Goal: Task Accomplishment & Management: Complete application form

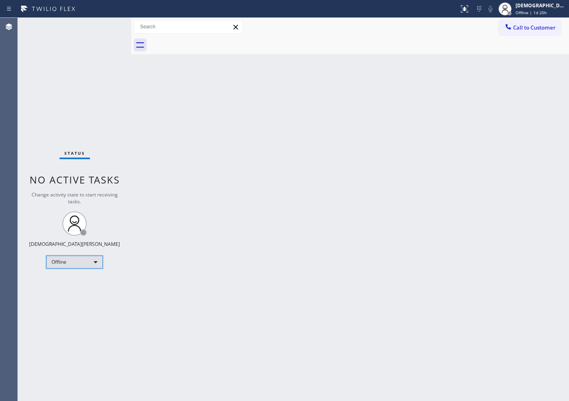
click at [76, 262] on div "Offline" at bounding box center [74, 261] width 57 height 13
click at [64, 279] on li "Available" at bounding box center [74, 283] width 55 height 10
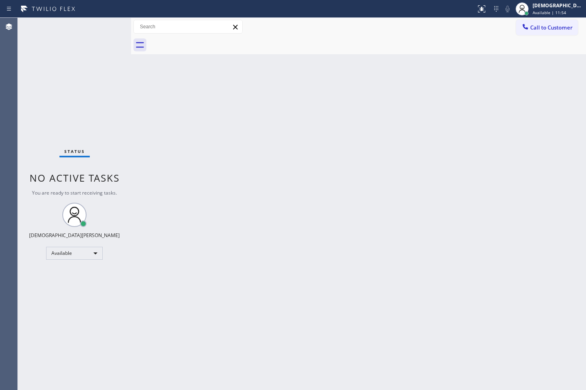
click at [35, 93] on div "Status No active tasks You are ready to start receiving tasks. Christian Cinco …" at bounding box center [74, 204] width 113 height 372
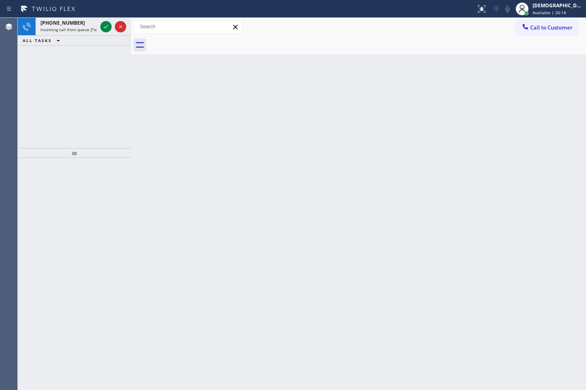
click at [33, 93] on div "[PHONE_NUMBER] Incoming call from queue [Test] All ALL TASKS ALL TASKS ACTIVE T…" at bounding box center [74, 83] width 113 height 130
click at [100, 24] on div at bounding box center [113, 27] width 29 height 18
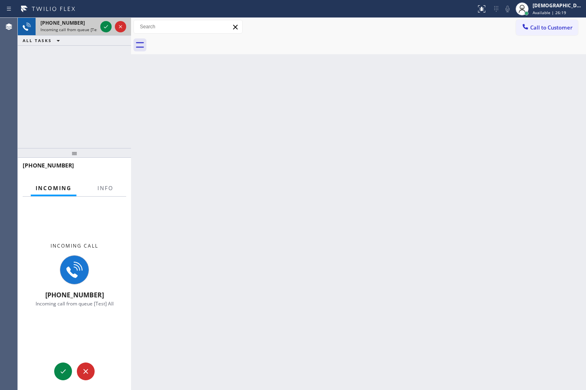
click at [100, 24] on div at bounding box center [113, 27] width 29 height 18
click at [100, 24] on div at bounding box center [105, 27] width 11 height 10
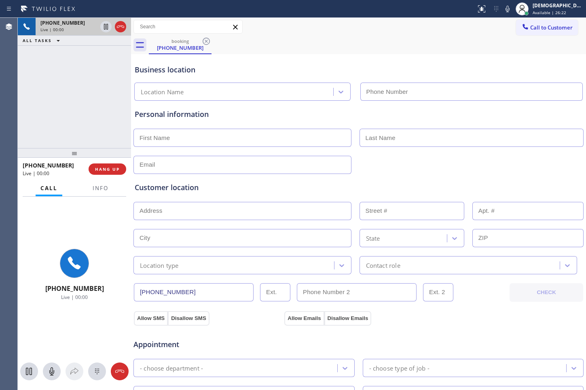
type input "[PHONE_NUMBER]"
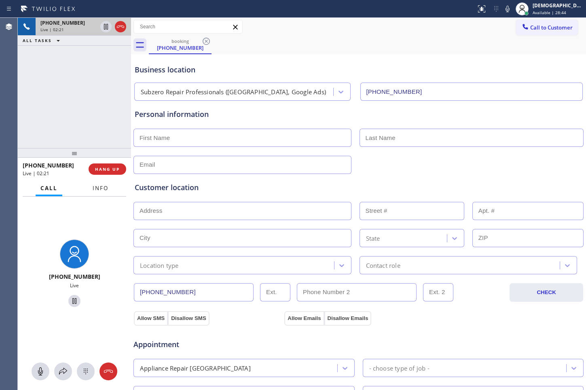
click at [94, 189] on span "Info" at bounding box center [101, 188] width 16 height 7
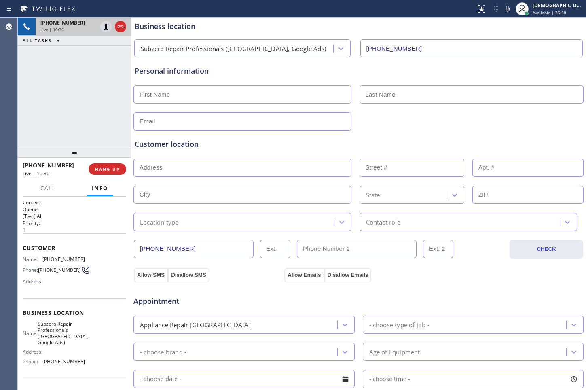
scroll to position [101, 0]
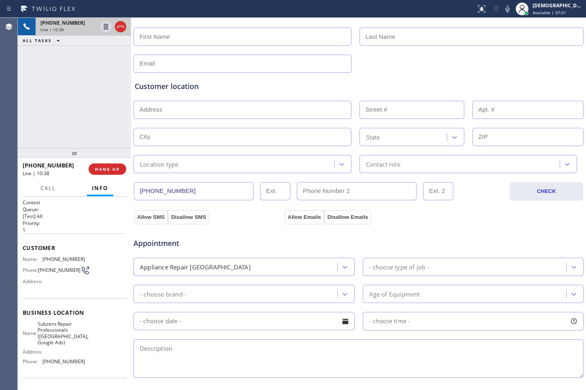
drag, startPoint x: 187, startPoint y: 192, endPoint x: 129, endPoint y: 192, distance: 57.9
click at [129, 192] on div "[PHONE_NUMBER] Live | 10:38 ALL TASKS ALL TASKS ACTIVE TASKS TASKS IN WRAP UP […" at bounding box center [302, 204] width 569 height 372
click at [454, 78] on div "Customer location >> ADD NEW ADDRESS << + NEW ADDRESS State Location type Conta…" at bounding box center [358, 123] width 451 height 100
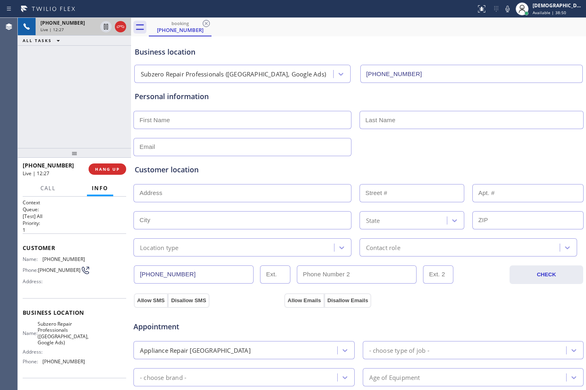
scroll to position [0, 0]
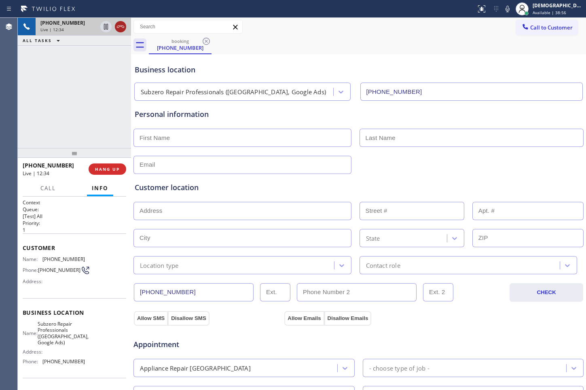
click at [122, 30] on icon at bounding box center [121, 27] width 10 height 10
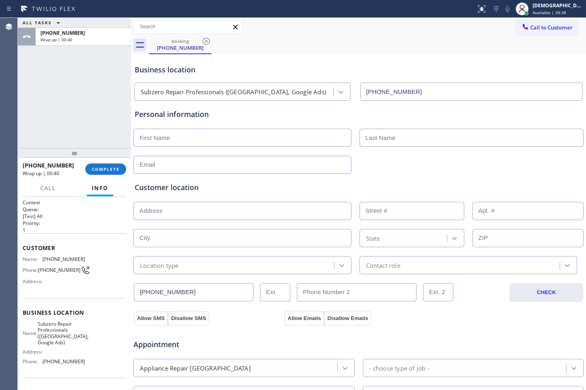
click at [225, 138] on input "text" at bounding box center [243, 138] width 218 height 18
paste input "[PERSON_NAME]"
type input "[PERSON_NAME]"
click at [381, 137] on input "text" at bounding box center [472, 138] width 225 height 18
paste input "[PERSON_NAME]"
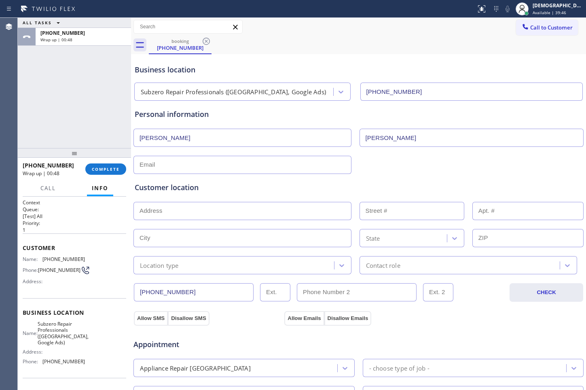
type input "[PERSON_NAME]"
click at [276, 155] on div at bounding box center [359, 164] width 452 height 20
click at [270, 164] on input "text" at bounding box center [243, 165] width 218 height 18
paste input "[EMAIL_ADDRESS][DOMAIN_NAME]"
type input "[EMAIL_ADDRESS][DOMAIN_NAME]"
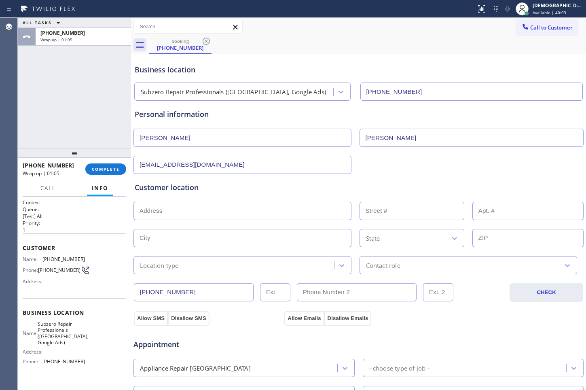
click at [155, 209] on input "text" at bounding box center [243, 211] width 218 height 18
paste input "[STREET_ADDRESS]"
type input "[STREET_ADDRESS]"
type input "225"
type input "[GEOGRAPHIC_DATA]"
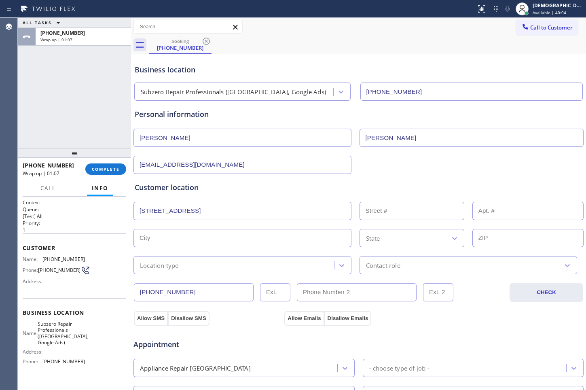
type input "02139"
click at [196, 262] on div "Location type" at bounding box center [235, 265] width 198 height 14
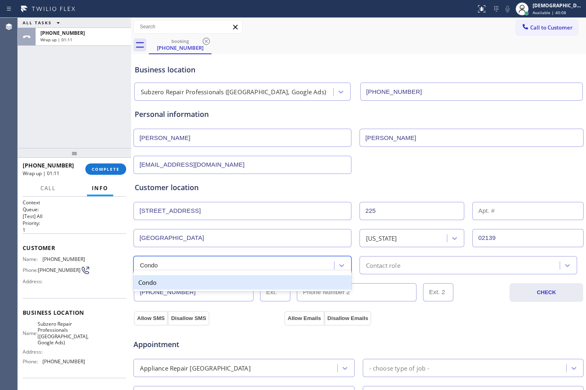
type input "Condo"
click at [366, 268] on div "Contact role" at bounding box center [383, 265] width 34 height 9
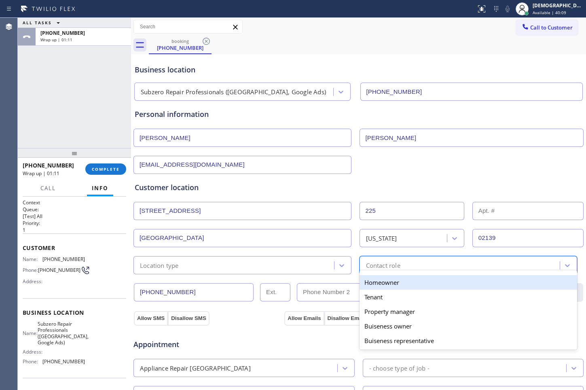
click at [365, 283] on div "Homeowner" at bounding box center [469, 282] width 218 height 15
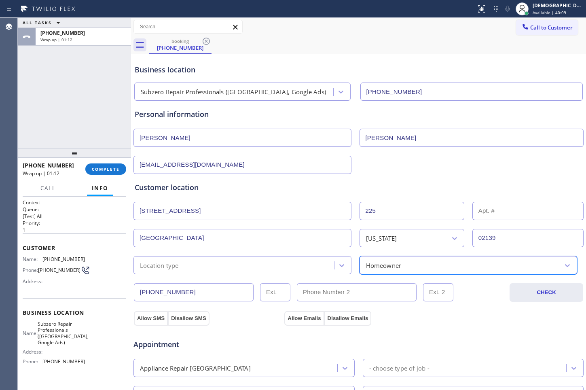
click at [454, 221] on div "Customer location >> ADD NEW ADDRESS << + NEW ADDRESS [STREET_ADDRESS][US_STATE…" at bounding box center [359, 228] width 448 height 92
click at [454, 215] on input "text" at bounding box center [528, 211] width 111 height 18
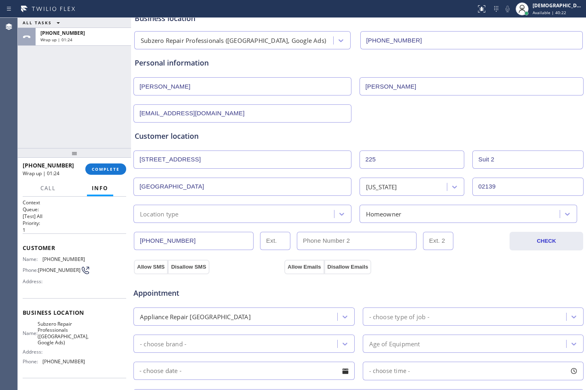
scroll to position [101, 0]
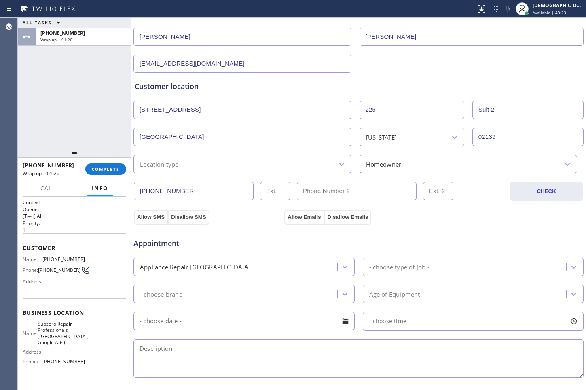
type input "Suit 2"
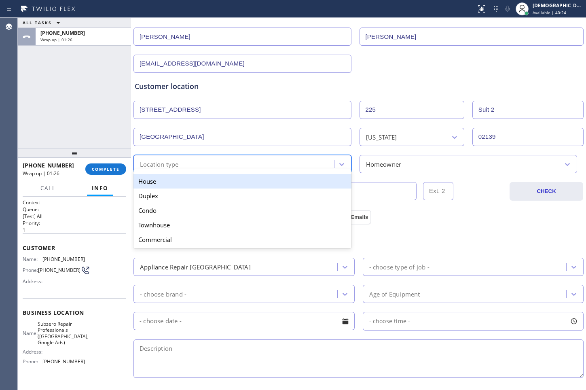
click at [236, 161] on div "Location type" at bounding box center [235, 164] width 198 height 14
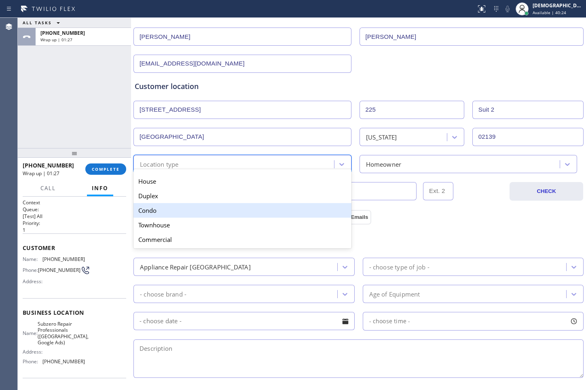
click at [212, 206] on div "Condo" at bounding box center [243, 210] width 218 height 15
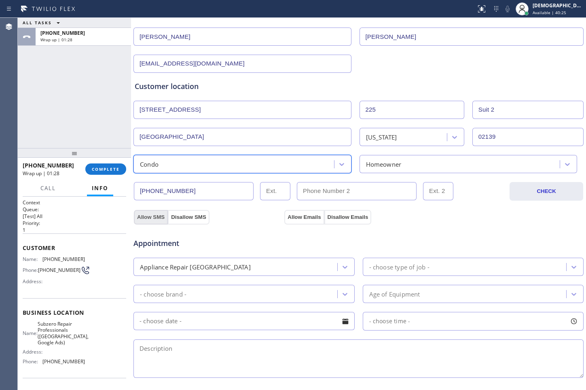
click at [156, 212] on button "Allow SMS" at bounding box center [151, 217] width 34 height 15
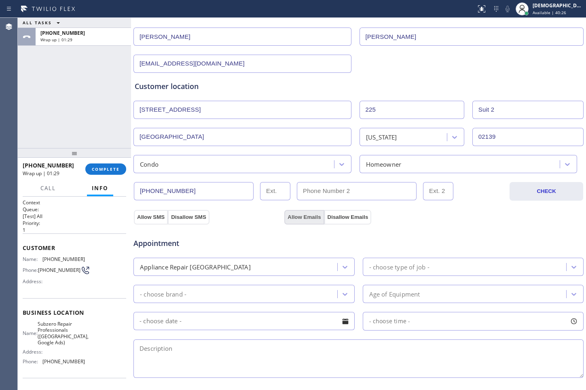
click at [299, 213] on button "Allow Emails" at bounding box center [305, 217] width 40 height 15
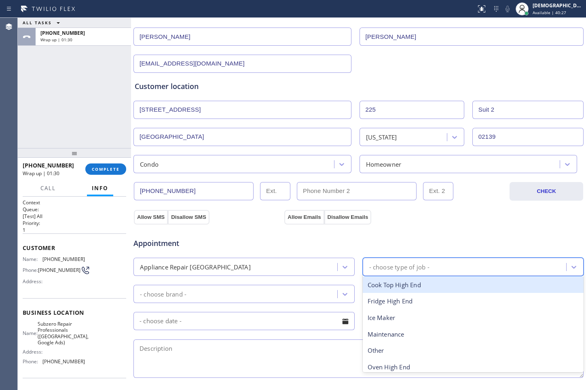
click at [410, 268] on div "- choose type of job -" at bounding box center [399, 266] width 60 height 9
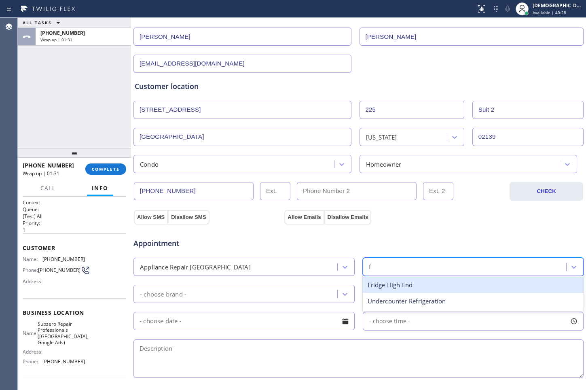
type input "fr"
click at [411, 286] on div "Fridge High End" at bounding box center [473, 285] width 221 height 17
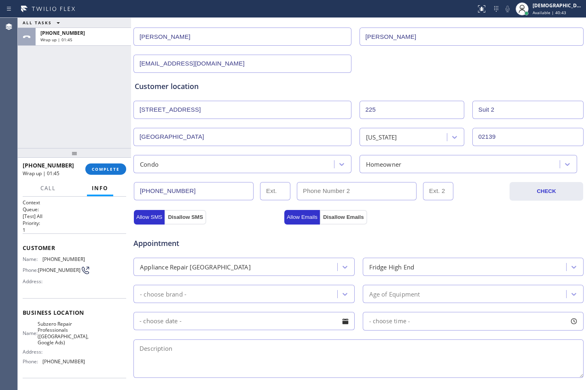
click at [375, 268] on div "Fridge High End" at bounding box center [391, 266] width 45 height 9
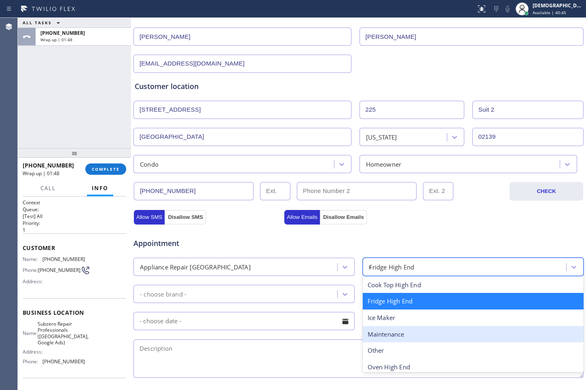
type input "ra"
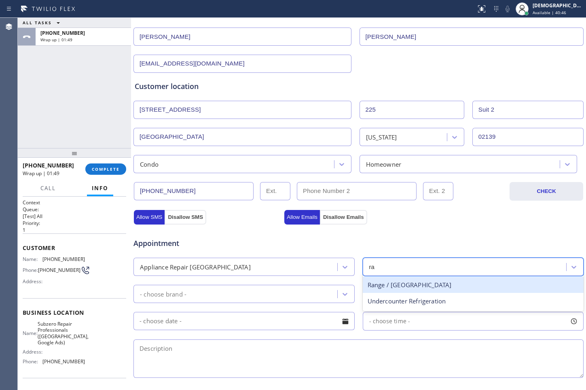
click at [397, 286] on div "Range / [GEOGRAPHIC_DATA]" at bounding box center [473, 285] width 221 height 17
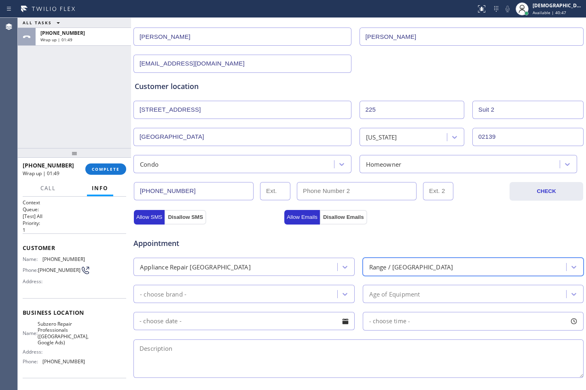
click at [243, 292] on div "- choose brand -" at bounding box center [237, 294] width 202 height 14
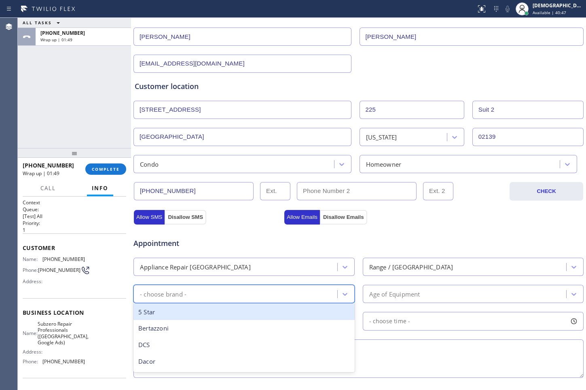
type input "s"
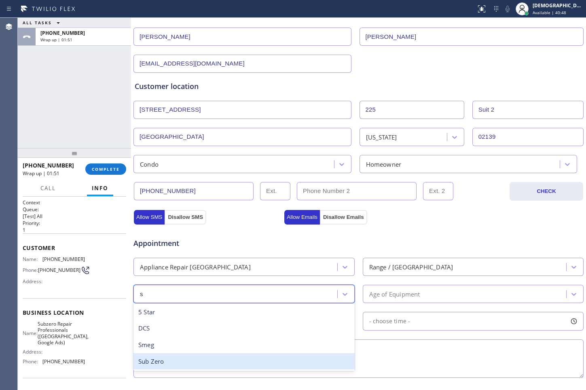
click at [218, 320] on div "Sub Zero" at bounding box center [244, 361] width 221 height 17
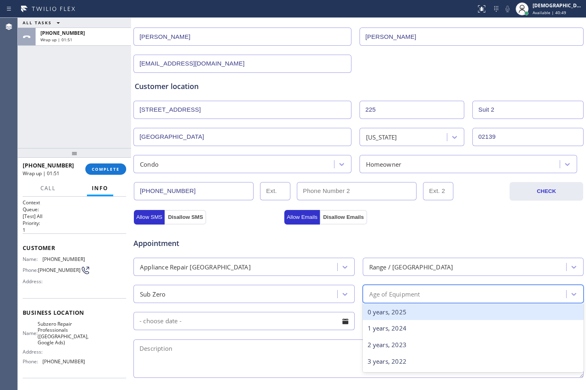
click at [383, 297] on div "Age of Equipment" at bounding box center [394, 293] width 51 height 9
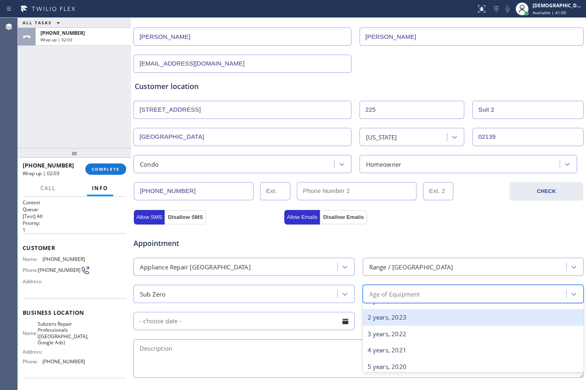
scroll to position [51, 0]
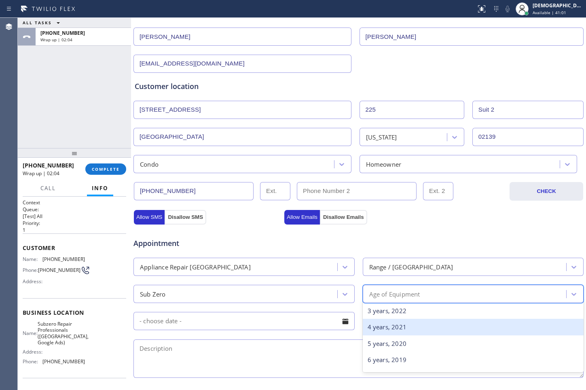
click at [392, 320] on div "4 years, 2021" at bounding box center [473, 327] width 221 height 17
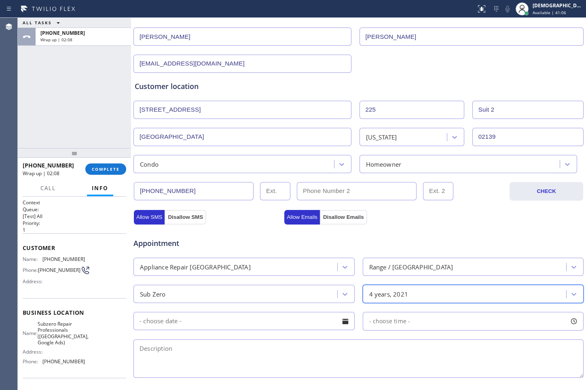
click at [240, 320] on input "text" at bounding box center [244, 321] width 221 height 18
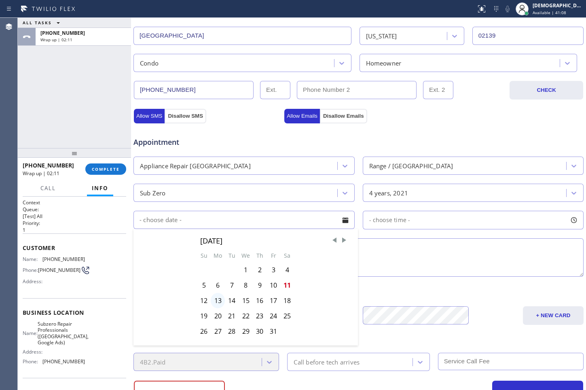
click at [220, 301] on div "13" at bounding box center [218, 300] width 14 height 15
type input "[DATE]"
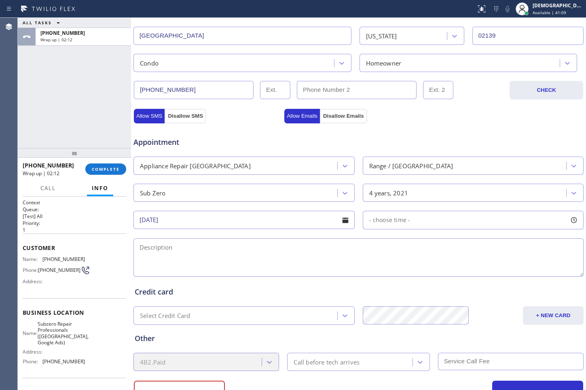
click at [451, 222] on div "- choose time -" at bounding box center [473, 220] width 221 height 19
drag, startPoint x: 369, startPoint y: 270, endPoint x: 523, endPoint y: 295, distance: 155.9
click at [454, 295] on div "Business location Subzero Repair Professionals ([GEOGRAPHIC_DATA], Google Ads) …" at bounding box center [358, 130] width 451 height 553
drag, startPoint x: 371, startPoint y: 269, endPoint x: 477, endPoint y: 281, distance: 106.8
click at [454, 281] on div "FROM TILL 3:00 PM 6:00 PM" at bounding box center [467, 258] width 209 height 58
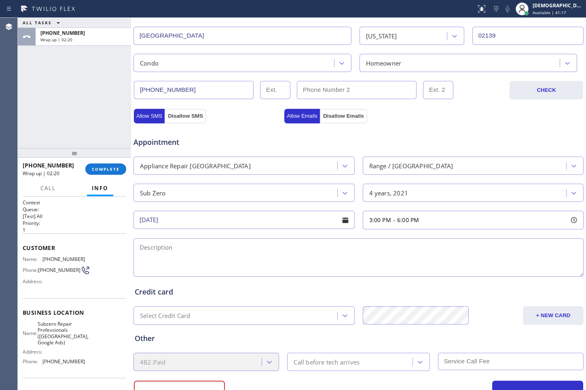
click at [280, 261] on textarea at bounding box center [359, 257] width 450 height 38
click at [258, 250] on textarea "3-6 / No SCF /" at bounding box center [359, 257] width 450 height 38
paste textarea "Subzero/ Oven / range / model # so30ts / the touch screen wont work / 2021"
click at [435, 251] on textarea "3-6 / No SCF / Subzero/ Oven / range / model # so30ts / the touch screen wont w…" at bounding box center [359, 257] width 450 height 38
click at [454, 246] on textarea "3-6 / No SCF / Subzero/ Oven / range / model # so30ts / the touch screen wont w…" at bounding box center [359, 257] width 450 height 38
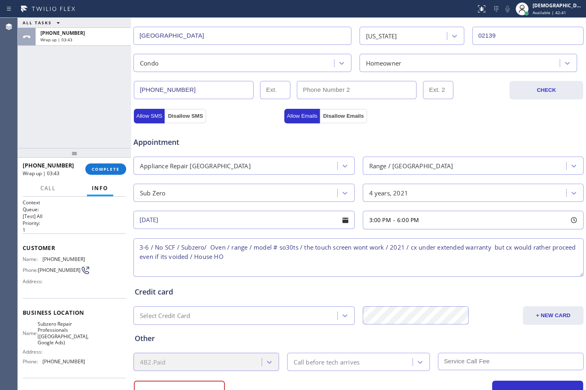
click at [227, 255] on textarea "3-6 / No SCF / Subzero/ Oven / range / model # so30ts / the touch screen wont w…" at bounding box center [359, 257] width 450 height 38
click at [292, 257] on textarea "3-6 / No SCF / Subzero/ Oven / range / model # so30ts / the touch screen wont w…" at bounding box center [359, 257] width 450 height 38
paste textarea "[STREET_ADDRESS] / suit suite 2"
click at [301, 256] on textarea "3-6 / No SCF / Subzero/ Oven / range / model # so30ts / the touch screen wont w…" at bounding box center [359, 257] width 450 height 38
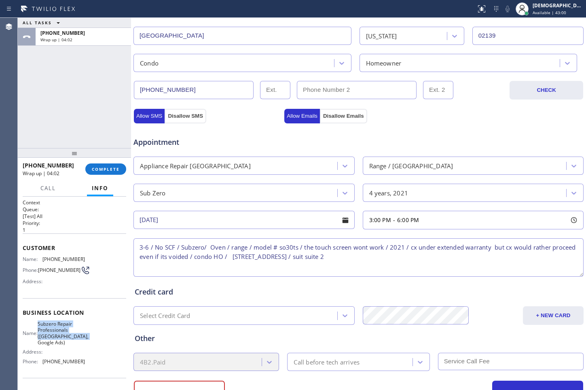
drag, startPoint x: 57, startPoint y: 348, endPoint x: 43, endPoint y: 328, distance: 24.5
click at [43, 320] on span "Subzero Repair Professionals ([GEOGRAPHIC_DATA], Google Ads)" at bounding box center [63, 333] width 51 height 25
copy span "Subzero Repair Professionals ([GEOGRAPHIC_DATA], Google Ads)"
click at [412, 255] on textarea "3-6 / No SCF / Subzero/ Oven / range / model # so30ts / the touch screen wont w…" at bounding box center [359, 257] width 450 height 38
paste textarea "Subzero Repair Professionals ([GEOGRAPHIC_DATA], Google Ads)"
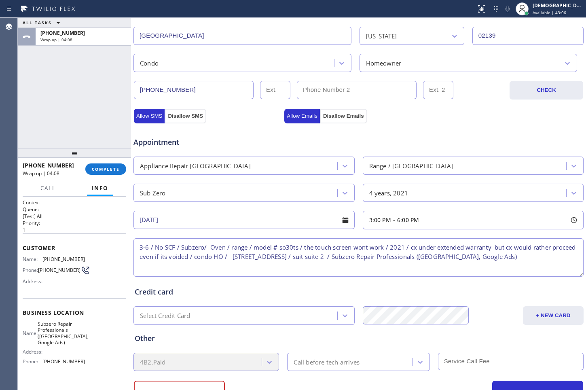
drag, startPoint x: 467, startPoint y: 263, endPoint x: 493, endPoint y: 263, distance: 25.9
click at [454, 263] on textarea "3-6 / No SCF / Subzero/ Oven / range / model # so30ts / the touch screen wont w…" at bounding box center [359, 257] width 450 height 38
drag, startPoint x: 563, startPoint y: 257, endPoint x: 575, endPoint y: 281, distance: 27.5
click at [454, 256] on textarea "3-6 / No SCF / Subzero/ Oven / range / model # so30ts / the touch screen wont w…" at bounding box center [359, 257] width 450 height 38
drag, startPoint x: 493, startPoint y: 275, endPoint x: 533, endPoint y: 266, distance: 41.1
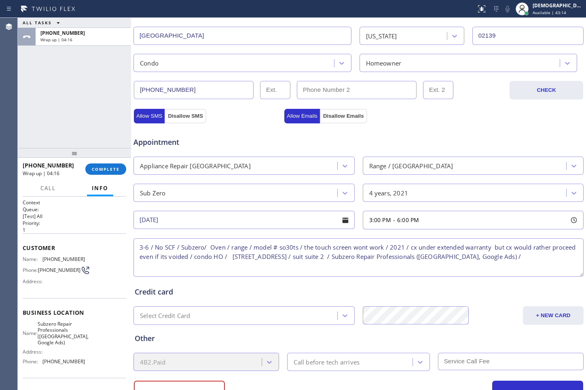
click at [454, 275] on div "Credit card Select Credit Card + NEW CARD CANCEL SAVE" at bounding box center [358, 300] width 451 height 50
click at [454, 257] on textarea "3-6 / No SCF / Subzero/ Oven / range / model # so30ts / the touch screen wont w…" at bounding box center [359, 257] width 450 height 38
paste textarea "Please call customer 30 minutes prior to arrival"
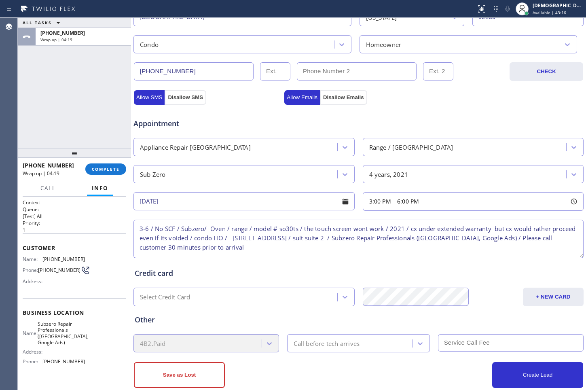
scroll to position [237, 0]
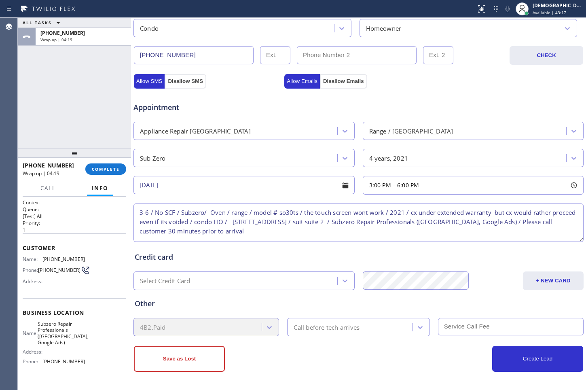
type textarea "3-6 / No SCF / Subzero/ Oven / range / model # so30ts / the touch screen wont w…"
click at [310, 320] on div "Call before tech arrives" at bounding box center [327, 327] width 66 height 9
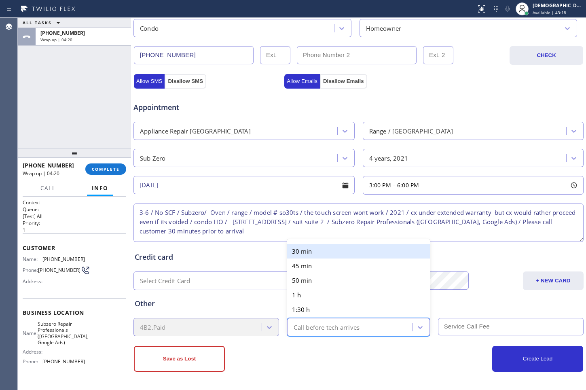
type input "30"
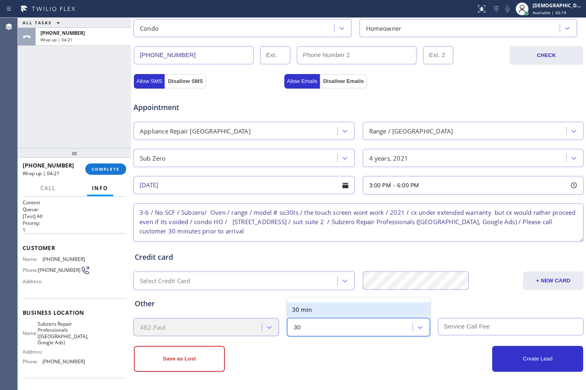
click at [327, 310] on div "30 min" at bounding box center [358, 309] width 142 height 15
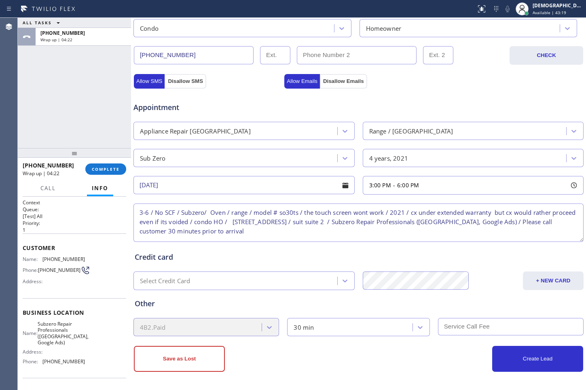
click at [454, 320] on input "text" at bounding box center [511, 326] width 146 height 17
type input "0"
click at [454, 320] on button "Create Lead" at bounding box center [538, 359] width 91 height 26
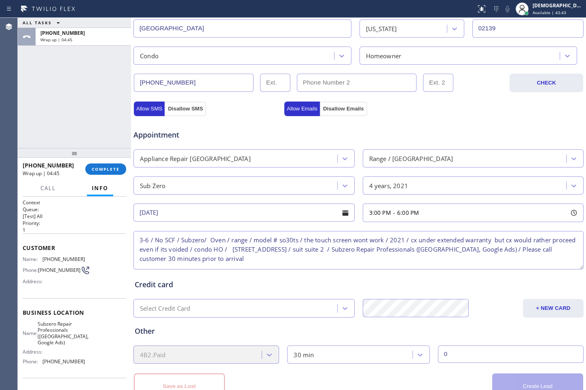
scroll to position [265, 0]
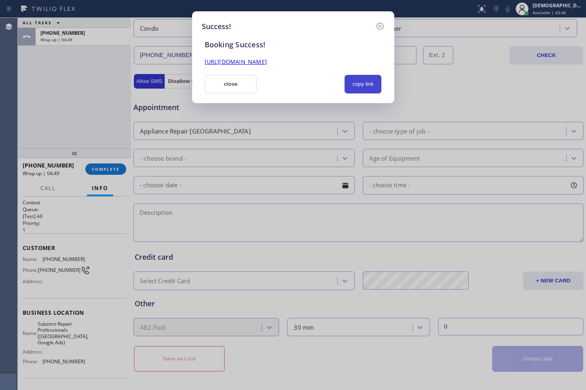
drag, startPoint x: 356, startPoint y: 89, endPoint x: 353, endPoint y: 87, distance: 4.6
click at [357, 89] on button "copy link" at bounding box center [363, 84] width 37 height 19
click at [267, 63] on link "[URL][DOMAIN_NAME]" at bounding box center [236, 62] width 62 height 8
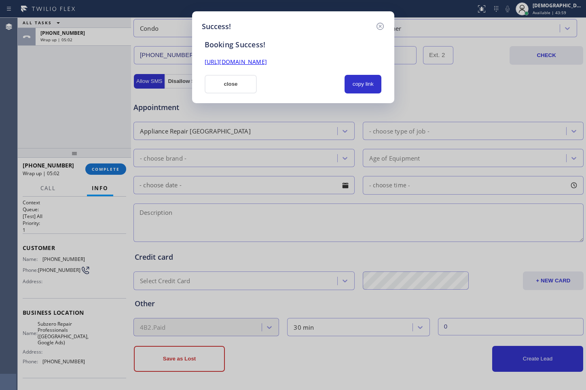
drag, startPoint x: 212, startPoint y: 83, endPoint x: 349, endPoint y: 64, distance: 138.5
click at [212, 83] on button "close" at bounding box center [231, 84] width 53 height 19
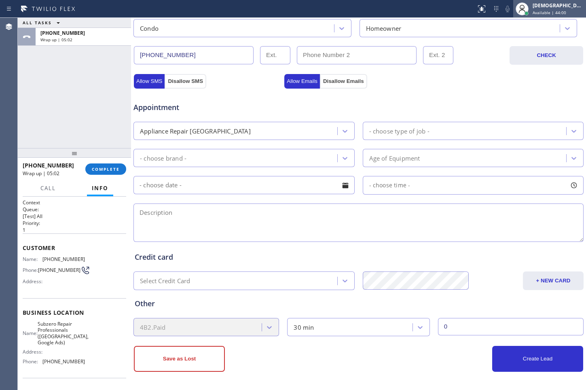
click at [454, 8] on div "[DEMOGRAPHIC_DATA][PERSON_NAME]" at bounding box center [558, 5] width 51 height 7
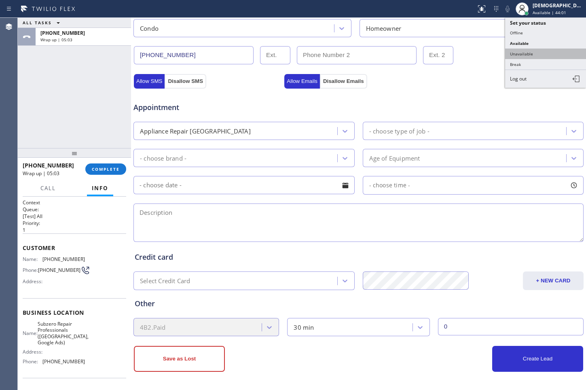
click at [454, 49] on button "Unavailable" at bounding box center [545, 54] width 81 height 11
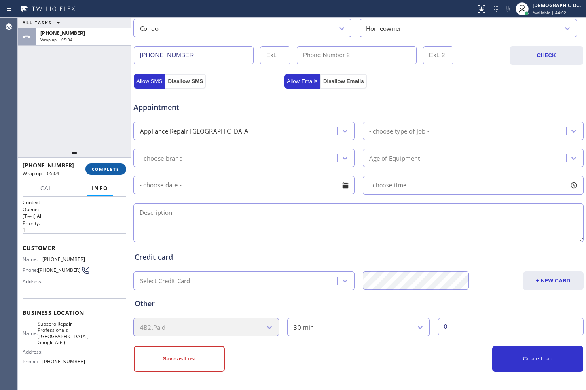
click at [116, 169] on span "COMPLETE" at bounding box center [106, 169] width 28 height 6
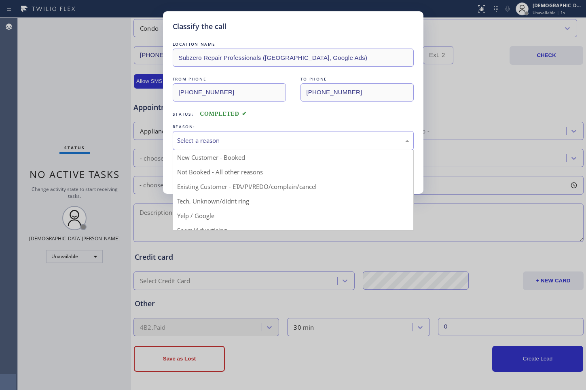
drag, startPoint x: 196, startPoint y: 144, endPoint x: 197, endPoint y: 160, distance: 16.2
click at [196, 144] on div "Select a reason" at bounding box center [293, 140] width 232 height 9
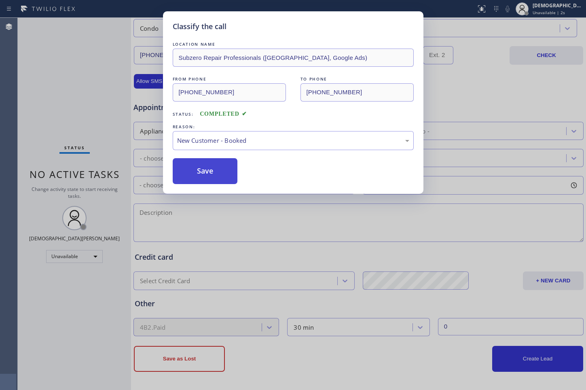
click at [191, 174] on button "Save" at bounding box center [205, 171] width 65 height 26
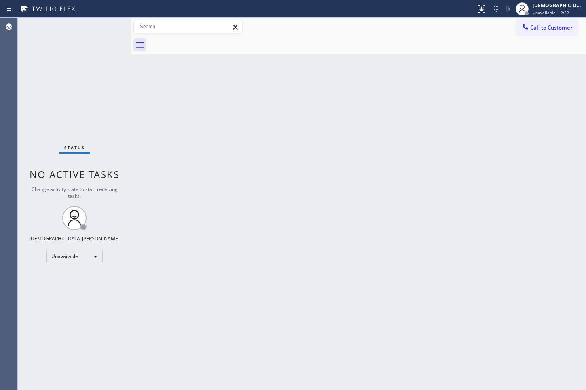
click at [89, 268] on div "Status No active tasks Change activity state to start receiving tasks. [PERSON_…" at bounding box center [74, 204] width 113 height 372
click at [89, 257] on div "Unavailable" at bounding box center [74, 256] width 57 height 13
drag, startPoint x: 85, startPoint y: 276, endPoint x: 582, endPoint y: 202, distance: 502.9
click at [87, 274] on li "Available" at bounding box center [74, 278] width 55 height 10
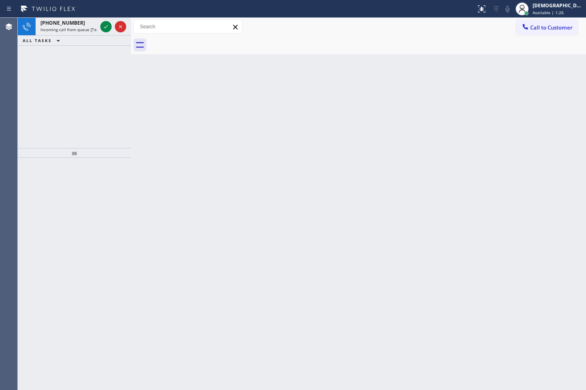
click at [41, 63] on div "[PHONE_NUMBER] Incoming call from queue [Test] All ALL TASKS ALL TASKS ACTIVE T…" at bounding box center [74, 83] width 113 height 130
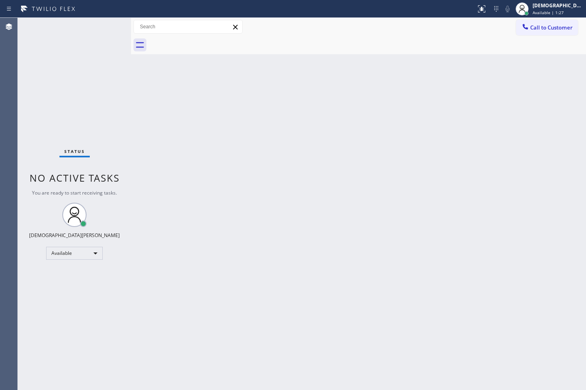
click at [108, 26] on div "Status No active tasks You are ready to start receiving tasks. Christian Cinco …" at bounding box center [74, 204] width 113 height 372
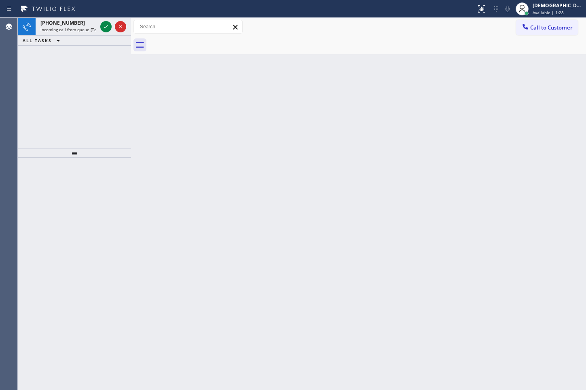
click at [108, 26] on icon at bounding box center [106, 27] width 10 height 10
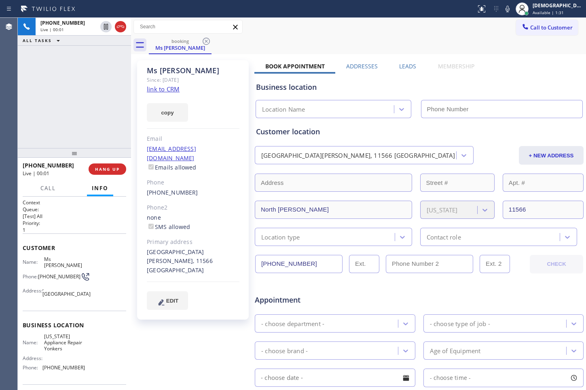
type input "[PHONE_NUMBER]"
click at [166, 87] on link "link to CRM" at bounding box center [163, 89] width 33 height 8
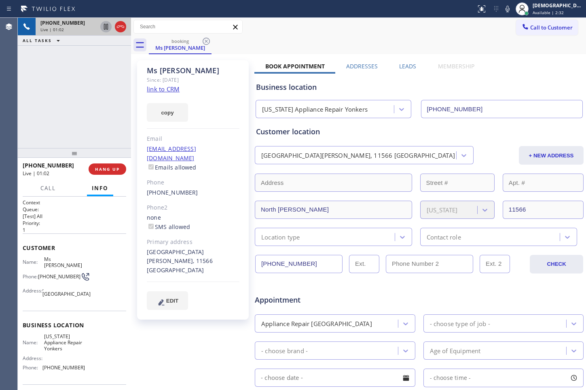
click at [102, 28] on icon at bounding box center [106, 27] width 10 height 10
click at [104, 23] on icon at bounding box center [106, 27] width 10 height 10
click at [116, 29] on icon at bounding box center [121, 27] width 10 height 10
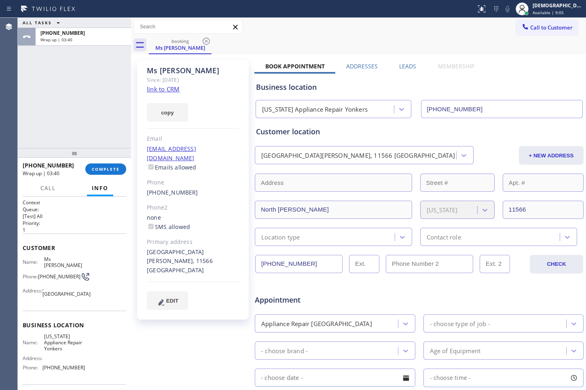
click at [45, 144] on div "ALL TASKS ALL TASKS ACTIVE TASKS TASKS IN WRAP UP [PHONE_NUMBER] Wrap up | 03:40" at bounding box center [74, 83] width 113 height 130
click at [107, 168] on span "COMPLETE" at bounding box center [106, 169] width 28 height 6
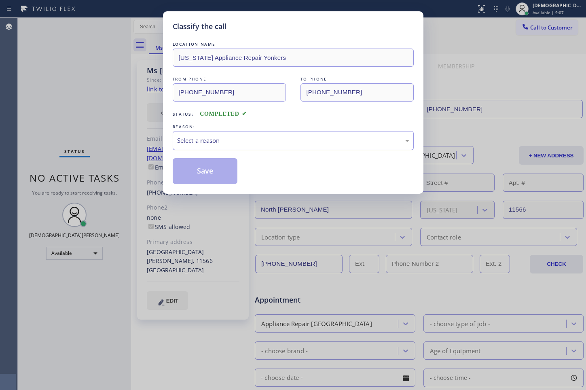
click at [232, 144] on div "Select a reason" at bounding box center [293, 140] width 232 height 9
click at [229, 146] on div "Not Booked - All other reasons" at bounding box center [293, 140] width 241 height 19
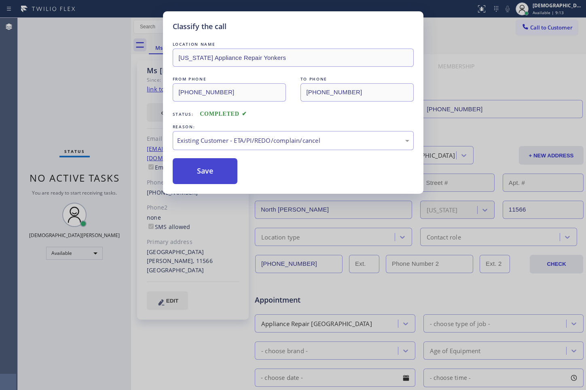
click at [229, 172] on button "Save" at bounding box center [205, 171] width 65 height 26
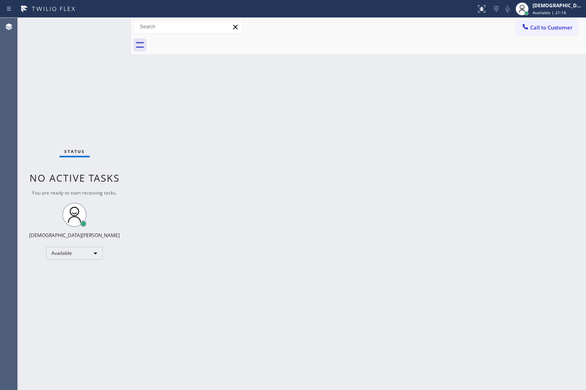
click at [28, 71] on div "Status No active tasks You are ready to start receiving tasks. Christian Cinco …" at bounding box center [74, 204] width 113 height 372
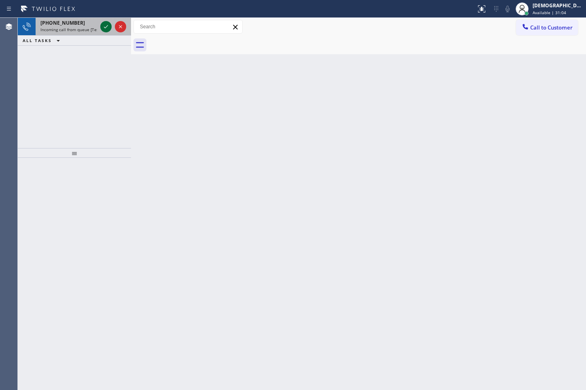
click at [102, 26] on icon at bounding box center [106, 27] width 10 height 10
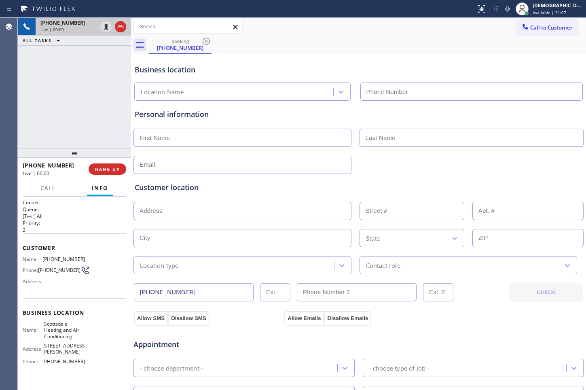
type input "[PHONE_NUMBER]"
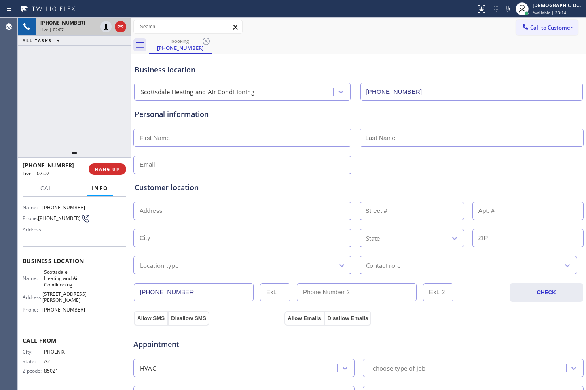
scroll to position [55, 0]
drag, startPoint x: 57, startPoint y: 373, endPoint x: 43, endPoint y: 374, distance: 14.2
click at [44, 320] on span "85021" at bounding box center [64, 371] width 40 height 6
copy span "85021"
click at [104, 24] on icon at bounding box center [106, 27] width 4 height 6
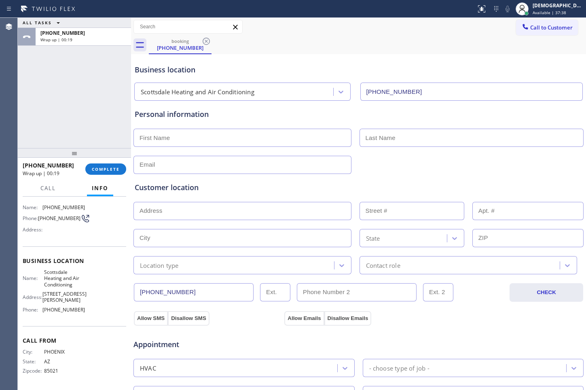
click at [269, 142] on input "text" at bounding box center [243, 138] width 218 height 18
type input "Ms"
click at [433, 138] on input "text" at bounding box center [472, 138] width 225 height 18
type input "[PERSON_NAME]"
click at [314, 165] on input "text" at bounding box center [243, 165] width 218 height 18
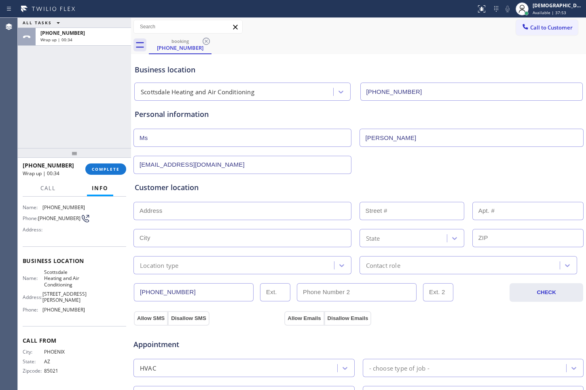
type input "[EMAIL_ADDRESS][DOMAIN_NAME]"
click at [244, 209] on input "text" at bounding box center [243, 211] width 218 height 18
paste input "[STREET_ADDRESS]"
click at [53, 102] on div "ALL TASKS ALL TASKS ACTIVE TASKS TASKS IN WRAP UP [PHONE_NUMBER] Wrap up | 01:14" at bounding box center [74, 83] width 113 height 130
click at [301, 208] on input "[STREET_ADDRESS]" at bounding box center [243, 211] width 218 height 18
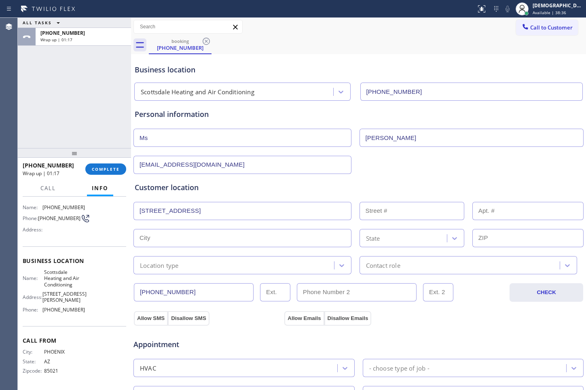
type input "[STREET_ADDRESS]"
type input "5335"
type input "[GEOGRAPHIC_DATA]"
type input "85331"
click at [241, 274] on div "[PHONE_NUMBER] CHECK" at bounding box center [358, 288] width 451 height 28
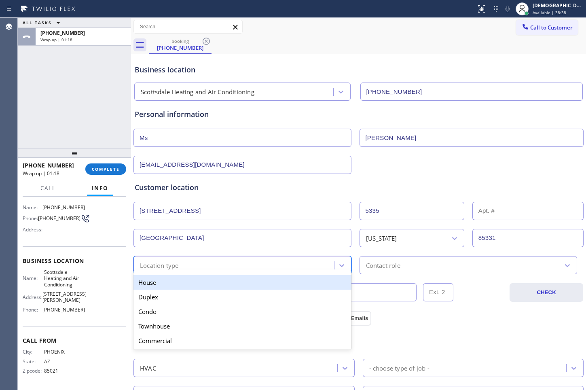
click at [241, 270] on div "Location type" at bounding box center [235, 265] width 198 height 14
click at [232, 286] on div "House" at bounding box center [243, 282] width 218 height 15
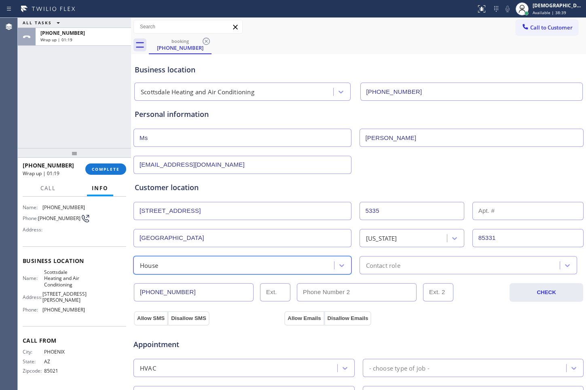
click at [372, 270] on div "Contact role" at bounding box center [469, 265] width 218 height 18
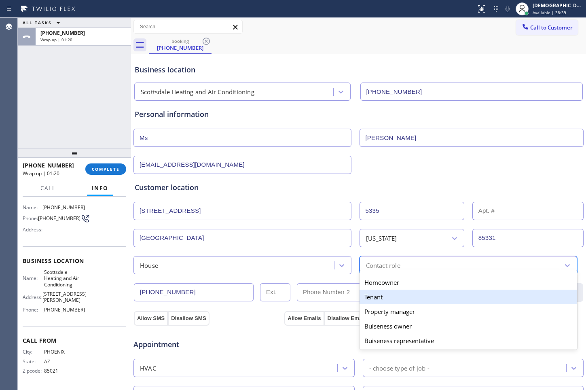
click at [363, 290] on div "Tenant" at bounding box center [469, 297] width 218 height 15
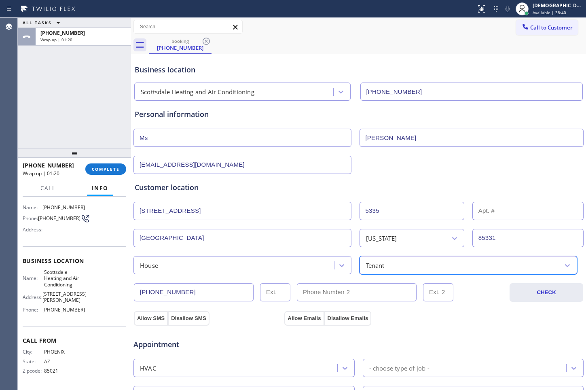
click at [371, 269] on div "Tenant" at bounding box center [375, 265] width 19 height 9
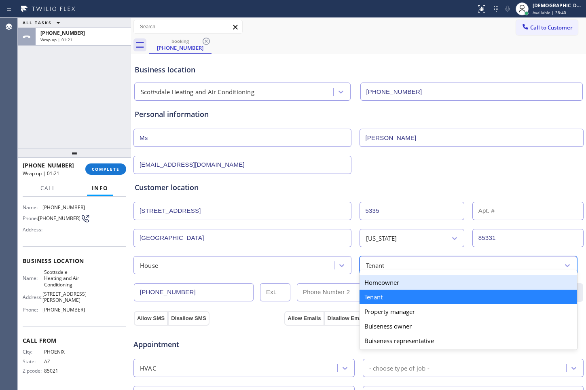
click at [367, 282] on div "Homeowner" at bounding box center [469, 282] width 218 height 15
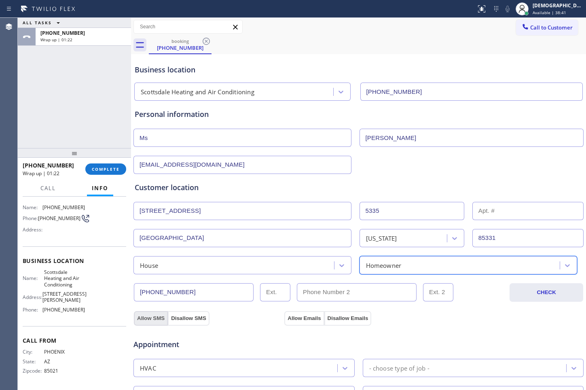
drag, startPoint x: 156, startPoint y: 317, endPoint x: 189, endPoint y: 323, distance: 32.8
click at [156, 317] on button "Allow SMS" at bounding box center [151, 318] width 34 height 15
click at [310, 317] on button "Allow Emails" at bounding box center [305, 318] width 40 height 15
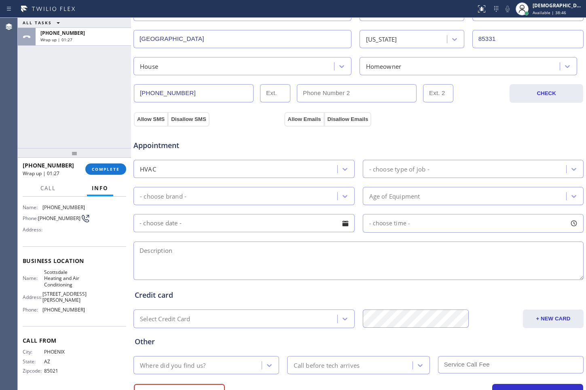
scroll to position [202, 0]
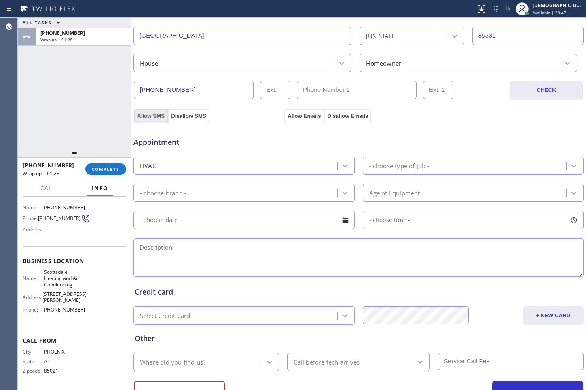
click at [144, 112] on button "Allow SMS" at bounding box center [151, 116] width 34 height 15
click at [302, 120] on div "Appointment HVAC - choose type of job - - choose brand - Age of Equipment - cho…" at bounding box center [358, 199] width 451 height 159
click at [391, 164] on div "- choose type of job -" at bounding box center [399, 165] width 60 height 9
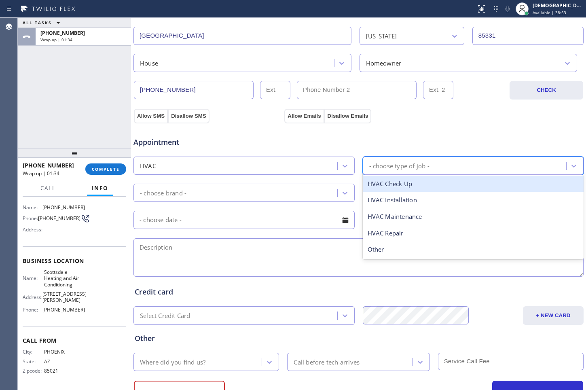
click at [391, 183] on div "HVAC Check Up" at bounding box center [473, 184] width 221 height 17
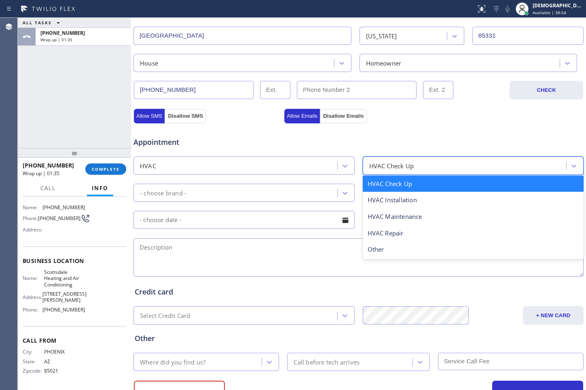
click at [400, 167] on div "HVAC Check Up" at bounding box center [391, 165] width 45 height 9
click at [399, 187] on div "HVAC Check Up" at bounding box center [473, 184] width 221 height 17
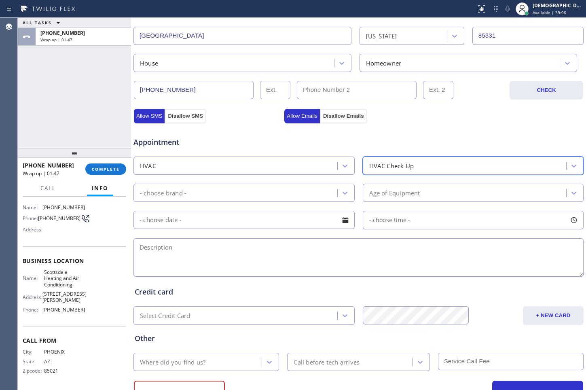
click at [401, 169] on div "HVAC Check Up" at bounding box center [391, 165] width 45 height 9
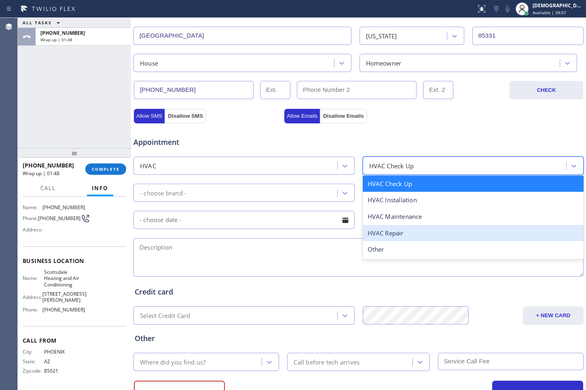
click at [394, 230] on div "HVAC Repair" at bounding box center [473, 233] width 221 height 17
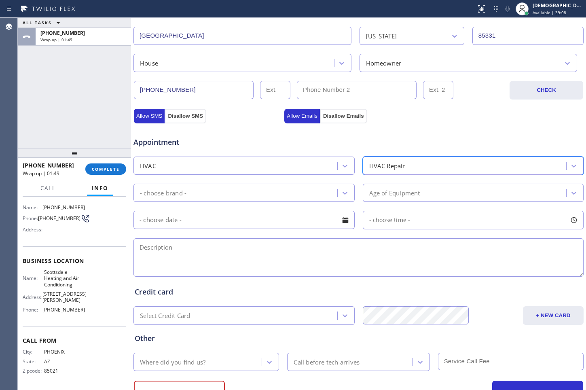
click at [263, 194] on div "- choose brand -" at bounding box center [237, 193] width 202 height 14
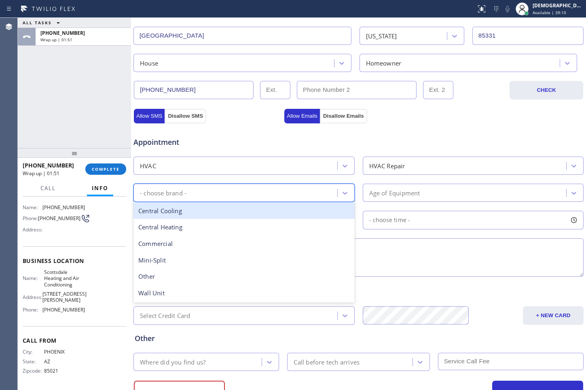
click at [221, 209] on div "Central Cooling" at bounding box center [244, 211] width 221 height 17
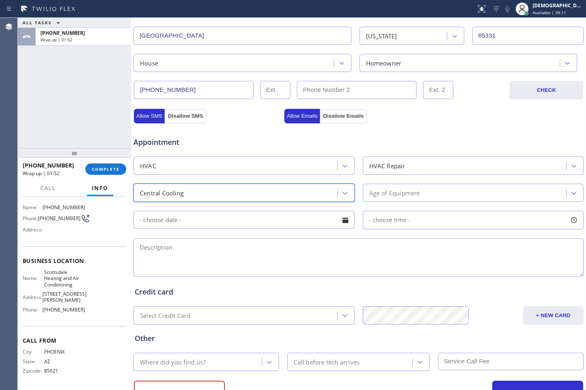
click at [386, 183] on div "option Central Cooling, selected. 6 results available. Select is focused ,type …" at bounding box center [359, 192] width 452 height 20
click at [392, 193] on div "Age of Equipment" at bounding box center [394, 192] width 51 height 9
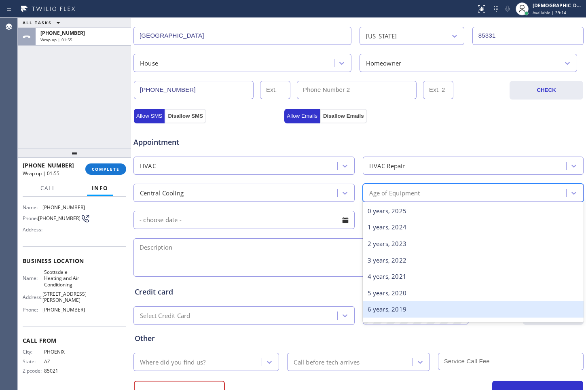
click at [383, 302] on div "6 years, 2019" at bounding box center [473, 309] width 221 height 17
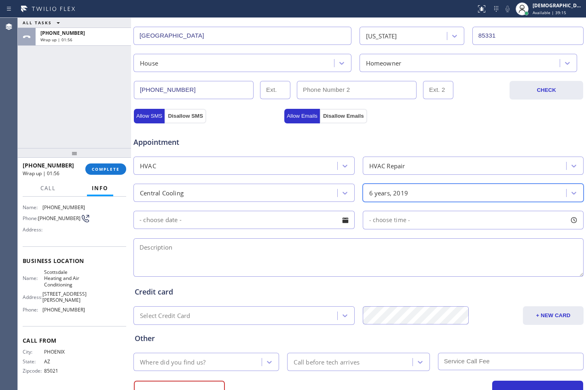
click at [300, 226] on input "text" at bounding box center [244, 220] width 221 height 18
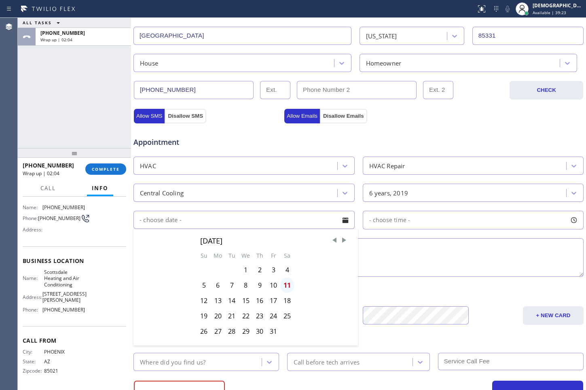
click at [286, 285] on div "11" at bounding box center [287, 285] width 14 height 15
type input "[DATE]"
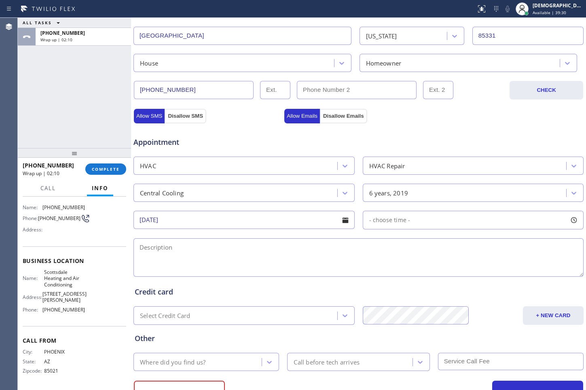
click at [219, 251] on textarea at bounding box center [359, 257] width 450 height 38
paste textarea "Cental AIr / water leaking from the AC / condenser located ouside ground level …"
click at [404, 249] on textarea "Cental AIr / water leaking from the AC / condenser located ouside ground level …" at bounding box center [359, 257] width 450 height 38
paste textarea "[STREET_ADDRESS]"
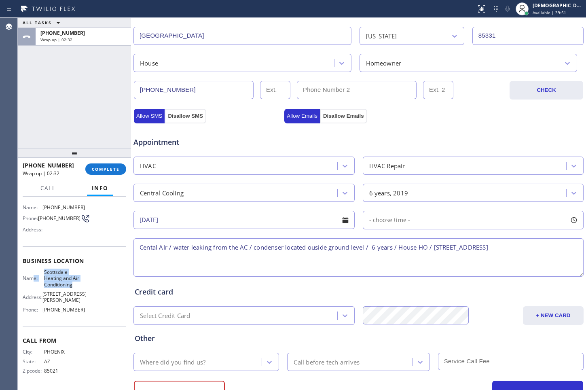
drag, startPoint x: 73, startPoint y: 286, endPoint x: 34, endPoint y: 276, distance: 39.7
click at [34, 276] on div "Name: Scottsdale Heating and Air Conditioning" at bounding box center [54, 278] width 62 height 19
click at [69, 285] on span "Scottsdale Heating and Air Conditioning" at bounding box center [64, 278] width 40 height 19
drag, startPoint x: 75, startPoint y: 285, endPoint x: 46, endPoint y: 274, distance: 31.3
click at [46, 274] on span "Scottsdale Heating and Air Conditioning" at bounding box center [64, 278] width 40 height 19
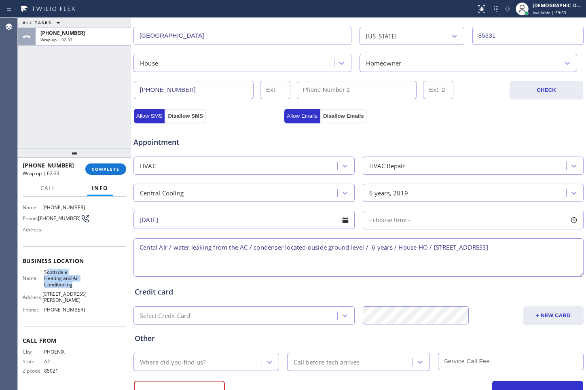
click at [46, 274] on span "Scottsdale Heating and Air Conditioning" at bounding box center [64, 278] width 40 height 19
click at [81, 283] on div "Name: Scottsdale Heating and Air Conditioning Address: [STREET_ADDRESS][PERSON_…" at bounding box center [75, 292] width 104 height 47
drag, startPoint x: 79, startPoint y: 285, endPoint x: 42, endPoint y: 271, distance: 40.2
click at [42, 271] on div "Name: Scottsdale Heating and Air Conditioning" at bounding box center [54, 278] width 62 height 19
copy span "Scottsdale Heating and Air Conditioning"
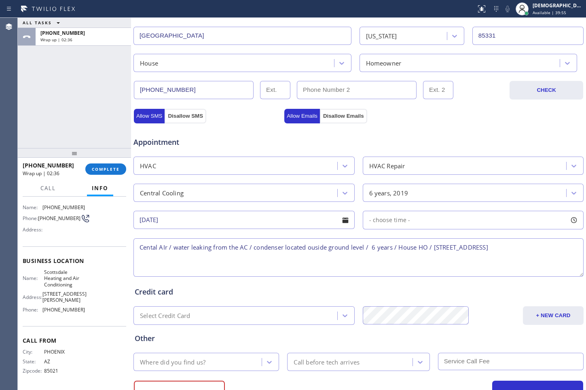
click at [208, 262] on textarea "Cental AIr / water leaking from the AC / condenser located ouside ground level …" at bounding box center [359, 257] width 450 height 38
paste textarea "Scottsdale Heating and Air Conditioning"
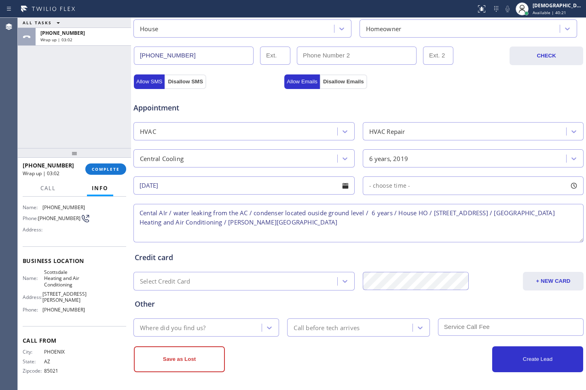
scroll to position [237, 0]
type textarea "Cental AIr / water leaking from the AC / condenser located ouside ground level …"
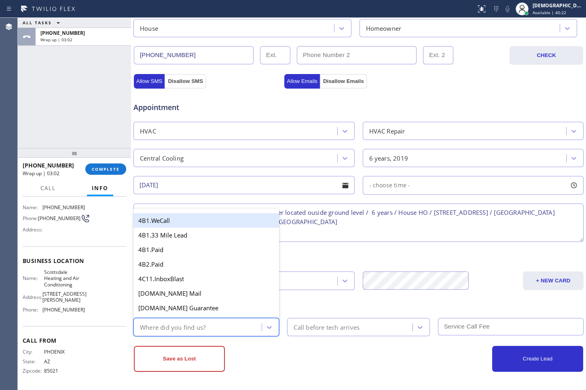
click at [213, 320] on div "Where did you find us?" at bounding box center [199, 327] width 126 height 14
type input "goo"
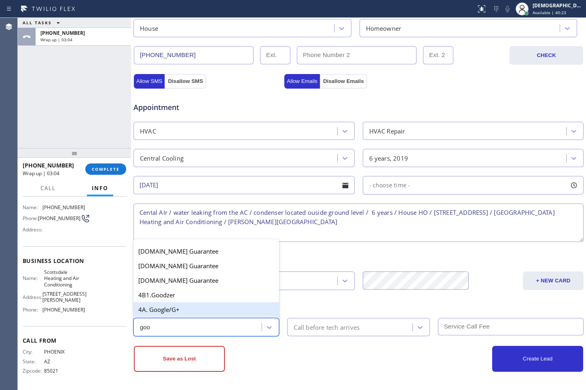
click at [202, 306] on div "4A. Google/G+" at bounding box center [207, 309] width 146 height 15
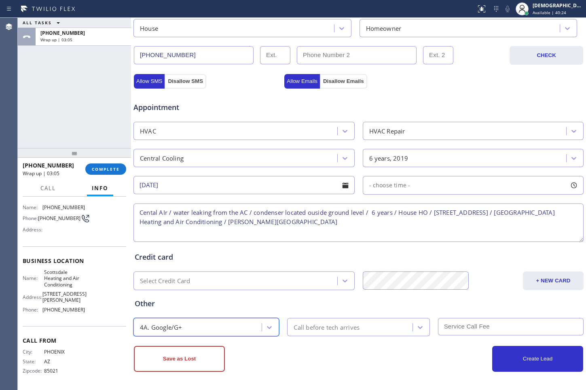
click at [320, 320] on div "Call before tech arrives" at bounding box center [327, 327] width 66 height 9
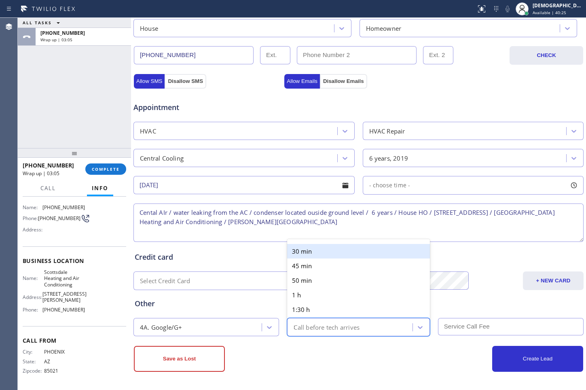
type input "30"
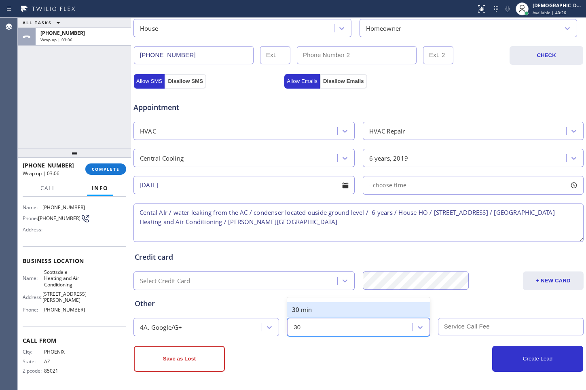
click at [310, 308] on div "30 min" at bounding box center [358, 309] width 142 height 15
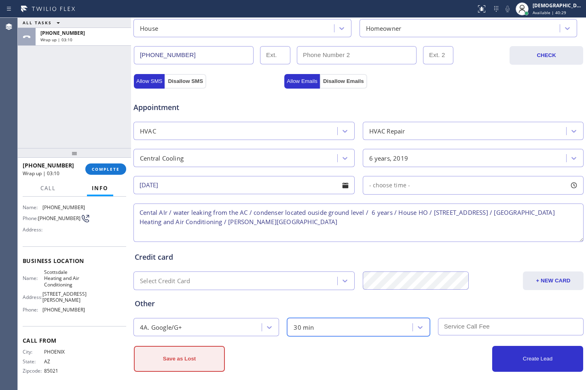
click at [163, 320] on button "Save as Lost" at bounding box center [179, 359] width 91 height 26
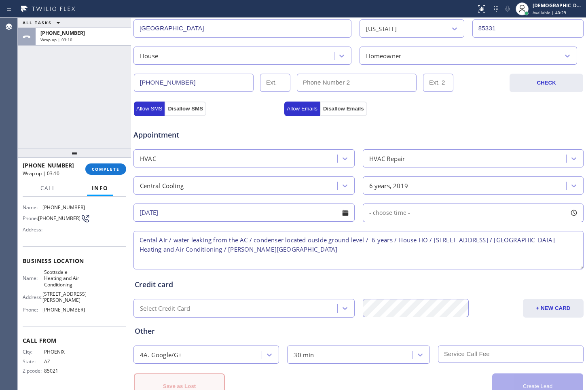
scroll to position [265, 0]
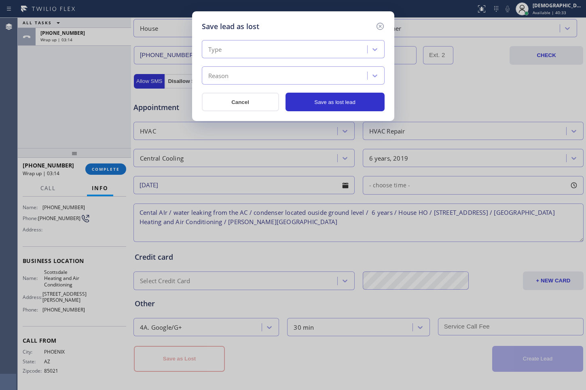
click at [236, 42] on div "Type" at bounding box center [285, 49] width 163 height 14
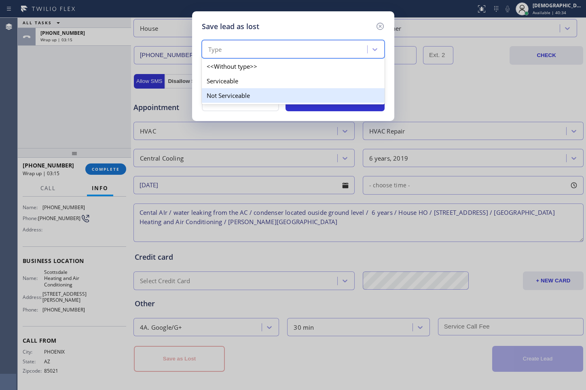
click at [238, 93] on div "Not Serviceable" at bounding box center [293, 95] width 183 height 15
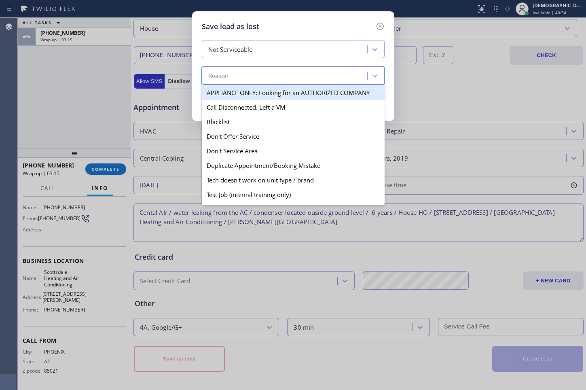
click at [238, 80] on div "Reason" at bounding box center [285, 76] width 163 height 14
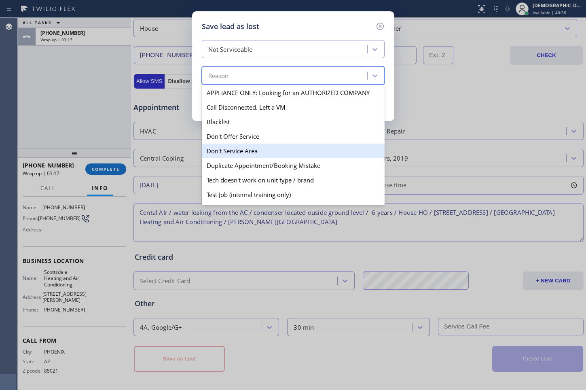
drag, startPoint x: 265, startPoint y: 149, endPoint x: 269, endPoint y: 148, distance: 4.1
click at [265, 149] on div "Don't Service Area" at bounding box center [293, 151] width 183 height 15
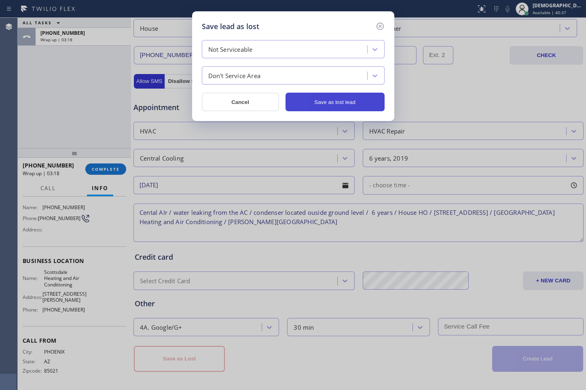
click at [333, 105] on button "Save as lost lead" at bounding box center [335, 102] width 99 height 19
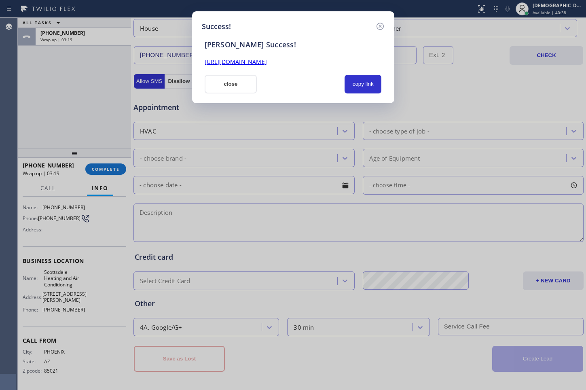
click at [237, 87] on button "close" at bounding box center [231, 84] width 53 height 19
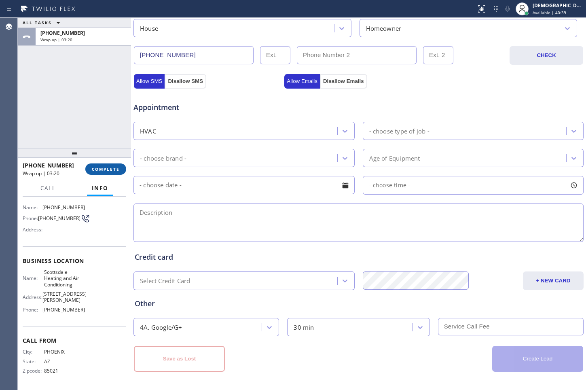
click at [120, 170] on button "COMPLETE" at bounding box center [105, 169] width 41 height 11
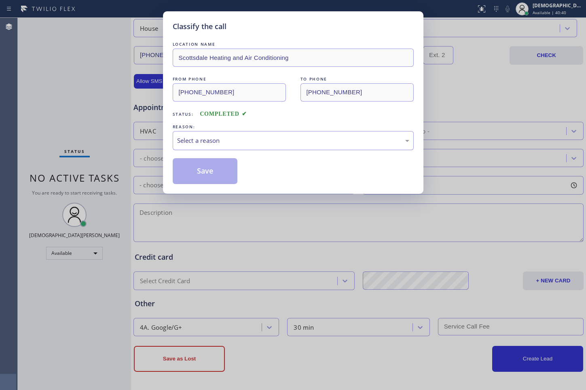
click at [262, 142] on div "Select a reason" at bounding box center [293, 140] width 232 height 9
click at [204, 170] on button "Save" at bounding box center [205, 171] width 65 height 26
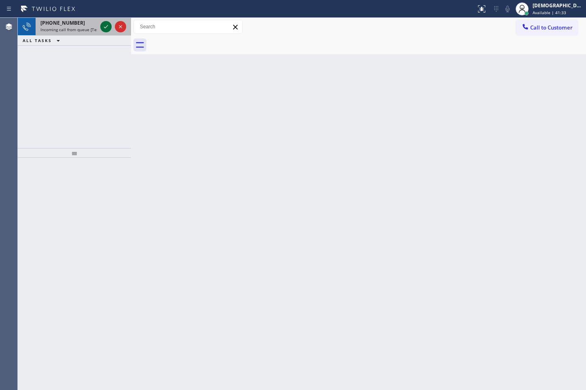
click at [102, 27] on icon at bounding box center [106, 27] width 10 height 10
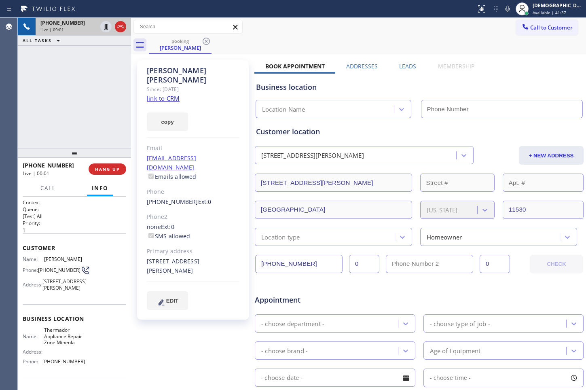
type input "[PHONE_NUMBER]"
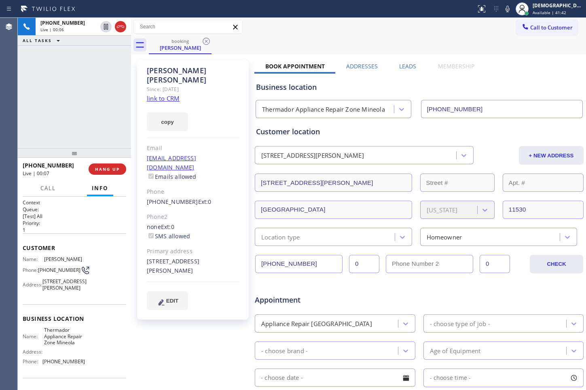
click at [162, 94] on link "link to CRM" at bounding box center [163, 98] width 33 height 8
click at [156, 94] on link "link to CRM" at bounding box center [163, 98] width 33 height 8
click at [105, 27] on icon at bounding box center [106, 27] width 4 height 6
click at [104, 28] on icon at bounding box center [106, 27] width 6 height 6
click at [124, 25] on icon at bounding box center [121, 27] width 10 height 10
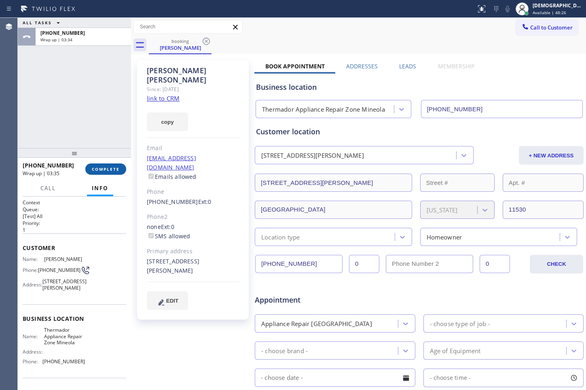
click at [98, 168] on span "COMPLETE" at bounding box center [106, 169] width 28 height 6
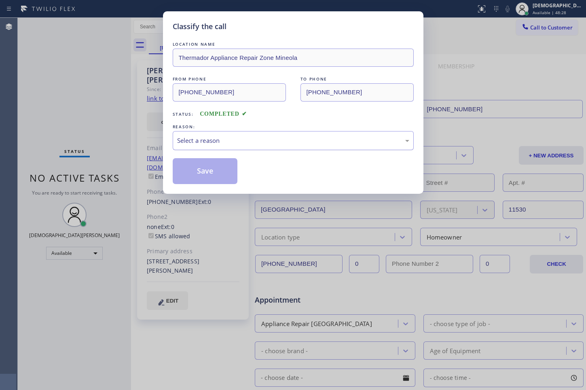
click at [221, 141] on div "Select a reason" at bounding box center [293, 140] width 232 height 9
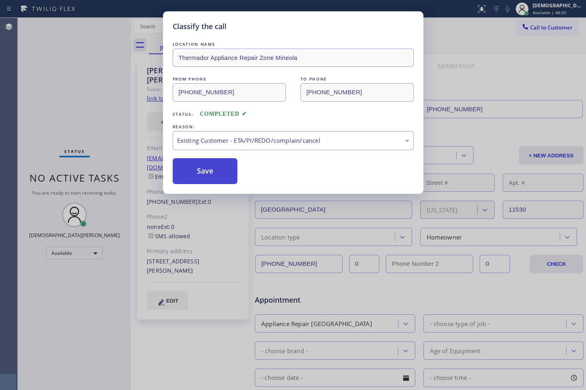
click at [194, 174] on button "Save" at bounding box center [205, 171] width 65 height 26
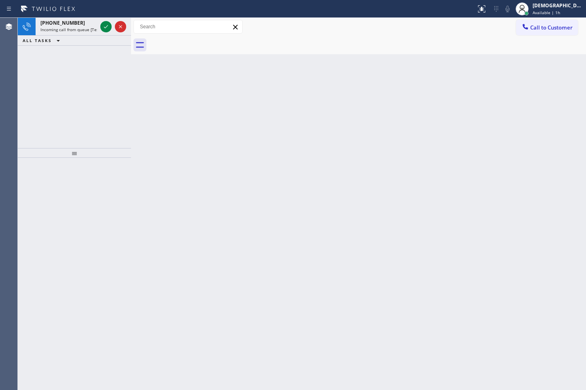
click at [42, 82] on div "[PHONE_NUMBER] Incoming call from queue [Test] All ALL TASKS ALL TASKS ACTIVE T…" at bounding box center [74, 83] width 113 height 130
click at [105, 30] on icon at bounding box center [106, 27] width 10 height 10
click at [104, 27] on icon at bounding box center [106, 26] width 4 height 3
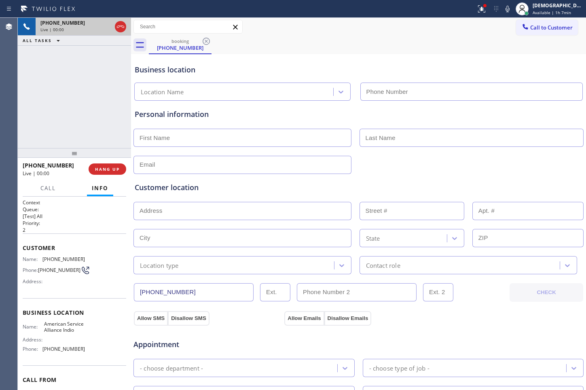
type input "[PHONE_NUMBER]"
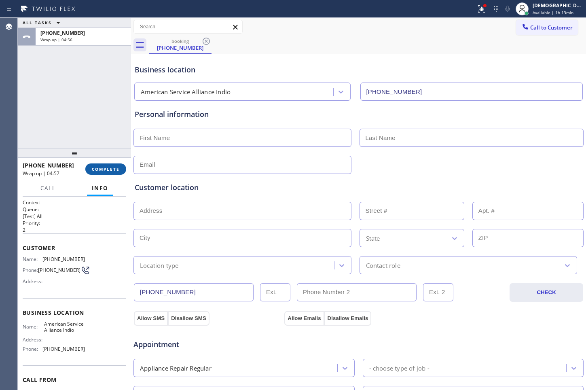
click at [122, 169] on button "COMPLETE" at bounding box center [105, 169] width 41 height 11
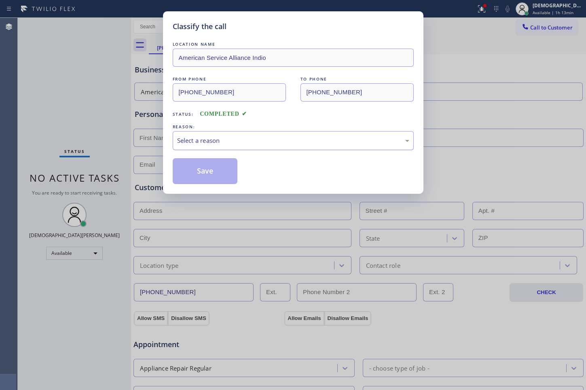
click at [313, 138] on div "Select a reason" at bounding box center [293, 140] width 232 height 9
click at [206, 169] on button "Save" at bounding box center [205, 171] width 65 height 26
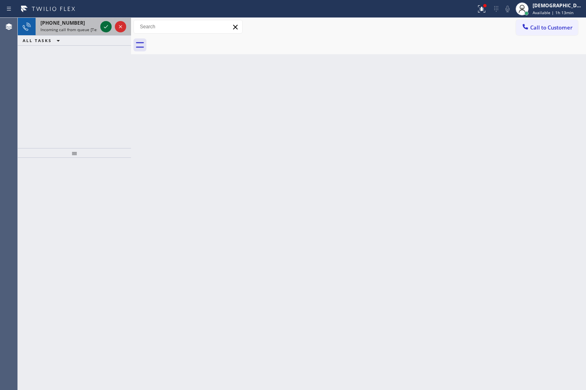
click at [105, 29] on icon at bounding box center [106, 27] width 10 height 10
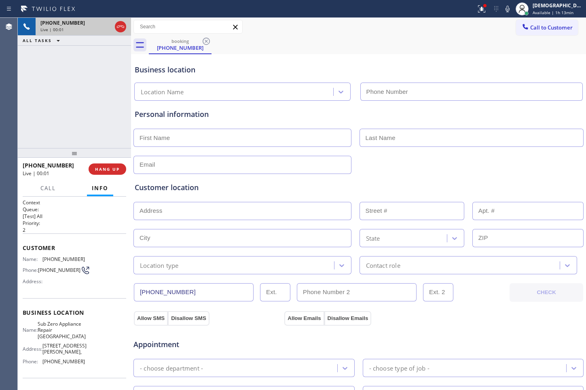
type input "[PHONE_NUMBER]"
drag, startPoint x: 167, startPoint y: 292, endPoint x: 140, endPoint y: 292, distance: 27.1
click at [140, 292] on input "[PHONE_NUMBER]" at bounding box center [194, 292] width 120 height 18
click at [120, 28] on icon at bounding box center [121, 27] width 10 height 10
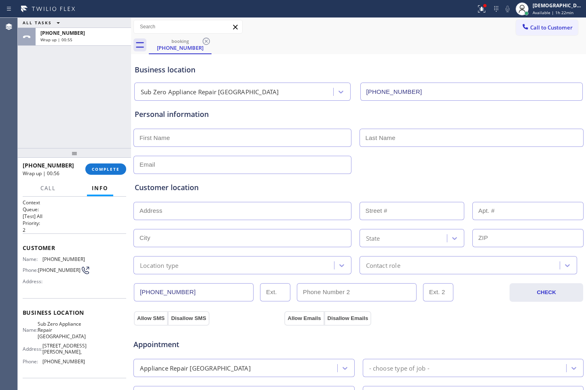
click at [228, 134] on input "text" at bounding box center [243, 138] width 218 height 18
paste input "Gregogy"
click at [157, 138] on input "Gregogy" at bounding box center [243, 138] width 218 height 18
type input "[PERSON_NAME]"
click at [403, 131] on input "text" at bounding box center [472, 138] width 225 height 18
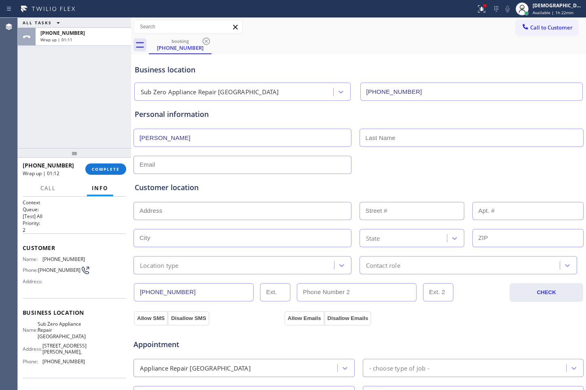
paste input "[PERSON_NAME]"
type input "[PERSON_NAME]"
click at [190, 161] on input "text" at bounding box center [243, 165] width 218 height 18
paste input "[EMAIL_ADDRESS][DOMAIN_NAME]"
type input "[EMAIL_ADDRESS][DOMAIN_NAME]"
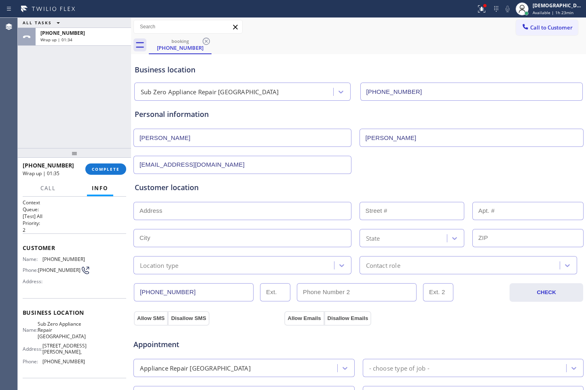
click at [181, 210] on input "text" at bounding box center [243, 211] width 218 height 18
paste input "[STREET_ADDRESS]"
type input "[STREET_ADDRESS]"
type input "2431"
type input "[PERSON_NAME]"
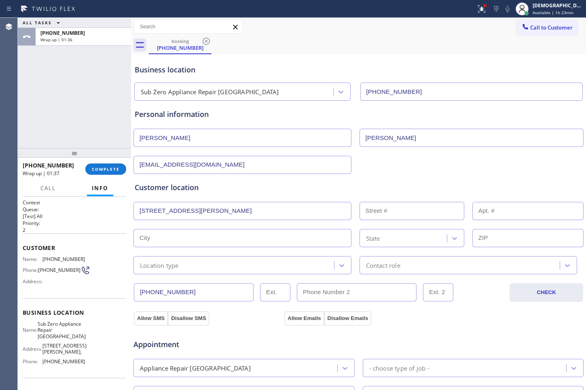
type input "98247"
click at [194, 267] on div "Location type" at bounding box center [235, 265] width 198 height 14
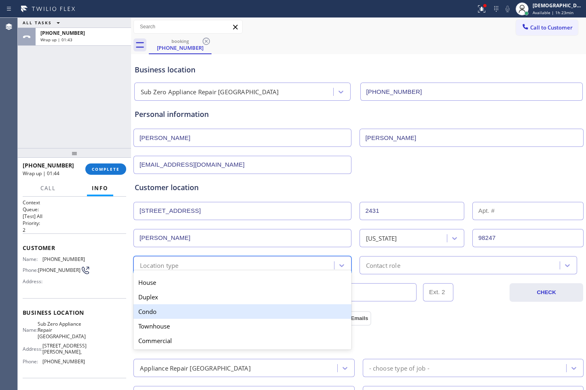
click at [170, 318] on div "Condo" at bounding box center [243, 311] width 218 height 15
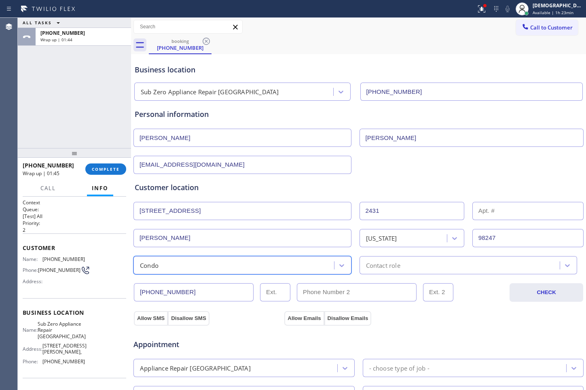
click at [399, 268] on div "Contact role" at bounding box center [461, 265] width 198 height 14
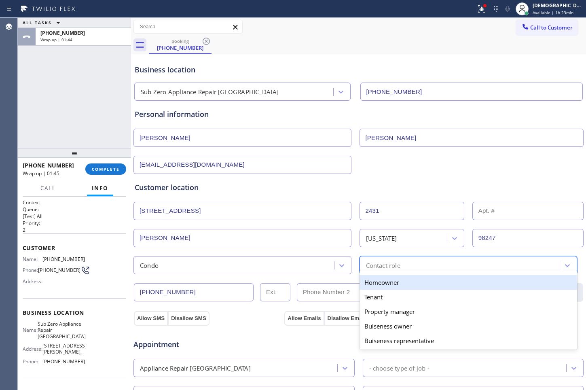
click at [391, 282] on div "Homeowner" at bounding box center [469, 282] width 218 height 15
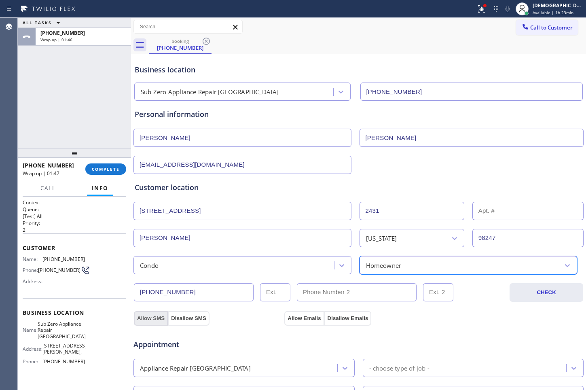
drag, startPoint x: 155, startPoint y: 317, endPoint x: 193, endPoint y: 317, distance: 38.9
click at [157, 317] on button "Allow SMS" at bounding box center [151, 318] width 34 height 15
click at [291, 318] on button "Allow Emails" at bounding box center [305, 318] width 40 height 15
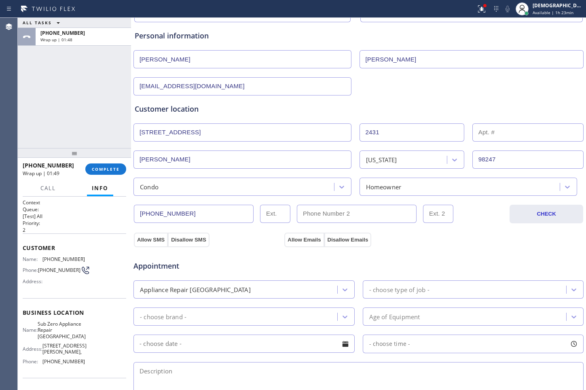
scroll to position [101, 0]
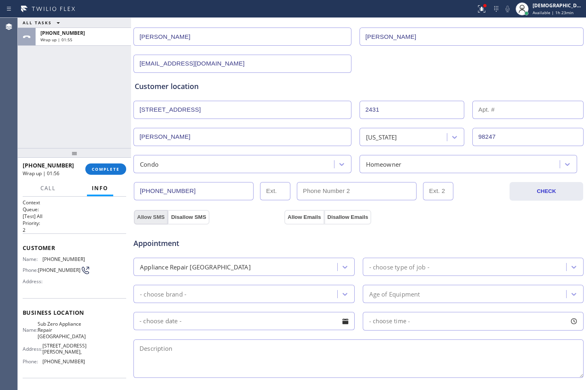
click at [154, 218] on button "Allow SMS" at bounding box center [151, 217] width 34 height 15
click at [294, 212] on button "Allow Emails" at bounding box center [305, 217] width 40 height 15
click at [152, 217] on button "Allow SMS" at bounding box center [151, 217] width 34 height 15
click at [298, 216] on button "Allow Emails" at bounding box center [305, 217] width 40 height 15
click at [146, 211] on button "Allow SMS" at bounding box center [151, 217] width 34 height 15
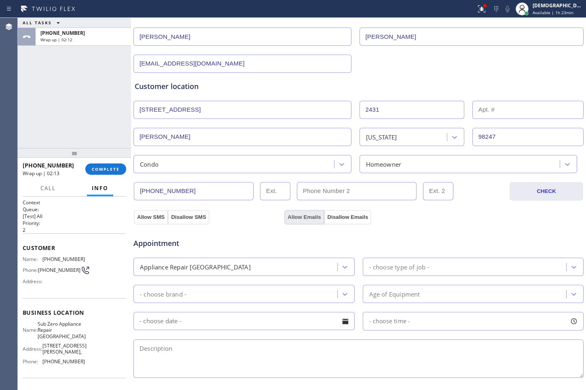
click at [286, 211] on button "Allow Emails" at bounding box center [305, 217] width 40 height 15
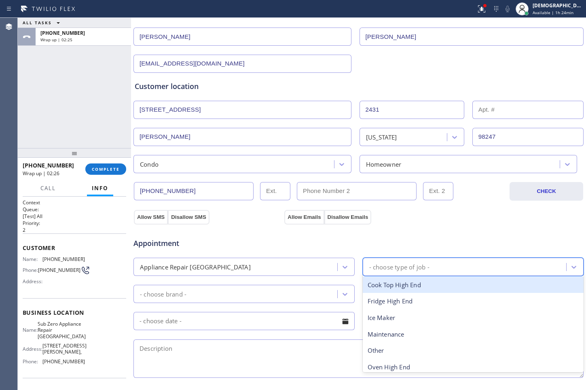
click at [454, 263] on div "- choose type of job -" at bounding box center [466, 267] width 202 height 14
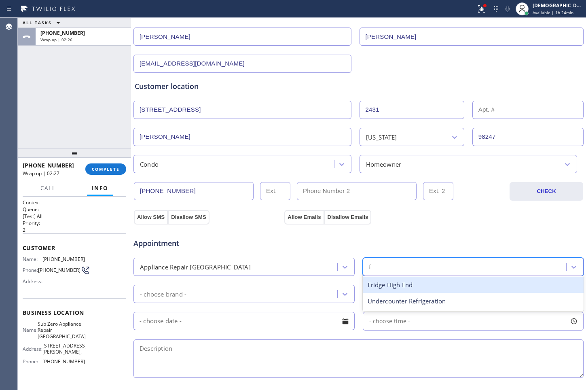
type input "fr"
drag, startPoint x: 433, startPoint y: 286, endPoint x: 208, endPoint y: 306, distance: 226.7
click at [433, 286] on div "Fridge High End" at bounding box center [473, 285] width 221 height 17
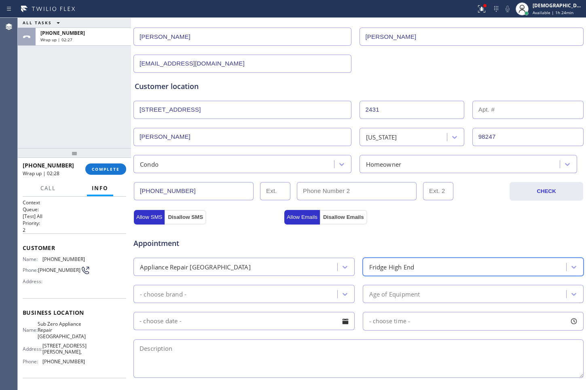
click at [205, 298] on div "- choose brand -" at bounding box center [237, 294] width 202 height 14
click at [235, 296] on div "- choose brand -" at bounding box center [237, 294] width 202 height 14
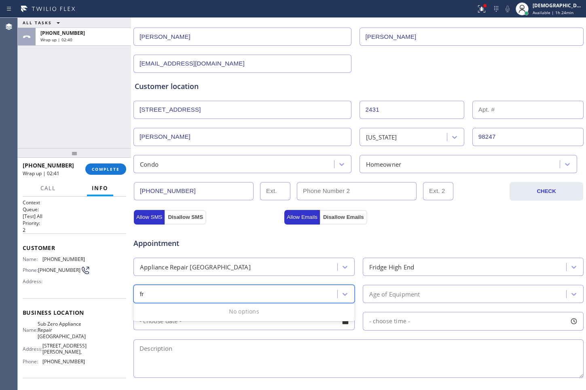
type input "fr"
click at [265, 296] on div "- choose brand -" at bounding box center [237, 294] width 202 height 14
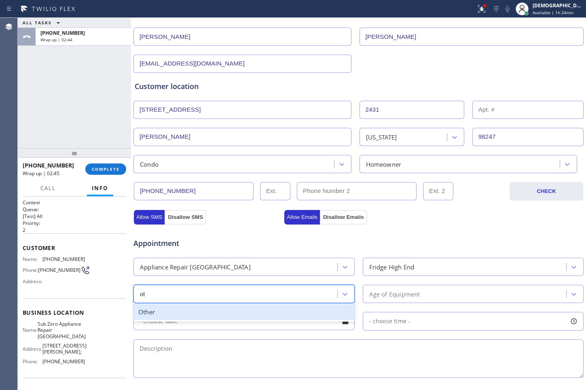
type input "oth"
click at [247, 310] on div "Other" at bounding box center [244, 312] width 221 height 17
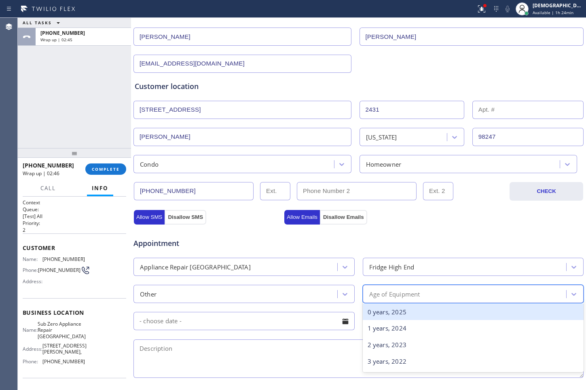
click at [421, 293] on div "Age of Equipment" at bounding box center [466, 294] width 202 height 14
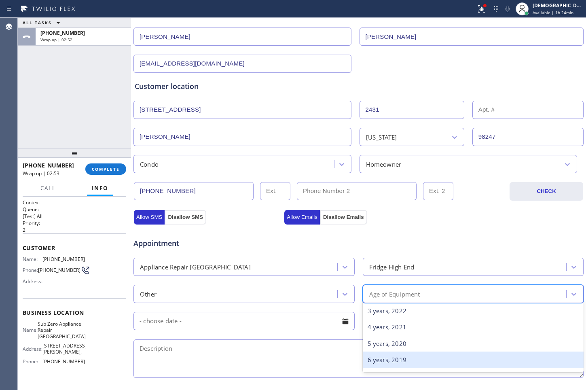
scroll to position [152, 0]
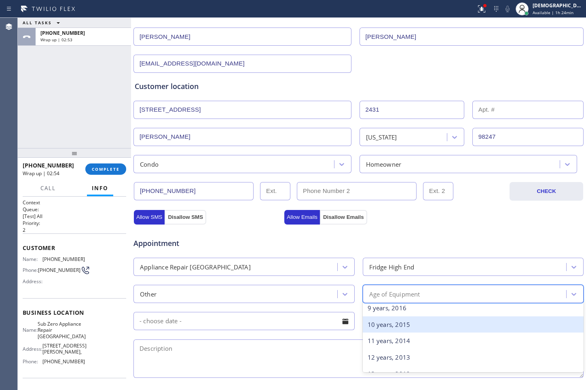
click at [442, 320] on div "10 years, 2015" at bounding box center [473, 324] width 221 height 17
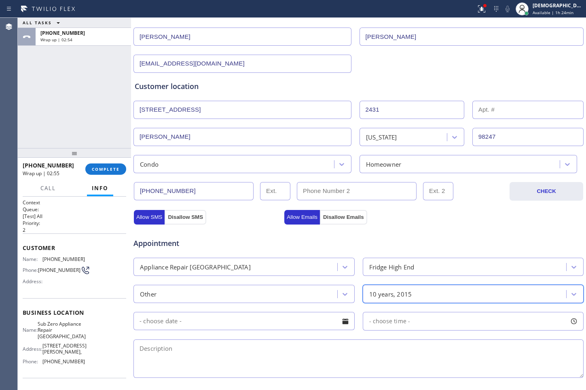
click at [205, 320] on input "text" at bounding box center [244, 321] width 221 height 18
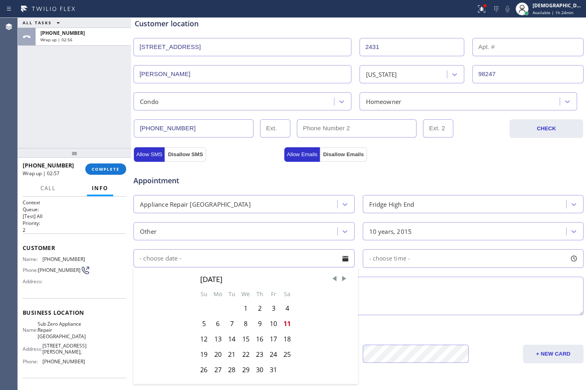
scroll to position [202, 0]
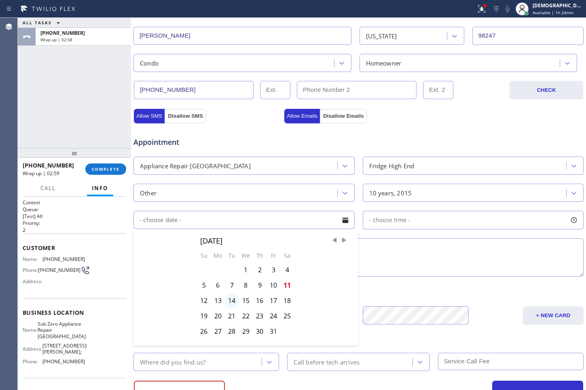
click at [231, 304] on div "14" at bounding box center [232, 300] width 14 height 15
type input "[DATE]"
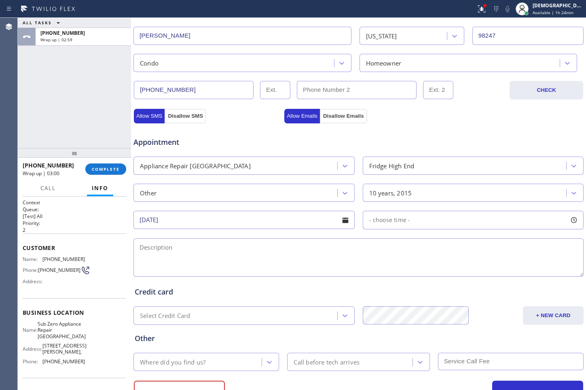
click at [425, 217] on div "- choose time -" at bounding box center [473, 220] width 221 height 19
drag, startPoint x: 363, startPoint y: 266, endPoint x: 519, endPoint y: 265, distance: 155.8
click at [454, 265] on div at bounding box center [530, 269] width 10 height 17
drag, startPoint x: 370, startPoint y: 270, endPoint x: 449, endPoint y: 264, distance: 78.7
click at [449, 264] on div at bounding box center [451, 269] width 10 height 17
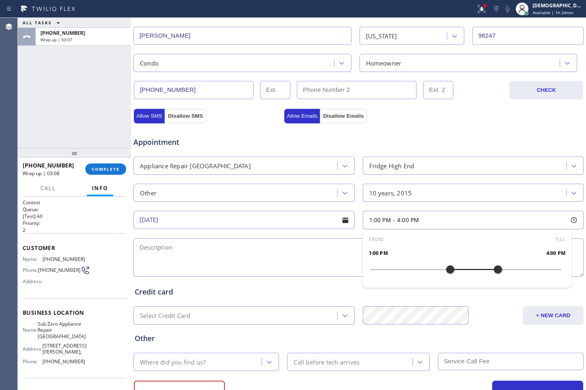
drag, startPoint x: 519, startPoint y: 268, endPoint x: 493, endPoint y: 270, distance: 26.1
click at [454, 270] on div at bounding box center [498, 269] width 10 height 17
click at [346, 133] on div "Appointment" at bounding box center [359, 137] width 452 height 21
click at [312, 257] on textarea at bounding box center [359, 257] width 450 height 38
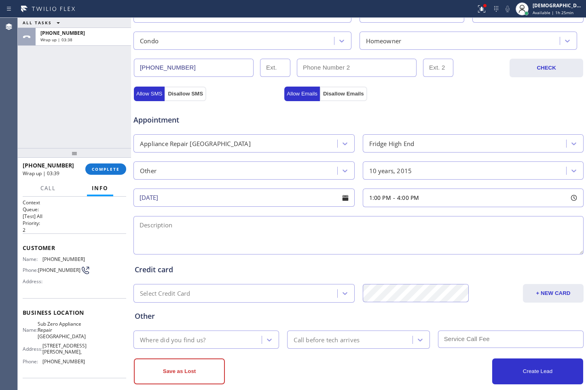
scroll to position [237, 0]
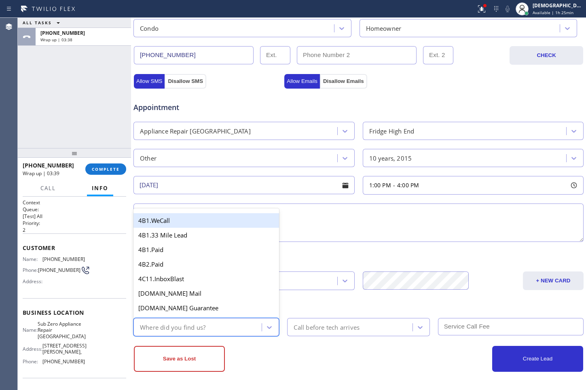
click at [182, 320] on div "Where did you find us?" at bounding box center [173, 327] width 66 height 9
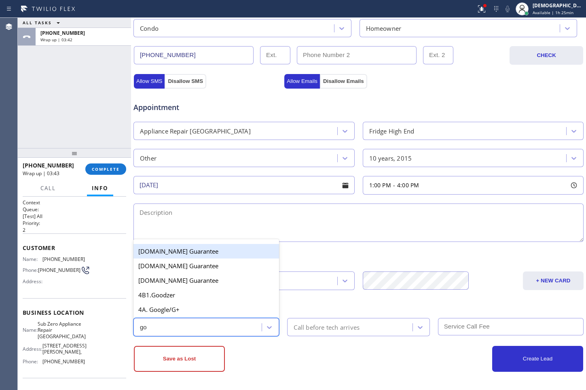
type input "goo"
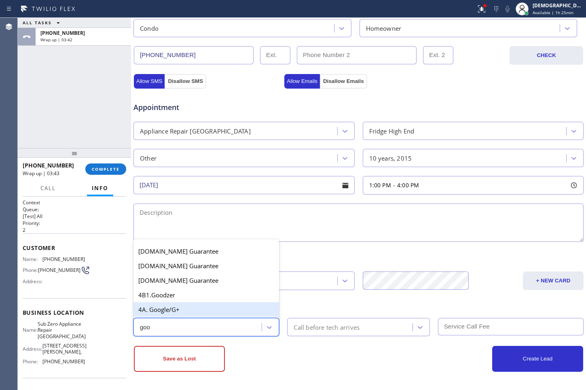
click at [202, 315] on div "4A. Google/G+" at bounding box center [207, 309] width 146 height 15
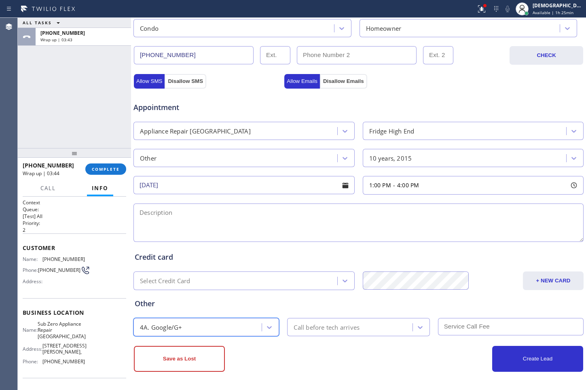
click at [324, 320] on div "Call before tech arrives" at bounding box center [327, 327] width 66 height 9
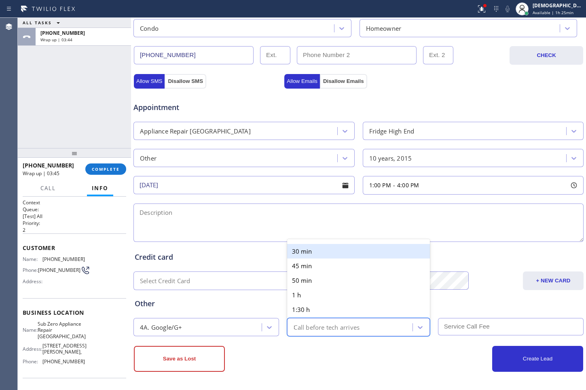
type input "30"
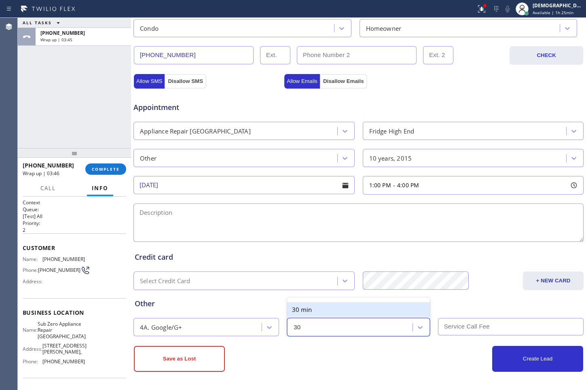
click at [332, 310] on div "30 min" at bounding box center [358, 309] width 142 height 15
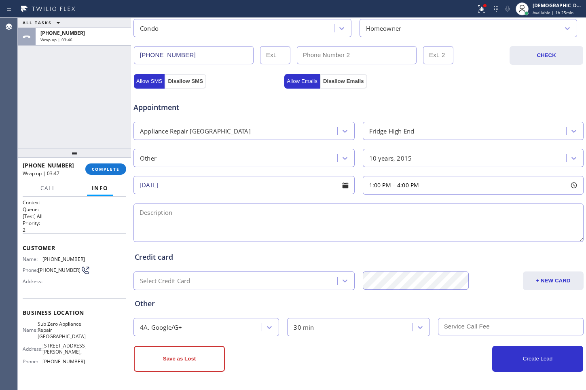
click at [454, 320] on input "text" at bounding box center [511, 326] width 146 height 17
click at [170, 213] on textarea at bounding box center [359, 223] width 450 height 38
click at [261, 217] on textarea at bounding box center [359, 223] width 450 height 38
click at [255, 210] on textarea "1-4 / No SCF /" at bounding box center [359, 223] width 450 height 38
paste textarea "/Friidge / ice maker is not working / 10 years"
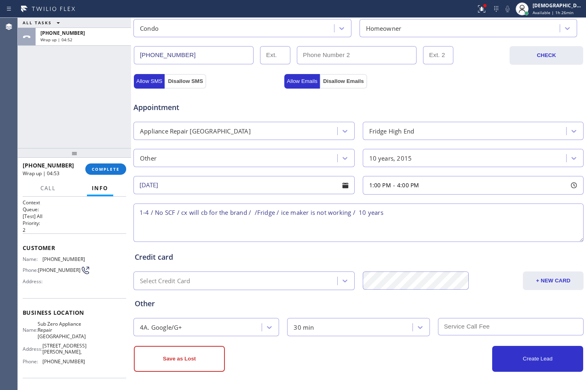
click at [421, 222] on textarea "1-4 / No SCF / cx will cb for the brand / /Fridge / ice maker is not working / …" at bounding box center [359, 223] width 450 height 38
click at [419, 212] on textarea "1-4 / No SCF / cx will cb for the brand / /Fridge / ice maker is not working / …" at bounding box center [359, 223] width 450 height 38
click at [447, 210] on textarea "1-4 / No SCF / cx will cb for the brand / /Fridge / ice maker is not working / …" at bounding box center [359, 223] width 450 height 38
paste textarea "[STREET_ADDRESS]"
click at [454, 213] on textarea "1-4 / No SCF / cx will cb for the brand / /Fridge / ice maker is not working / …" at bounding box center [359, 223] width 450 height 38
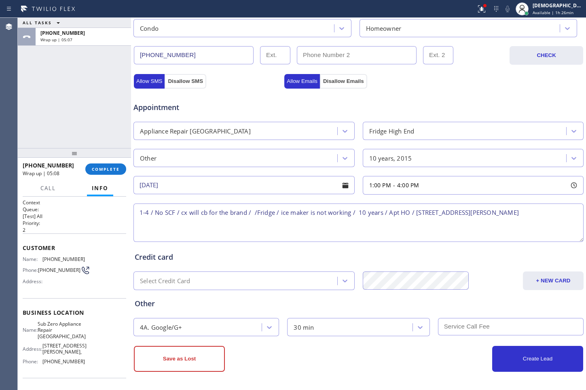
click at [454, 212] on textarea "1-4 / No SCF / cx will cb for the brand / /Fridge / ice maker is not working / …" at bounding box center [359, 223] width 450 height 38
click at [69, 320] on span "Sub Zero Appliance Repair [GEOGRAPHIC_DATA]" at bounding box center [62, 330] width 48 height 19
drag, startPoint x: 64, startPoint y: 342, endPoint x: 43, endPoint y: 326, distance: 26.8
click at [43, 320] on span "Sub Zero Appliance Repair [GEOGRAPHIC_DATA]" at bounding box center [62, 330] width 48 height 19
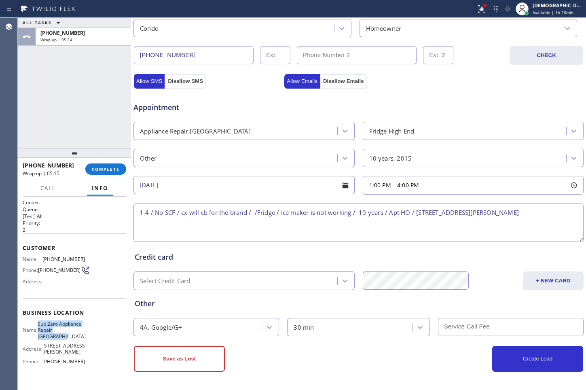
copy span "Sub Zero Appliance Repair [GEOGRAPHIC_DATA]"
click at [454, 214] on textarea "1-4 / No SCF / cx will cb for the brand / /Fridge / ice maker is not working / …" at bounding box center [359, 223] width 450 height 38
paste textarea "Sub Zero Appliance Repair [GEOGRAPHIC_DATA]"
click at [258, 226] on textarea "1-4 / No SCF / cx will cb for the brand / /Fridge / ice maker is not working / …" at bounding box center [359, 223] width 450 height 38
paste textarea "Please call customer 30 minutes prior to arrival"
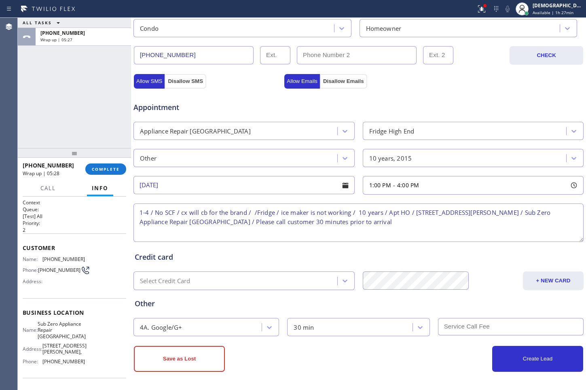
type textarea "1-4 / No SCF / cx will cb for the brand / /Fridge / ice maker is not working / …"
click at [454, 320] on input "text" at bounding box center [511, 326] width 146 height 17
click at [196, 187] on input "[DATE]" at bounding box center [244, 185] width 221 height 18
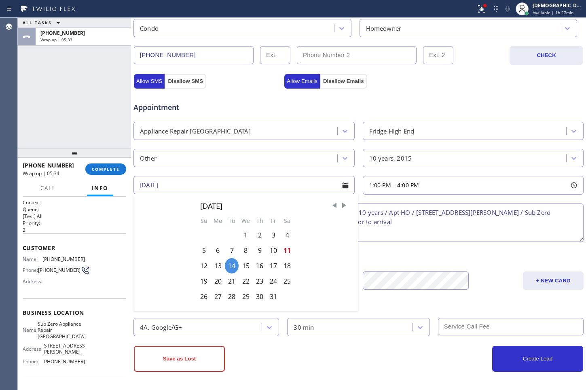
click at [432, 93] on div "Appointment" at bounding box center [359, 102] width 452 height 21
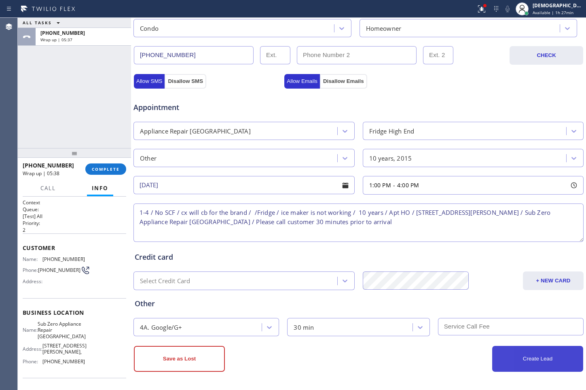
click at [454, 320] on button "Create Lead" at bounding box center [538, 359] width 91 height 26
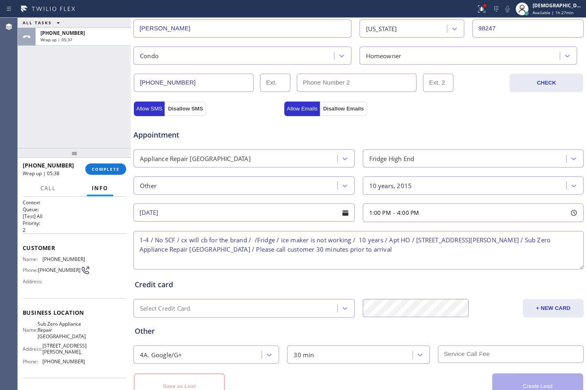
scroll to position [265, 0]
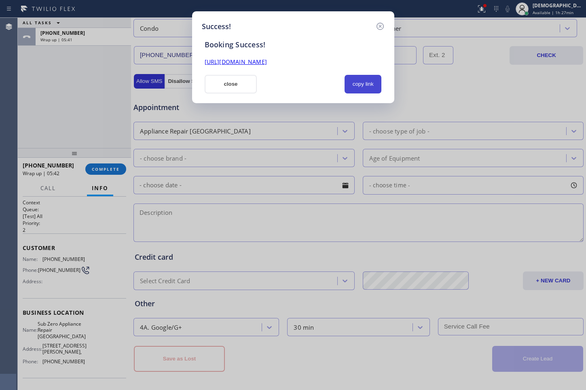
click at [374, 84] on button "copy link" at bounding box center [363, 84] width 37 height 19
click at [267, 62] on link "[URL][DOMAIN_NAME]" at bounding box center [236, 62] width 62 height 8
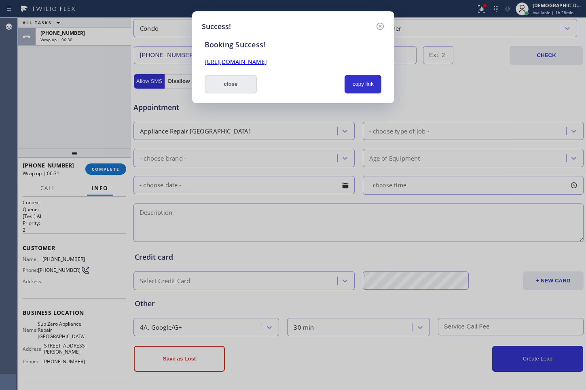
click at [225, 83] on button "close" at bounding box center [231, 84] width 53 height 19
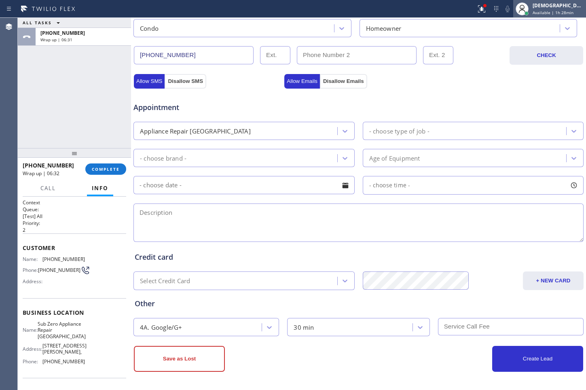
click at [454, 12] on div "[DEMOGRAPHIC_DATA] Cinco Available | 1h 28min" at bounding box center [558, 9] width 55 height 14
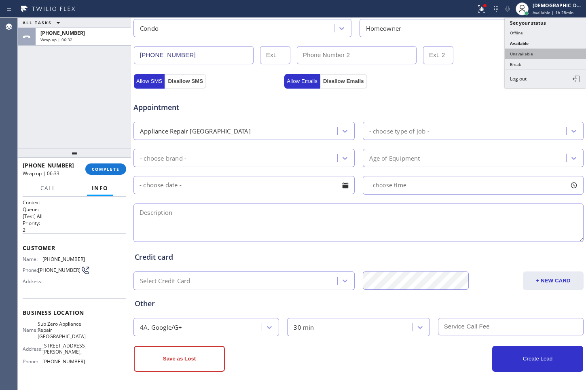
click at [454, 53] on button "Unavailable" at bounding box center [545, 54] width 81 height 11
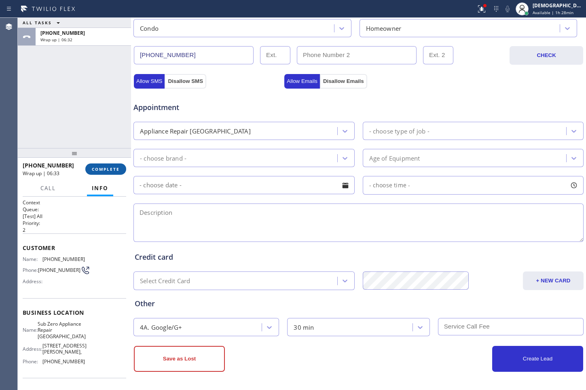
click at [113, 172] on span "COMPLETE" at bounding box center [106, 169] width 28 height 6
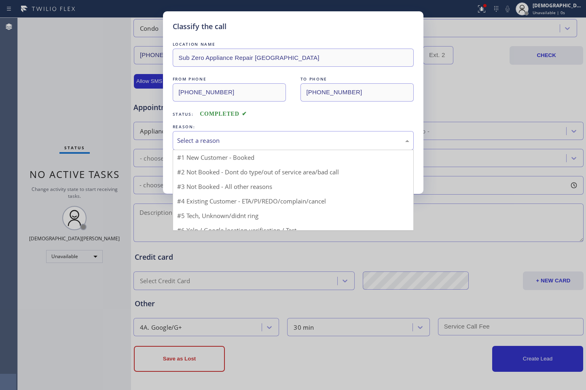
click at [202, 138] on div "Select a reason" at bounding box center [293, 140] width 232 height 9
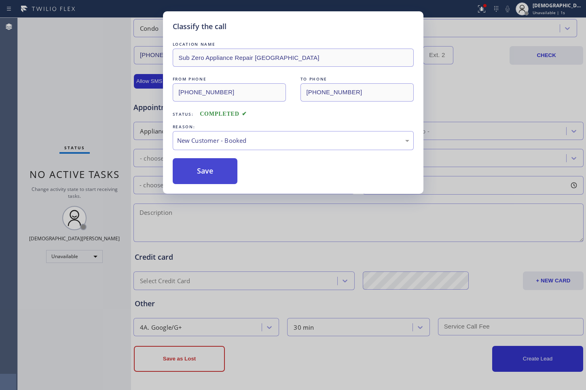
click at [195, 174] on button "Save" at bounding box center [205, 171] width 65 height 26
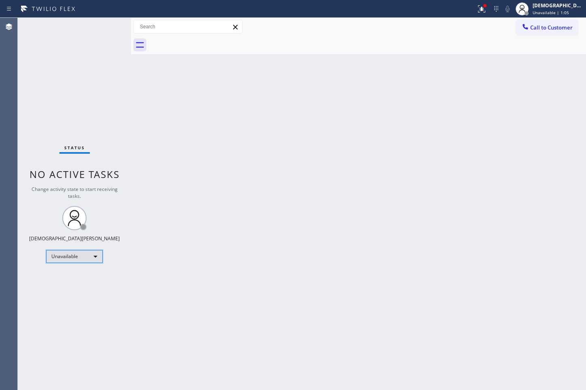
click at [67, 259] on div "Unavailable" at bounding box center [74, 256] width 57 height 13
click at [74, 273] on li "Available" at bounding box center [74, 278] width 55 height 10
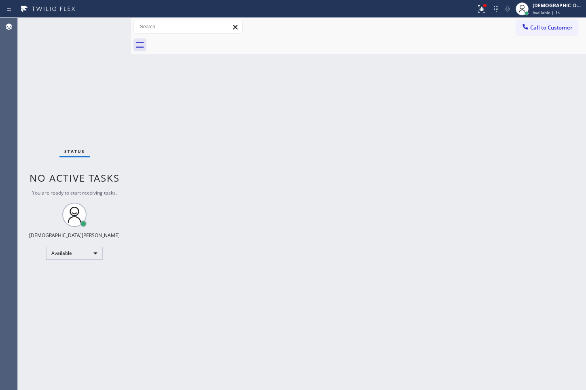
click at [76, 244] on div "Status No active tasks You are ready to start receiving tasks. Christian Cinco …" at bounding box center [74, 204] width 113 height 372
click at [84, 250] on div "Available" at bounding box center [74, 253] width 57 height 13
click at [74, 295] on li "Break" at bounding box center [74, 295] width 55 height 10
drag, startPoint x: 32, startPoint y: 127, endPoint x: 70, endPoint y: 144, distance: 41.1
click at [32, 127] on div "Status No active tasks Change activity state to start receiving tasks. Christia…" at bounding box center [74, 204] width 113 height 372
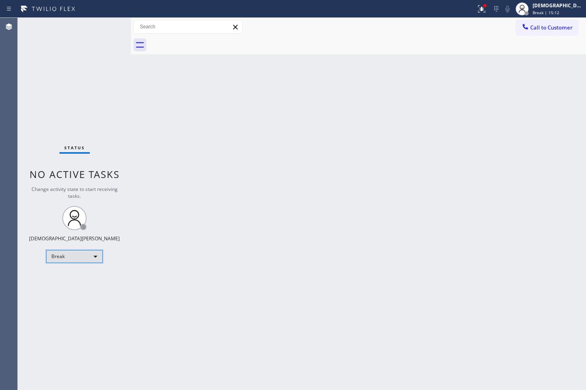
click at [77, 260] on div "Break" at bounding box center [74, 256] width 57 height 13
click at [72, 277] on li "Available" at bounding box center [74, 278] width 55 height 10
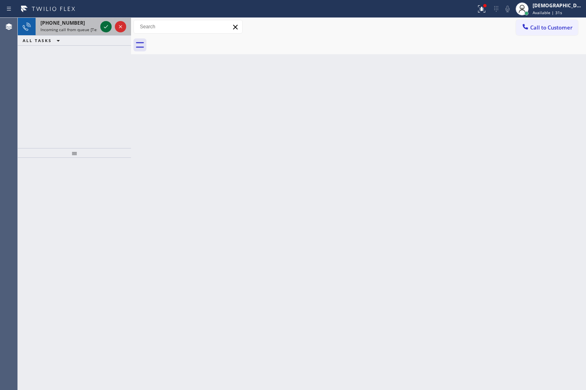
click at [101, 27] on div at bounding box center [105, 27] width 11 height 10
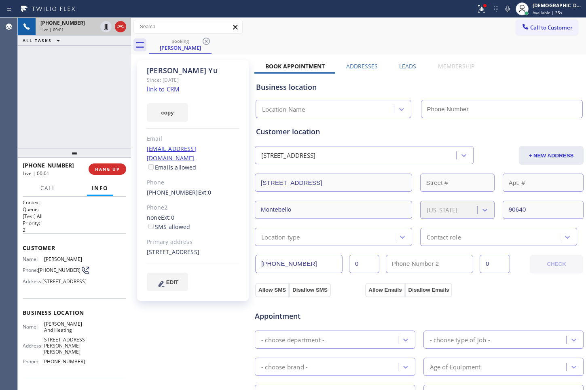
type input "[PHONE_NUMBER]"
click at [158, 89] on link "link to CRM" at bounding box center [163, 89] width 33 height 8
click at [103, 23] on icon at bounding box center [106, 27] width 10 height 10
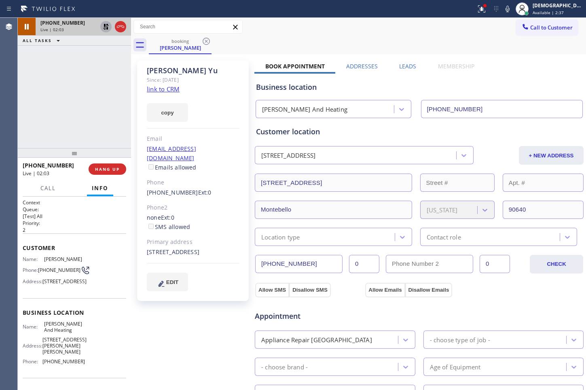
click at [42, 118] on div "[PHONE_NUMBER] Live | 02:03 ALL TASKS ALL TASKS ACTIVE TASKS TASKS IN WRAP UP" at bounding box center [74, 83] width 113 height 130
click at [106, 29] on icon at bounding box center [106, 27] width 10 height 10
click at [120, 32] on button at bounding box center [120, 26] width 11 height 11
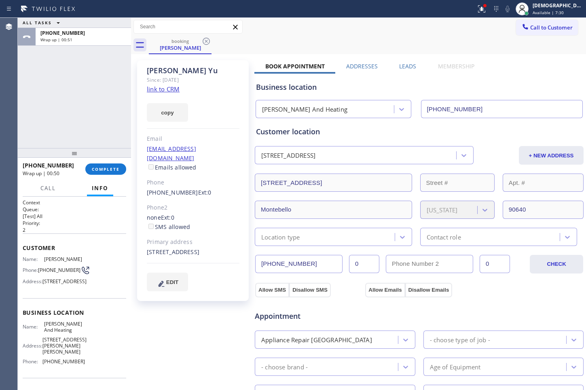
drag, startPoint x: 24, startPoint y: 94, endPoint x: 31, endPoint y: 93, distance: 6.6
click at [25, 94] on div "ALL TASKS ALL TASKS ACTIVE TASKS TASKS IN WRAP UP [PHONE_NUMBER] Wrap up | 00:51" at bounding box center [74, 83] width 113 height 130
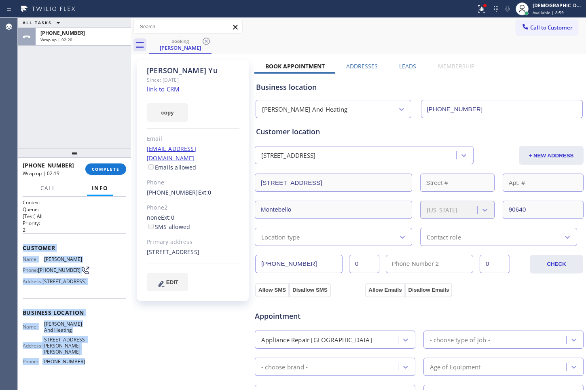
drag, startPoint x: 89, startPoint y: 310, endPoint x: 20, endPoint y: 249, distance: 92.1
click at [20, 249] on div "Context Queue: [Test] All Priority: 2 Customer Name: [PERSON_NAME] Phone: [PHON…" at bounding box center [74, 293] width 113 height 193
copy div "Customer Name: [PERSON_NAME] Phone: [PHONE_NUMBER] Address: [STREET_ADDRESS] Bu…"
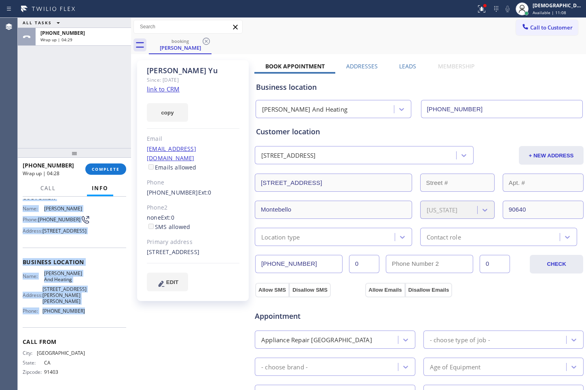
click at [99, 266] on span "Business location" at bounding box center [75, 262] width 104 height 8
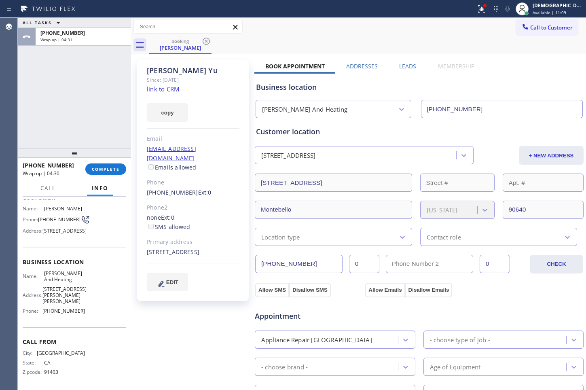
drag, startPoint x: 63, startPoint y: 308, endPoint x: 43, endPoint y: 296, distance: 23.3
click at [44, 283] on span "[PERSON_NAME] And Heating" at bounding box center [64, 276] width 40 height 13
copy span "[PERSON_NAME] And Heating"
click at [454, 4] on div "[DEMOGRAPHIC_DATA][PERSON_NAME]" at bounding box center [558, 5] width 51 height 7
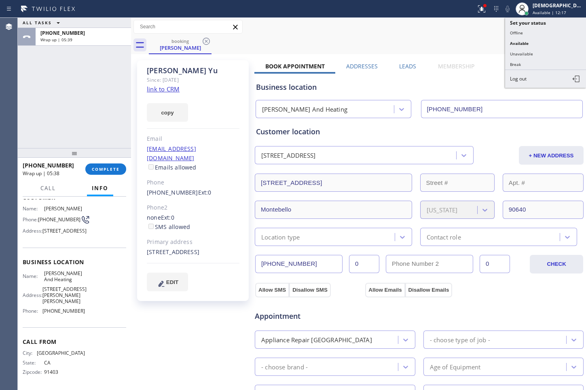
click at [454, 54] on button "Unavailable" at bounding box center [545, 54] width 81 height 11
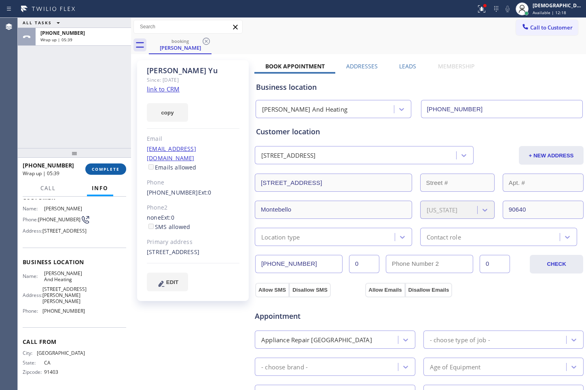
click at [106, 173] on button "COMPLETE" at bounding box center [105, 169] width 41 height 11
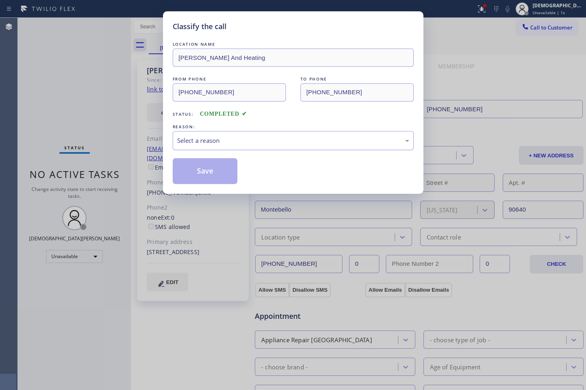
click at [192, 136] on div "Select a reason" at bounding box center [293, 140] width 232 height 9
click at [193, 170] on button "Save" at bounding box center [205, 171] width 65 height 26
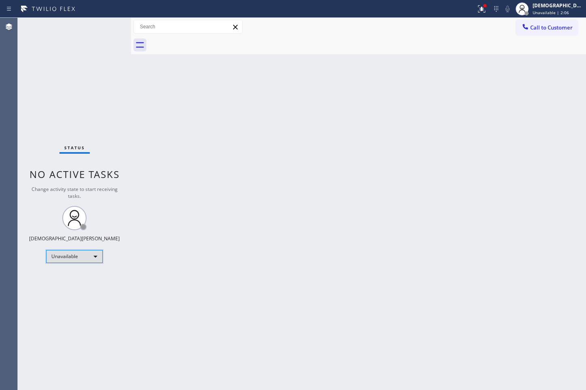
click at [76, 259] on div "Unavailable" at bounding box center [74, 256] width 57 height 13
click at [72, 281] on li "Available" at bounding box center [74, 278] width 55 height 10
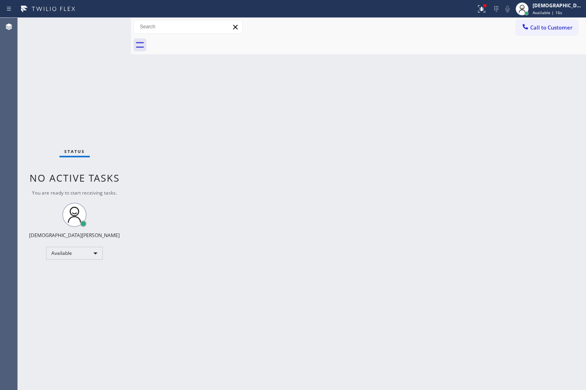
click at [33, 147] on div "Status No active tasks You are ready to start receiving tasks. Christian Cinco …" at bounding box center [74, 204] width 113 height 372
click at [454, 11] on span "Available | 17s" at bounding box center [548, 13] width 30 height 6
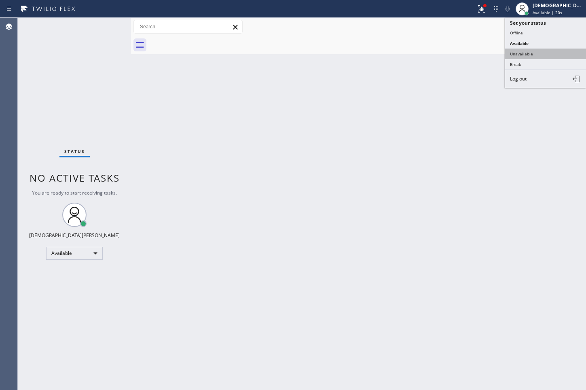
click at [454, 49] on button "Unavailable" at bounding box center [545, 54] width 81 height 11
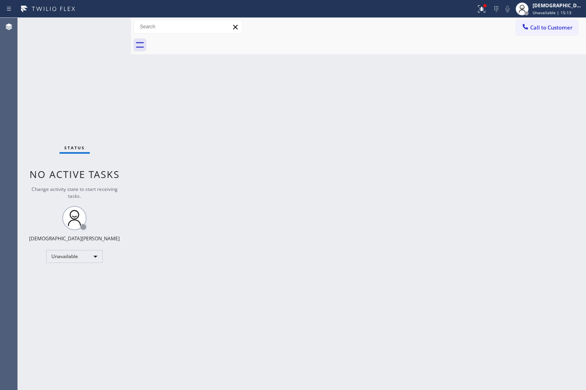
drag, startPoint x: 23, startPoint y: 217, endPoint x: 29, endPoint y: 220, distance: 7.1
click at [23, 217] on div "Status No active tasks Change activity state to start receiving tasks. [PERSON_…" at bounding box center [74, 204] width 113 height 372
click at [73, 256] on div "Unavailable" at bounding box center [74, 256] width 57 height 13
drag, startPoint x: 66, startPoint y: 276, endPoint x: 36, endPoint y: 268, distance: 30.4
click at [65, 277] on li "Available" at bounding box center [74, 278] width 55 height 10
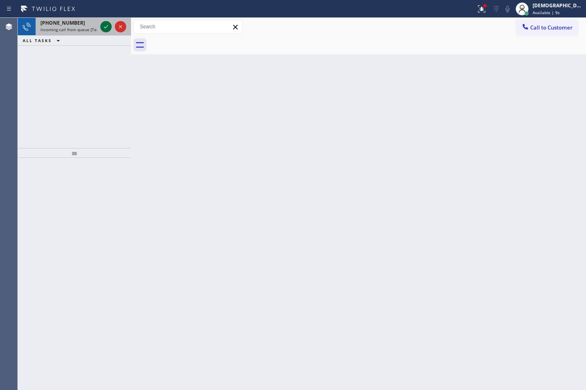
click at [105, 27] on icon at bounding box center [106, 27] width 10 height 10
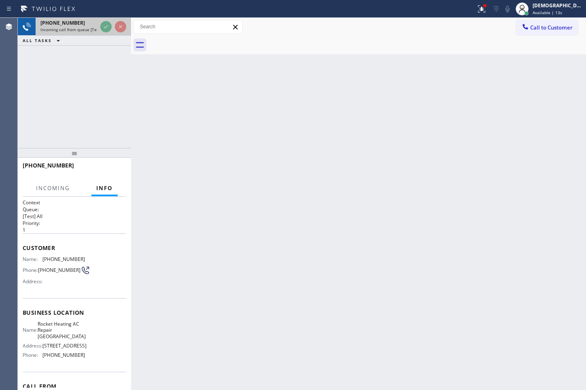
click at [97, 30] on span "Incoming call from queue [Test] All" at bounding box center [73, 30] width 67 height 6
click at [99, 25] on div at bounding box center [113, 27] width 29 height 18
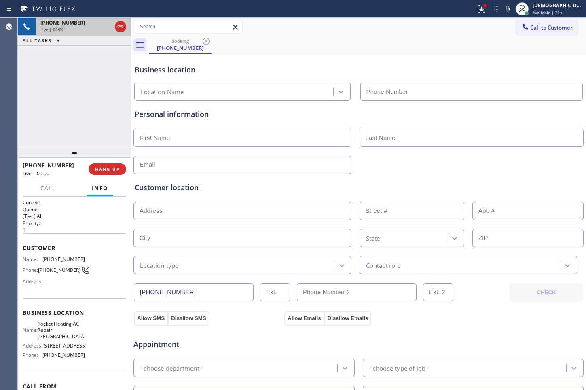
type input "[PHONE_NUMBER]"
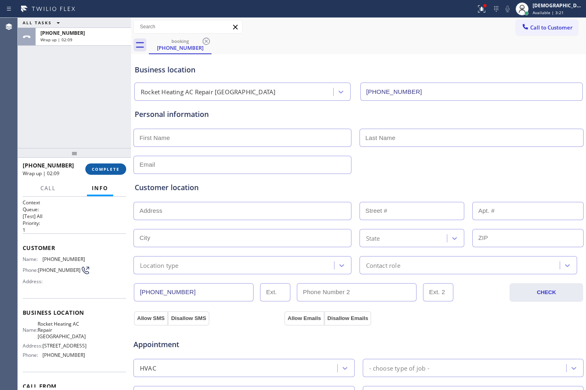
click at [105, 169] on span "COMPLETE" at bounding box center [106, 169] width 28 height 6
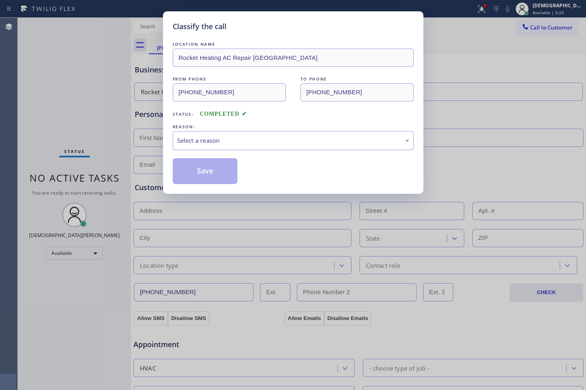
click at [238, 144] on div "Select a reason" at bounding box center [293, 140] width 232 height 9
click at [214, 174] on button "Save" at bounding box center [205, 171] width 65 height 26
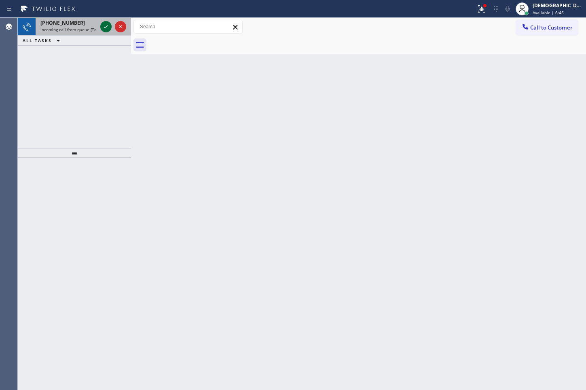
click at [101, 30] on icon at bounding box center [106, 27] width 10 height 10
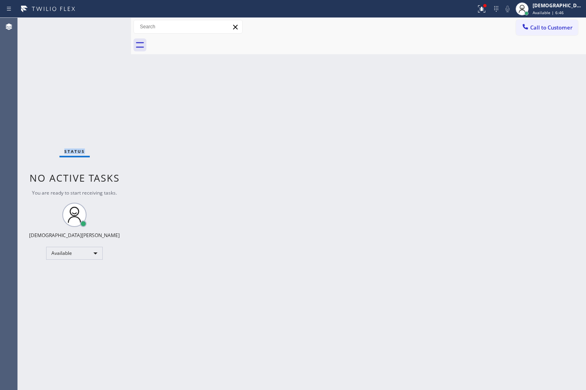
click at [103, 26] on div "Status No active tasks You are ready to start receiving tasks. Christian Cinco …" at bounding box center [74, 204] width 113 height 372
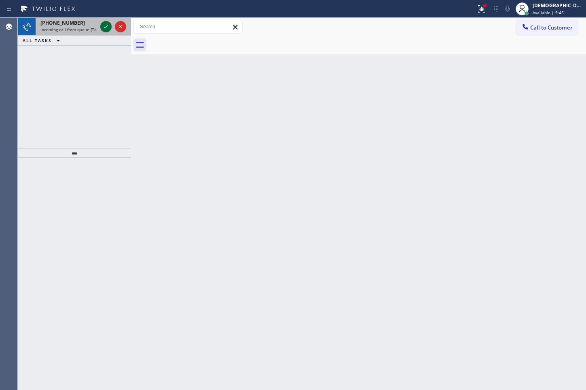
click at [105, 24] on icon at bounding box center [106, 27] width 10 height 10
click at [106, 29] on icon at bounding box center [106, 27] width 10 height 10
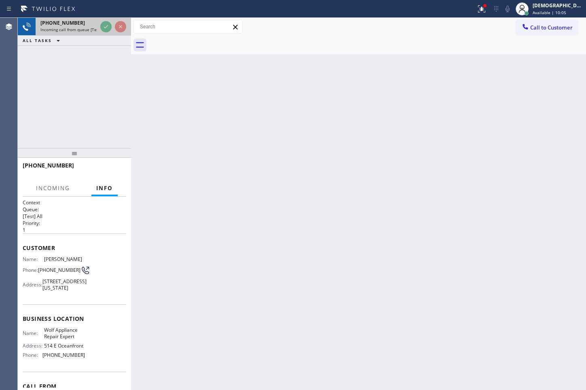
click at [104, 32] on div at bounding box center [113, 27] width 29 height 18
click at [381, 179] on div "Back to Dashboard Change Sender ID Customers Technicians Select a contact Outbo…" at bounding box center [358, 204] width 455 height 372
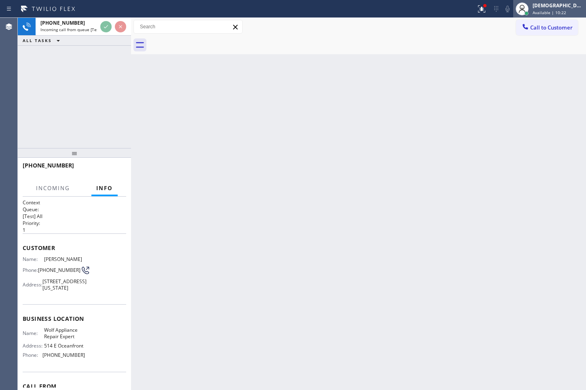
click at [313, 135] on div "Back to Dashboard Change Sender ID Customers Technicians Select a contact Outbo…" at bounding box center [358, 204] width 455 height 372
click at [454, 13] on icon at bounding box center [482, 9] width 10 height 10
click at [454, 6] on icon at bounding box center [482, 9] width 10 height 10
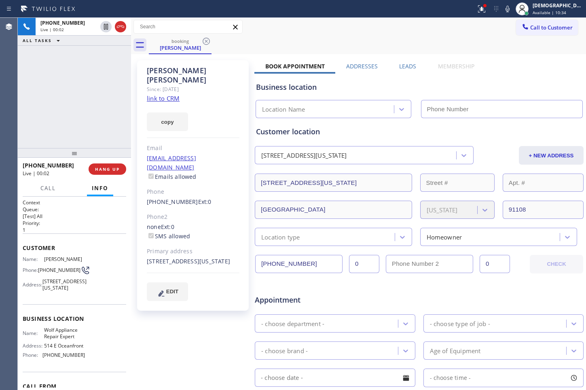
type input "[PHONE_NUMBER]"
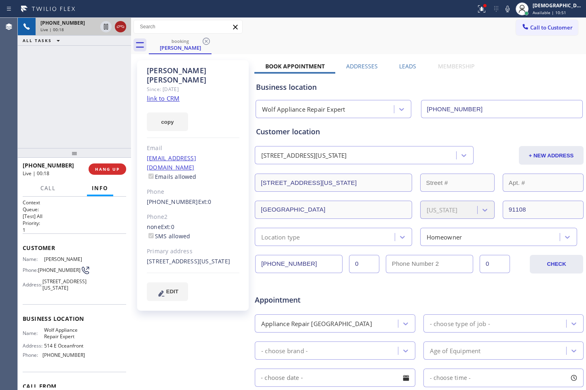
click at [119, 27] on icon at bounding box center [121, 27] width 10 height 10
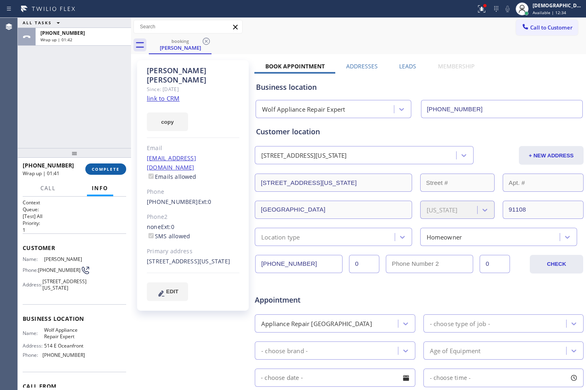
click at [103, 168] on span "COMPLETE" at bounding box center [106, 169] width 28 height 6
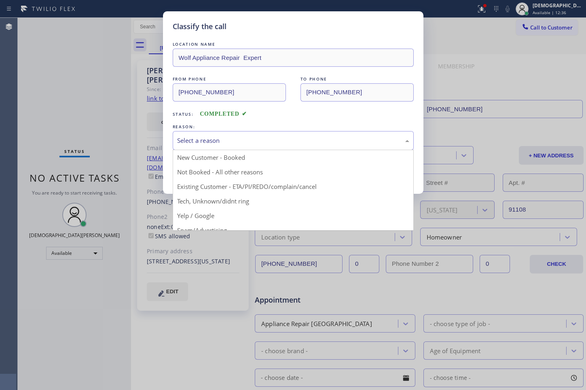
click at [201, 140] on div "Select a reason" at bounding box center [293, 140] width 232 height 9
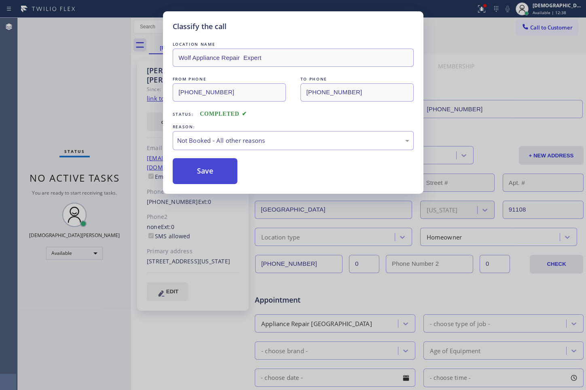
click at [193, 171] on button "Save" at bounding box center [205, 171] width 65 height 26
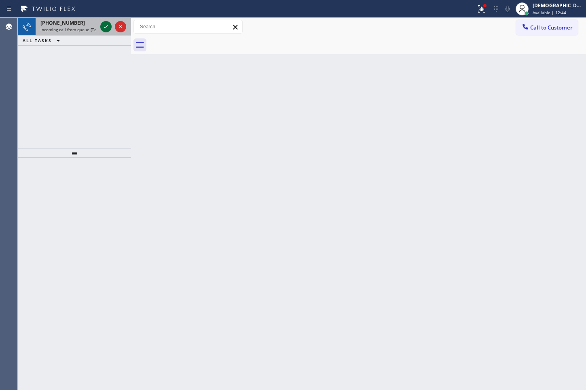
click at [100, 28] on div at bounding box center [113, 27] width 29 height 18
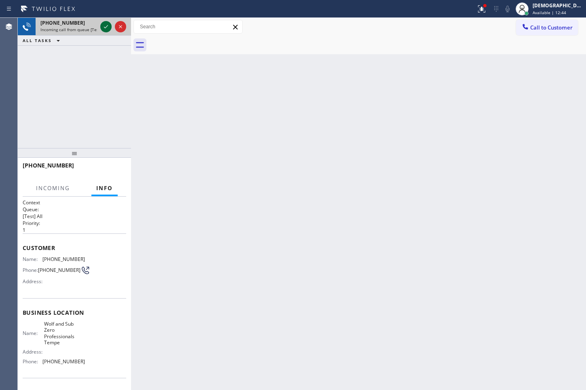
click at [103, 27] on icon at bounding box center [106, 27] width 10 height 10
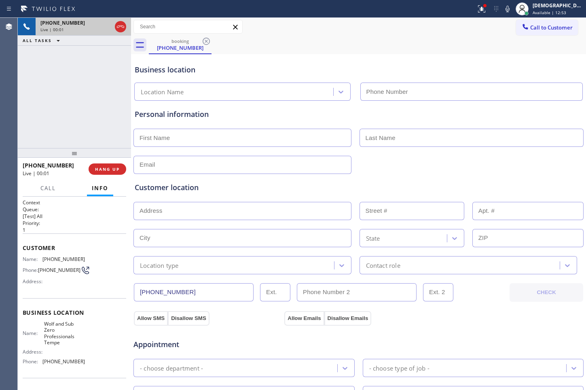
type input "[PHONE_NUMBER]"
click at [42, 119] on div "[PHONE_NUMBER] Live | 00:02 ALL TASKS ALL TASKS ACTIVE TASKS TASKS IN WRAP UP" at bounding box center [74, 83] width 113 height 130
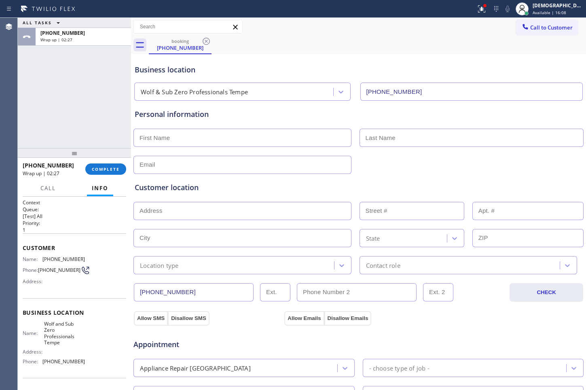
drag, startPoint x: 96, startPoint y: 172, endPoint x: 116, endPoint y: 159, distance: 23.5
click at [96, 171] on span "COMPLETE" at bounding box center [106, 169] width 28 height 6
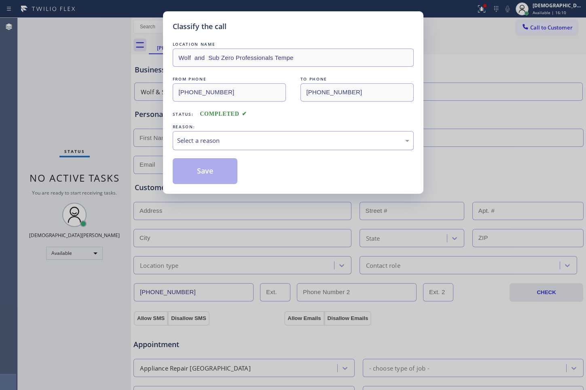
click at [188, 141] on div "Select a reason" at bounding box center [293, 140] width 232 height 9
click at [184, 169] on button "Save" at bounding box center [205, 171] width 65 height 26
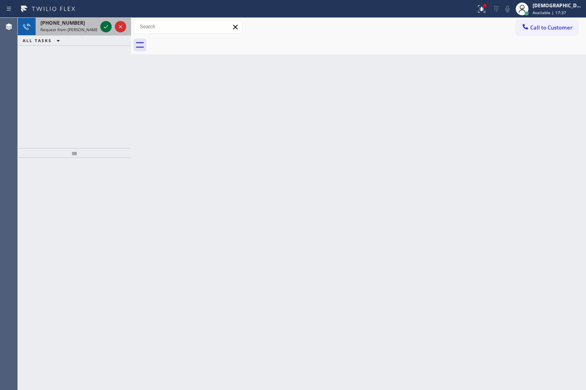
click at [104, 29] on icon at bounding box center [106, 27] width 10 height 10
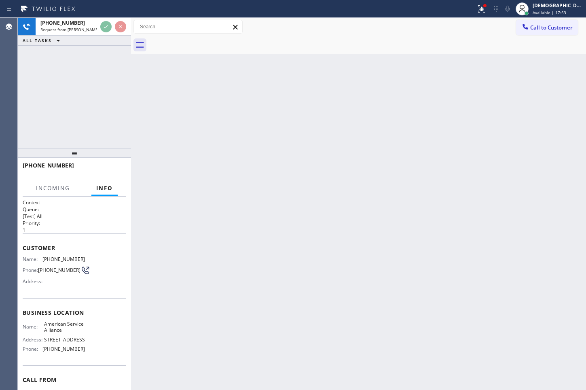
click at [30, 71] on div "[PHONE_NUMBER] Request from [PERSON_NAME] (direct) ALL TASKS ALL TASKS ACTIVE T…" at bounding box center [74, 83] width 113 height 130
click at [45, 70] on div "[PHONE_NUMBER] Request from [PERSON_NAME] (direct) ALL TASKS ALL TASKS ACTIVE T…" at bounding box center [74, 83] width 113 height 130
click at [37, 93] on div "[PHONE_NUMBER] Request from [PERSON_NAME] (direct) ALL TASKS ALL TASKS ACTIVE T…" at bounding box center [74, 83] width 113 height 130
click at [44, 70] on div "[PHONE_NUMBER] Request from [PERSON_NAME] (direct) ALL TASKS ALL TASKS ACTIVE T…" at bounding box center [74, 83] width 113 height 130
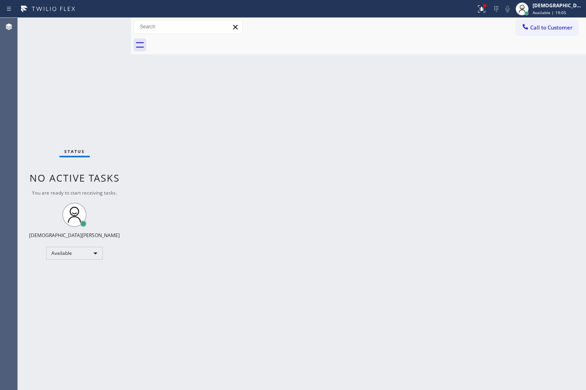
click at [34, 102] on div "Status No active tasks You are ready to start receiving tasks. Christian Cinco …" at bounding box center [74, 204] width 113 height 372
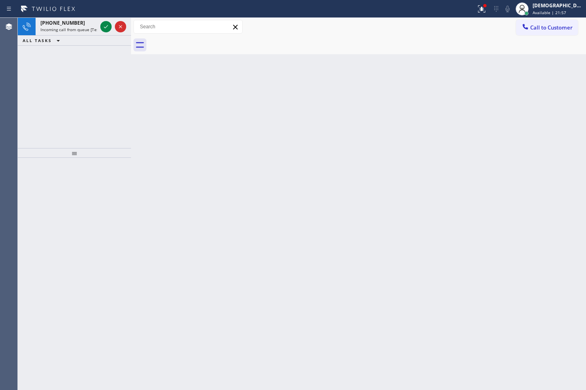
drag, startPoint x: 48, startPoint y: 81, endPoint x: 54, endPoint y: 73, distance: 10.4
click at [48, 81] on div "[PHONE_NUMBER] Incoming call from queue [Test] All ALL TASKS ALL TASKS ACTIVE T…" at bounding box center [74, 83] width 113 height 130
click at [106, 27] on icon at bounding box center [106, 27] width 10 height 10
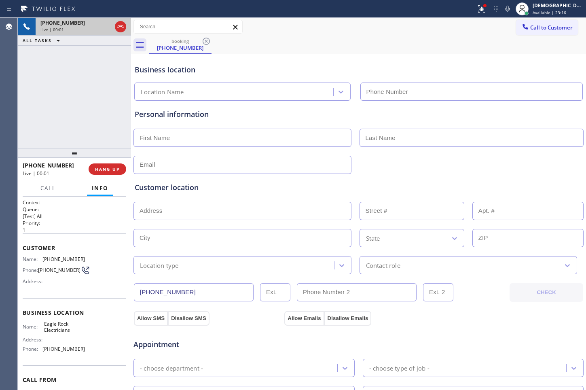
type input "[PHONE_NUMBER]"
click at [33, 82] on div "[PHONE_NUMBER] Live | 00:02 ALL TASKS ALL TASKS ACTIVE TASKS TASKS IN WRAP UP" at bounding box center [74, 83] width 113 height 130
click at [119, 30] on icon at bounding box center [121, 27] width 10 height 10
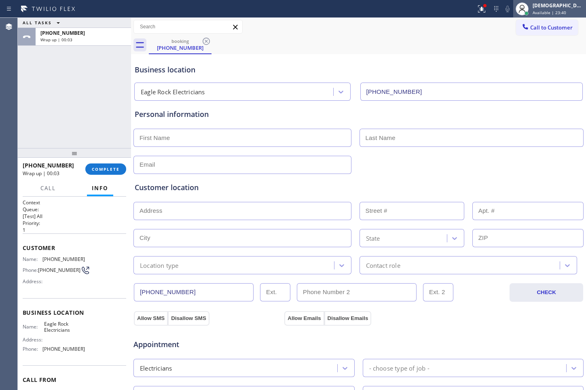
click at [454, 11] on span "Available | 23:40" at bounding box center [550, 13] width 34 height 6
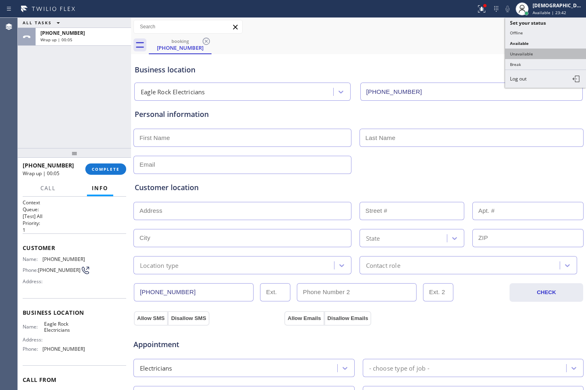
click at [454, 51] on button "Unavailable" at bounding box center [545, 54] width 81 height 11
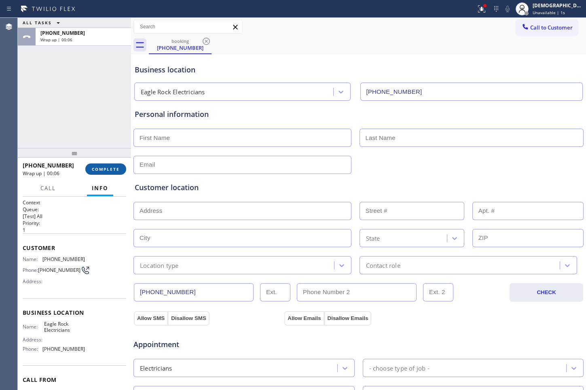
click at [101, 171] on span "COMPLETE" at bounding box center [106, 169] width 28 height 6
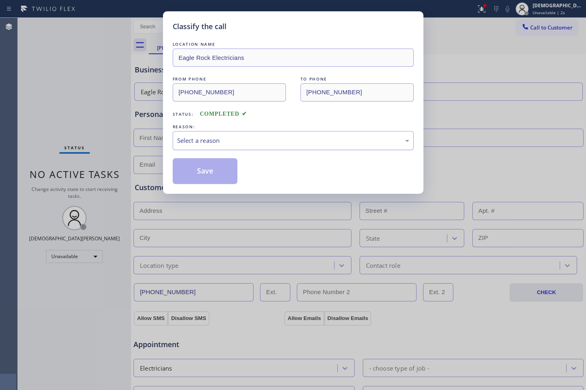
click at [186, 144] on div "Select a reason" at bounding box center [293, 140] width 232 height 9
click at [189, 171] on button "Save" at bounding box center [205, 171] width 65 height 26
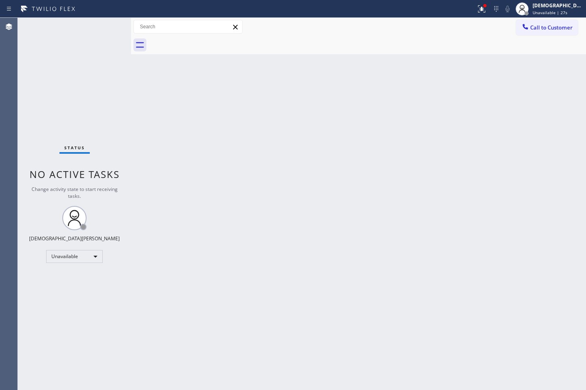
click at [30, 219] on div "Status No active tasks Change activity state to start receiving tasks. [PERSON_…" at bounding box center [74, 204] width 113 height 372
click at [79, 257] on div "Unavailable" at bounding box center [74, 257] width 57 height 13
click at [67, 276] on li "Available" at bounding box center [74, 279] width 55 height 10
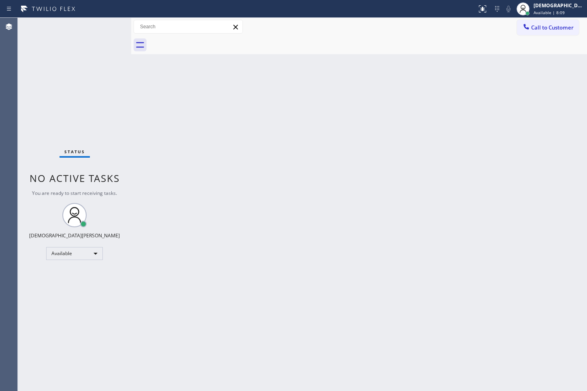
click at [32, 83] on div "Status No active tasks You are ready to start receiving tasks. Christian Cinco …" at bounding box center [74, 205] width 113 height 374
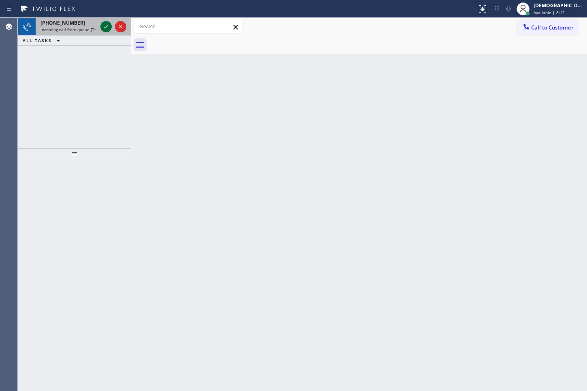
click at [106, 26] on icon at bounding box center [106, 27] width 10 height 10
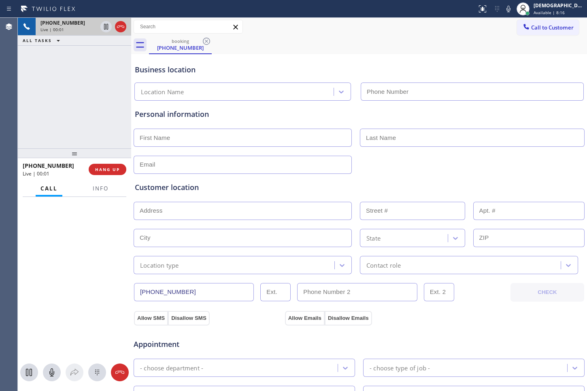
type input "(312) 500-8521"
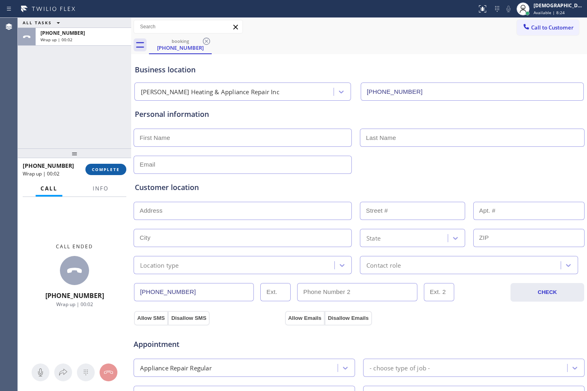
click at [97, 172] on span "COMPLETE" at bounding box center [106, 170] width 28 height 6
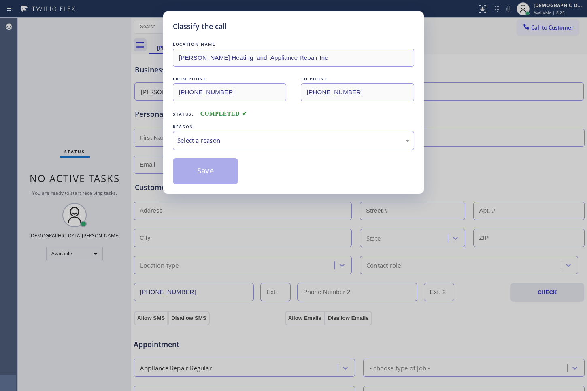
click at [250, 144] on div "Select a reason" at bounding box center [293, 140] width 232 height 9
click at [227, 168] on button "Save" at bounding box center [205, 171] width 65 height 26
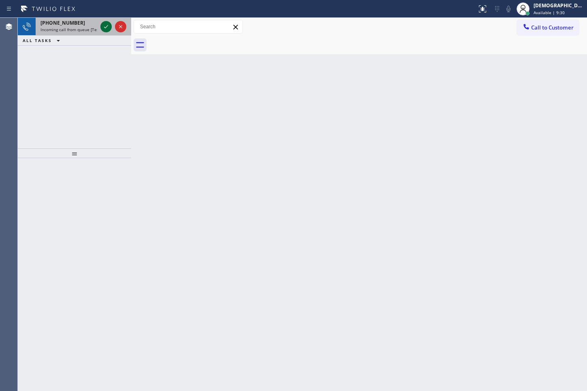
click at [101, 27] on div at bounding box center [105, 27] width 11 height 10
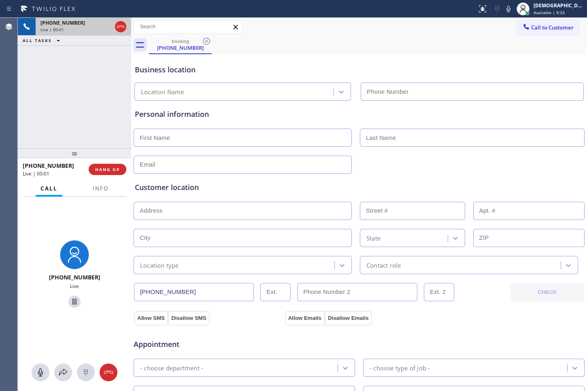
type input "(720) 741-7377"
click at [96, 190] on span "Info" at bounding box center [101, 188] width 16 height 7
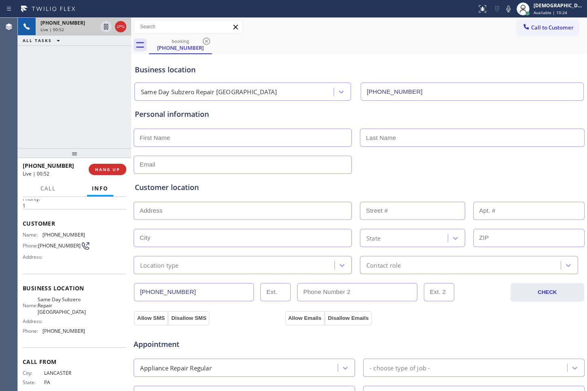
scroll to position [47, 0]
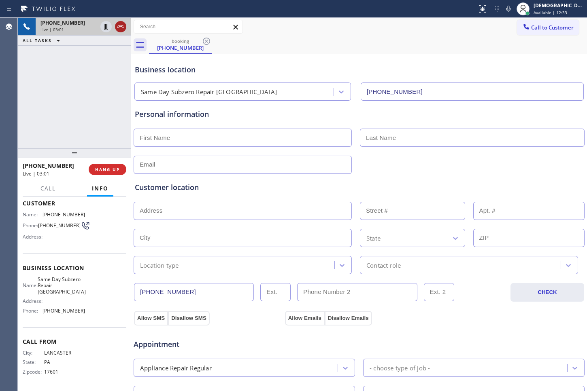
click at [123, 30] on icon at bounding box center [121, 27] width 10 height 10
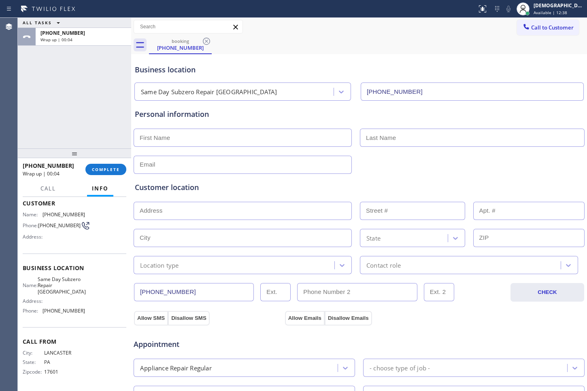
click at [184, 142] on input "text" at bounding box center [243, 138] width 218 height 18
type input "Mr"
click at [373, 138] on input "text" at bounding box center [472, 138] width 225 height 18
type input "Chris"
click at [231, 168] on input "text" at bounding box center [243, 165] width 218 height 18
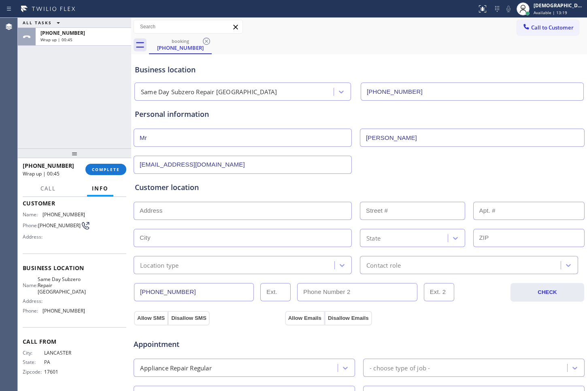
type input "[EMAIL_ADDRESS][DOMAIN_NAME]"
click at [183, 210] on input "text" at bounding box center [243, 211] width 218 height 18
paste input "Lancaster, PA"
click at [204, 210] on input "Lancaster, PA" at bounding box center [243, 211] width 218 height 18
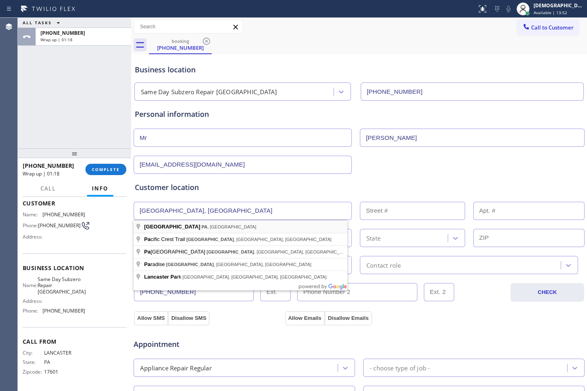
type input "Lancaster, PA, USA"
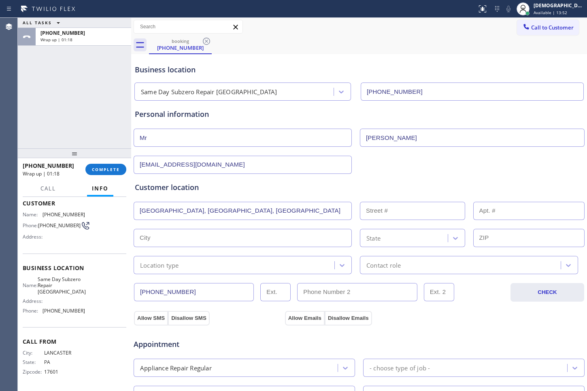
type input "Lancaster"
click at [192, 211] on input "text" at bounding box center [243, 211] width 218 height 18
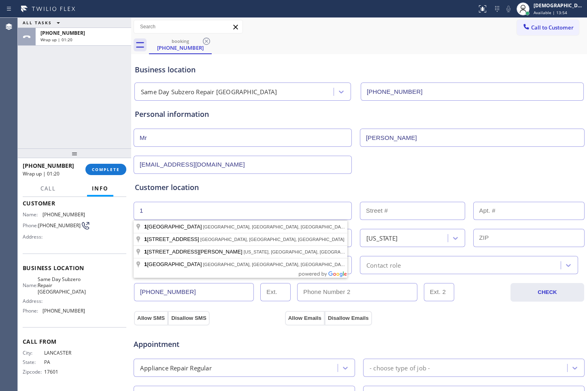
type input "1"
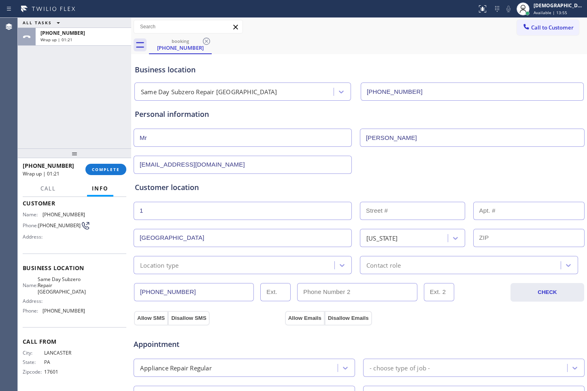
click at [418, 213] on input "text" at bounding box center [412, 211] width 105 height 18
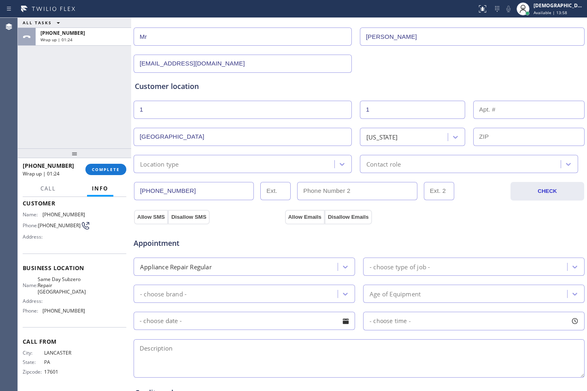
type input "1"
click at [270, 346] on textarea at bounding box center [359, 359] width 451 height 38
paste textarea "Lancaster, PA"
drag, startPoint x: 137, startPoint y: 352, endPoint x: 144, endPoint y: 359, distance: 10.0
click at [137, 351] on textarea "Lancaster, PA" at bounding box center [359, 359] width 451 height 38
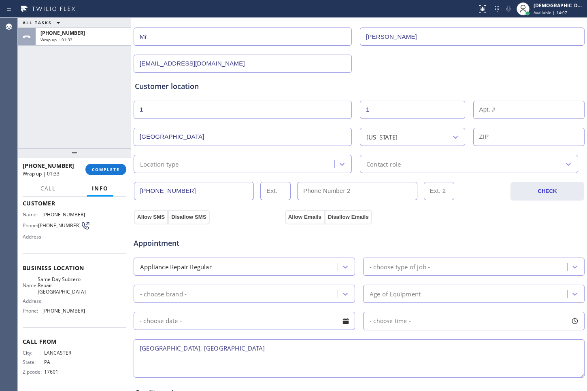
paste textarea "Dryer / it start shaking rapidly /"
drag, startPoint x: 55, startPoint y: 288, endPoint x: 43, endPoint y: 282, distance: 13.4
click at [43, 282] on span "Same Day Subzero Repair Lakewood" at bounding box center [62, 285] width 48 height 19
copy span "Same Day Subzero Repair Lakewood"
click at [328, 354] on textarea "Dryer / it start shaking rapidly / / Lancaster, PA" at bounding box center [359, 359] width 451 height 38
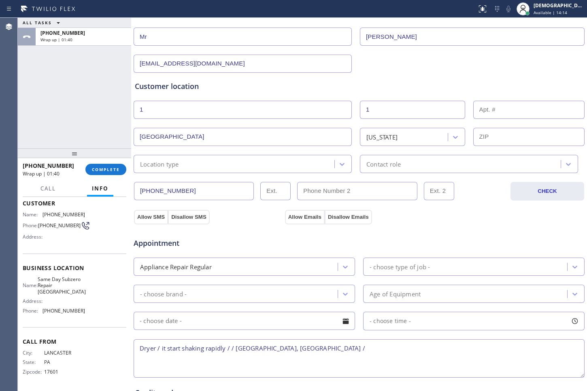
paste textarea "Same Day Subzero Repair Lakewood"
click at [474, 349] on textarea "Dryer / it start shaking rapidly / / Lancaster, PA / Same Day Subzero Repair La…" at bounding box center [359, 359] width 451 height 38
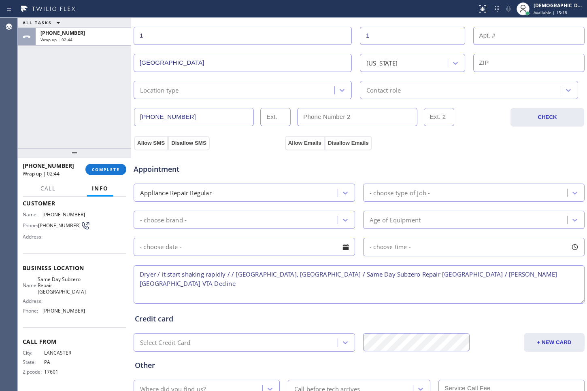
scroll to position [236, 0]
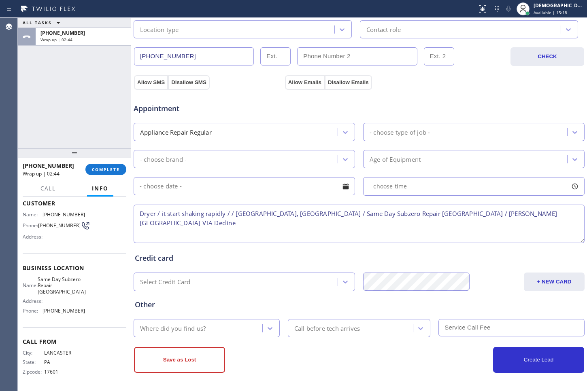
type textarea "Dryer / it start shaking rapidly / / Lancaster, PA / Same Day Subzero Repair La…"
click at [201, 330] on div "Where did you find us?" at bounding box center [173, 328] width 66 height 9
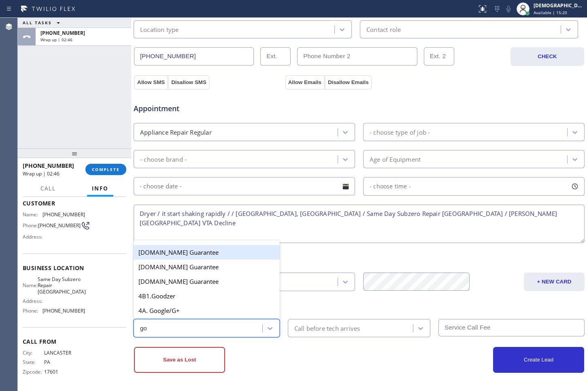
type input "goo"
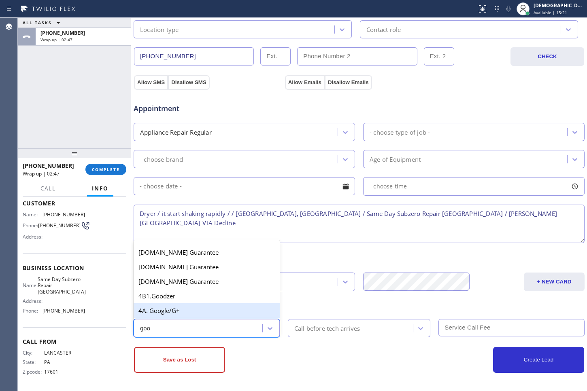
click at [192, 307] on div "4A. Google/G+" at bounding box center [207, 311] width 146 height 15
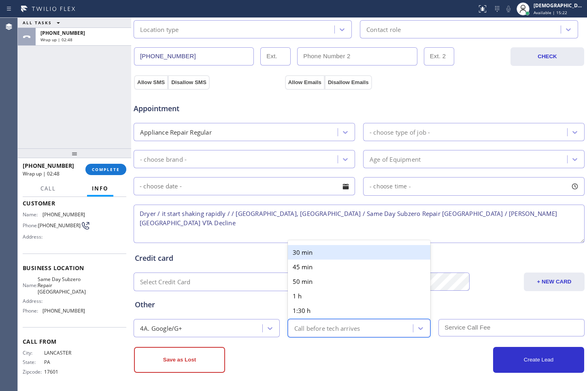
click at [314, 331] on div "Call before tech arrives" at bounding box center [327, 328] width 66 height 9
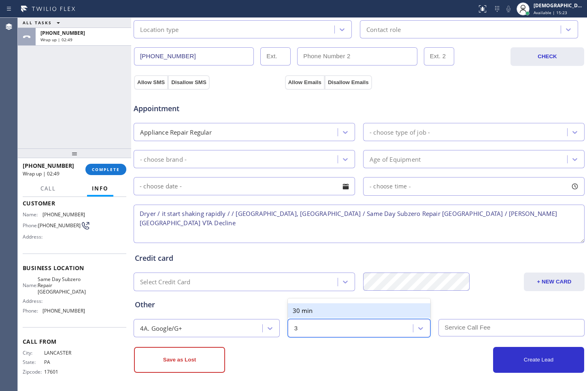
type input "30"
click at [319, 305] on div "30 min" at bounding box center [359, 311] width 143 height 15
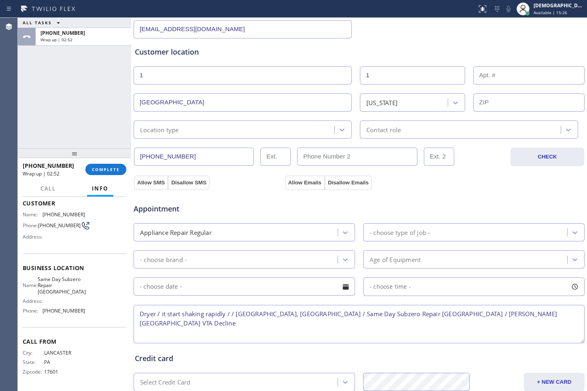
scroll to position [135, 0]
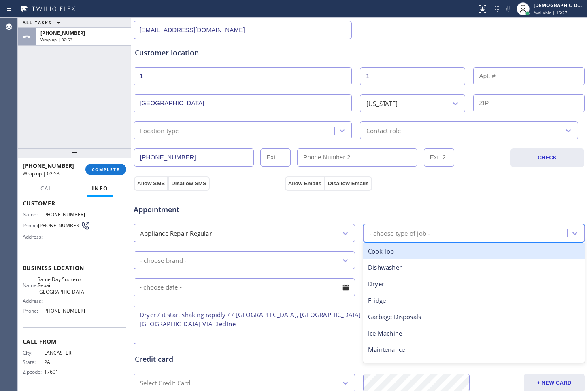
click at [404, 231] on div "- choose type of job -" at bounding box center [399, 233] width 60 height 9
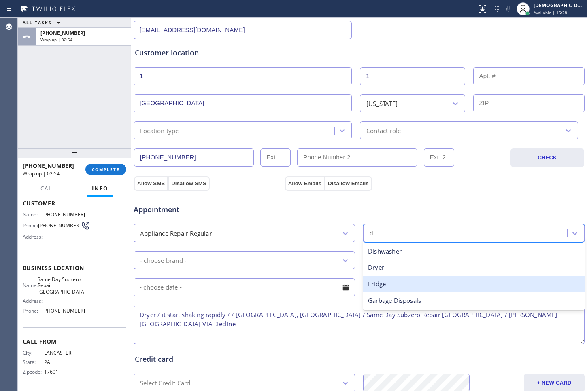
type input "dr"
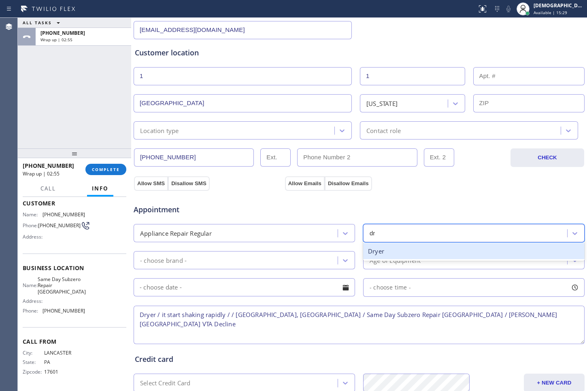
click at [406, 248] on div "Dryer" at bounding box center [473, 251] width 221 height 17
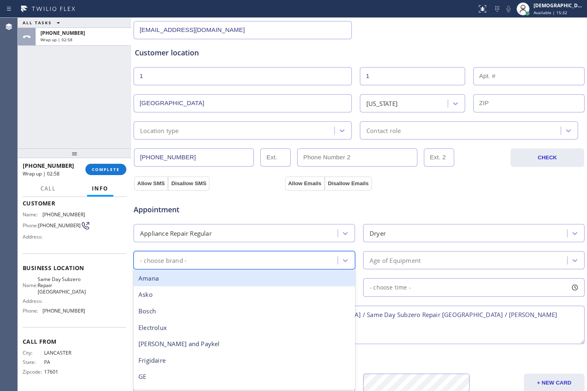
click at [282, 261] on div "- choose brand -" at bounding box center [237, 260] width 202 height 14
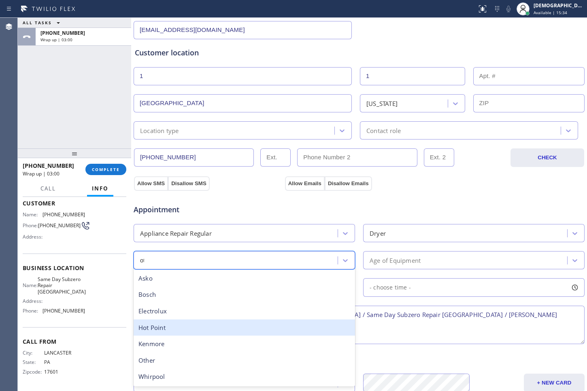
type input "oth"
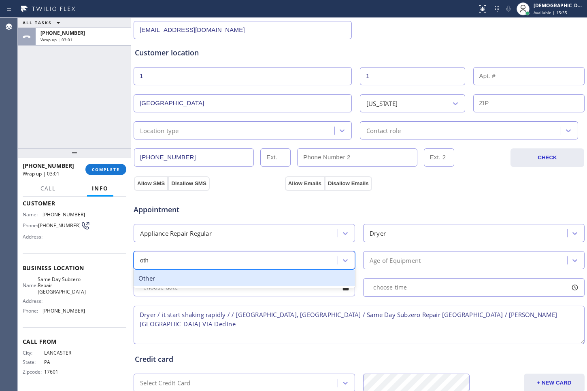
click at [200, 282] on div "Other" at bounding box center [244, 278] width 221 height 17
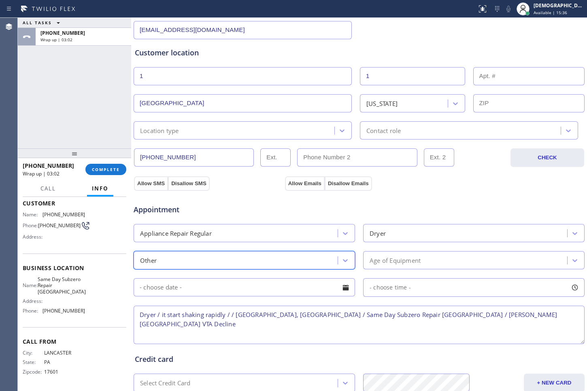
click at [396, 258] on div "Age of Equipment" at bounding box center [394, 260] width 51 height 9
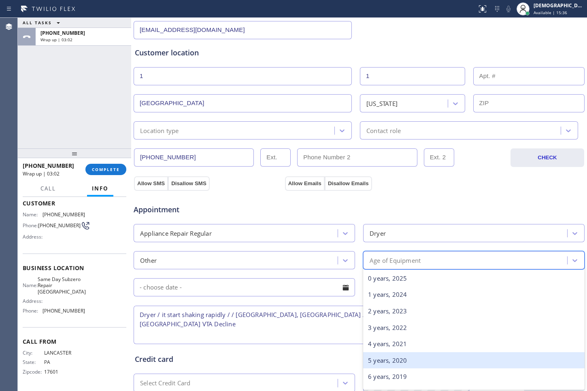
click at [396, 367] on div "5 years, 2020" at bounding box center [473, 361] width 221 height 17
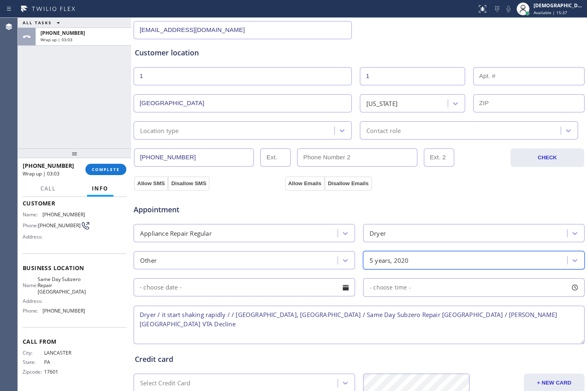
click at [218, 287] on input "text" at bounding box center [244, 287] width 221 height 18
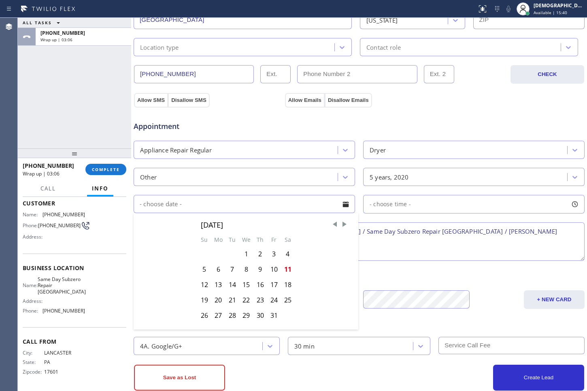
scroll to position [236, 0]
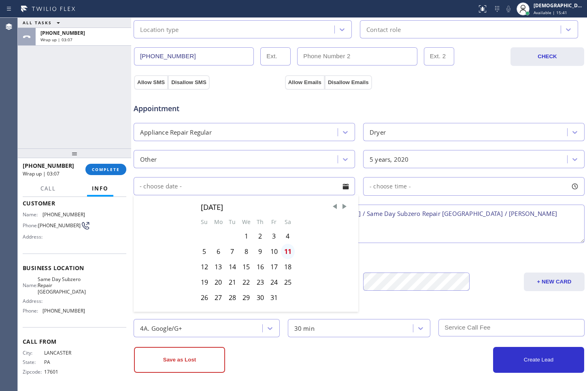
click at [284, 250] on div "11" at bounding box center [288, 251] width 14 height 15
type input "[DATE]"
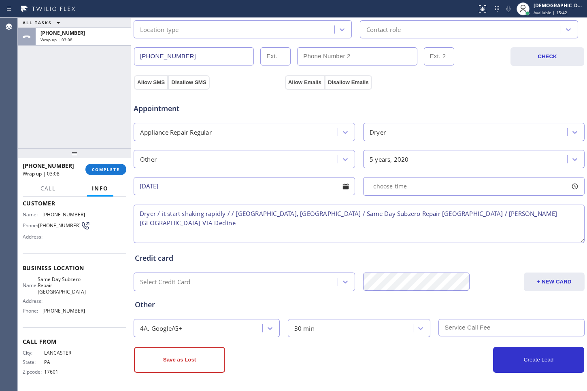
click at [383, 184] on span "- choose time -" at bounding box center [389, 187] width 41 height 8
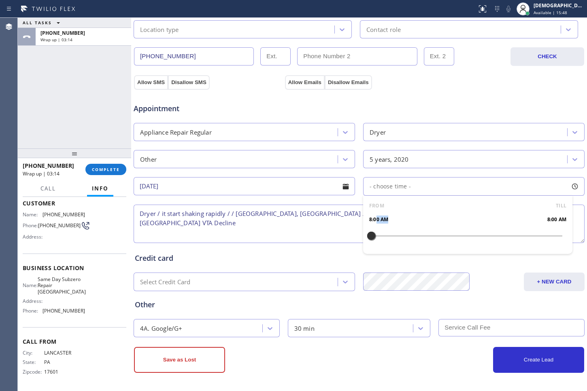
drag, startPoint x: 372, startPoint y: 234, endPoint x: 418, endPoint y: 233, distance: 46.2
click at [418, 233] on div "FROM TILL 8:00 AM 8:00 AM" at bounding box center [467, 225] width 209 height 58
click at [414, 206] on div "FROM TILL" at bounding box center [467, 206] width 197 height 8
drag, startPoint x: 369, startPoint y: 236, endPoint x: 469, endPoint y: 238, distance: 100.0
click at [470, 238] on div at bounding box center [475, 235] width 10 height 17
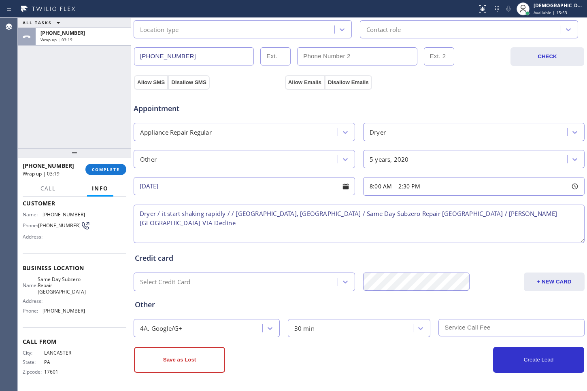
click at [323, 268] on div "Credit card Select Credit Card + NEW CARD CANCEL SAVE" at bounding box center [359, 268] width 452 height 47
click at [180, 372] on button "Save as Lost" at bounding box center [179, 360] width 91 height 26
click at [303, 81] on button "Allow Emails" at bounding box center [305, 82] width 40 height 15
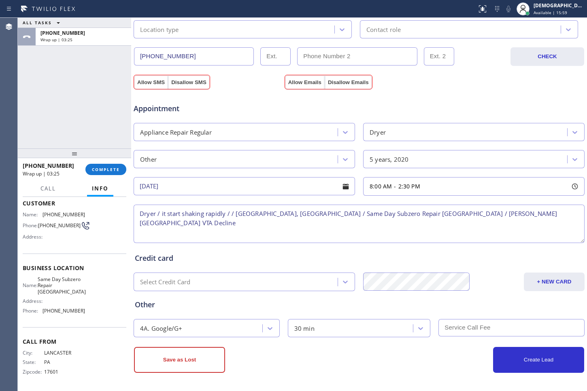
click at [147, 90] on div "Appointment Appliance Repair Regular Dryer Other 5 years, 2020 10/11/2025 8:00 …" at bounding box center [359, 166] width 452 height 155
click at [198, 363] on button "Save as Lost" at bounding box center [179, 360] width 91 height 26
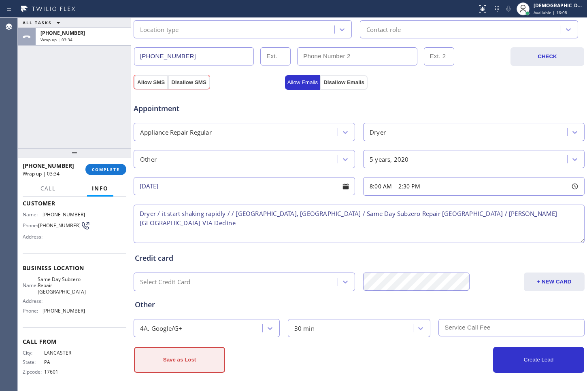
click at [172, 359] on button "Save as Lost" at bounding box center [179, 360] width 91 height 26
click at [157, 83] on button "Allow SMS" at bounding box center [151, 82] width 34 height 15
click at [187, 361] on button "Save as Lost" at bounding box center [179, 360] width 91 height 26
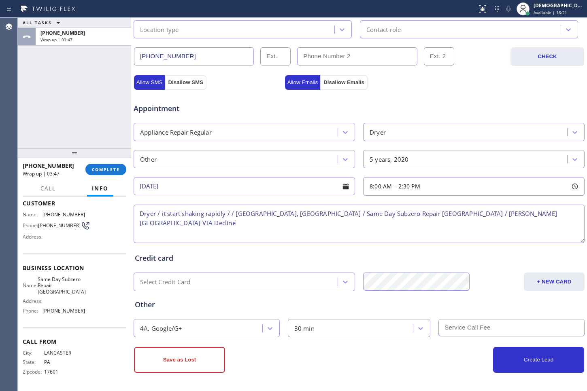
click at [175, 357] on button "Save as Lost" at bounding box center [179, 360] width 91 height 26
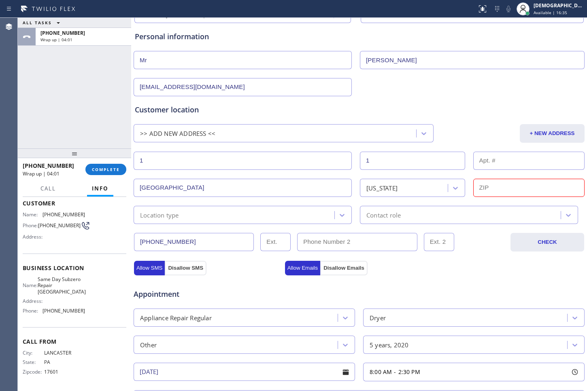
scroll to position [51, 0]
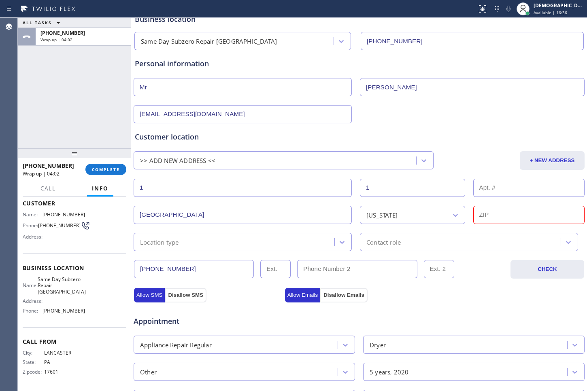
click at [480, 216] on input "text" at bounding box center [529, 215] width 112 height 18
paste input "17603"
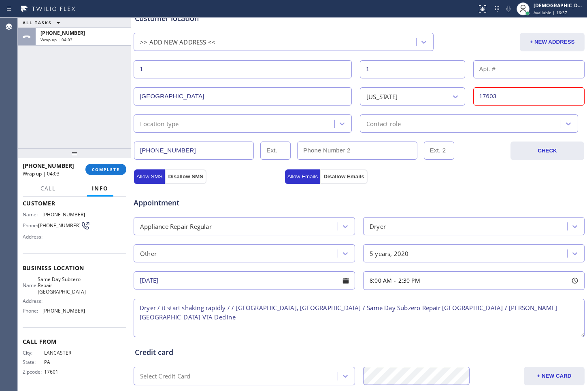
scroll to position [263, 0]
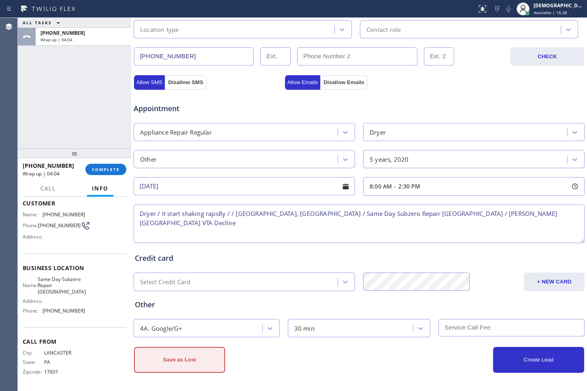
type input "17603"
click at [168, 367] on button "Save as Lost" at bounding box center [179, 360] width 91 height 26
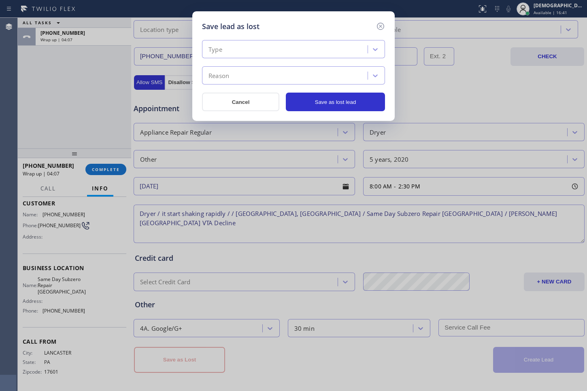
click at [260, 48] on div "Type" at bounding box center [285, 49] width 163 height 14
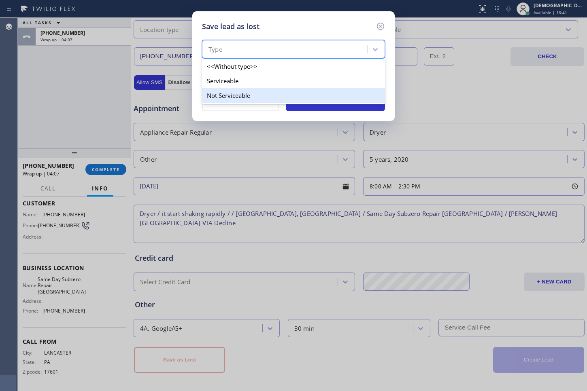
click at [253, 88] on div "Not Serviceable" at bounding box center [293, 95] width 183 height 15
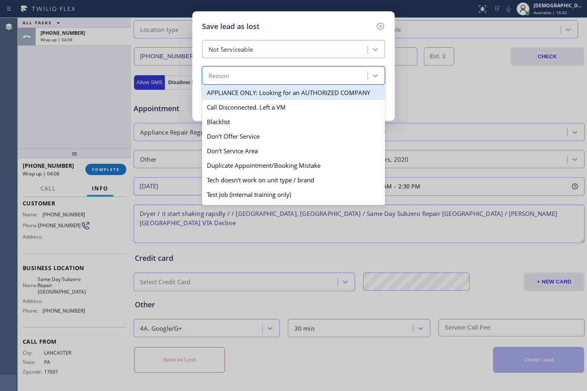
click at [252, 78] on div "Reason" at bounding box center [285, 76] width 163 height 14
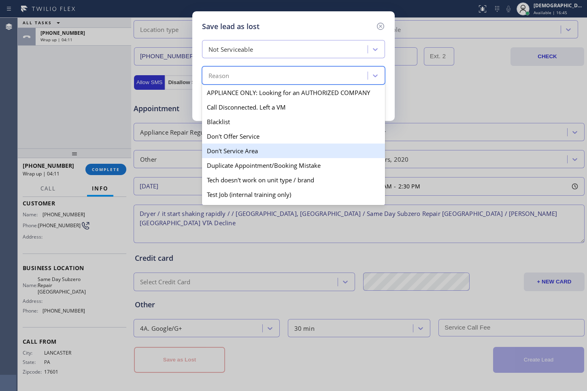
click at [270, 154] on div "Don't Service Area" at bounding box center [293, 151] width 183 height 15
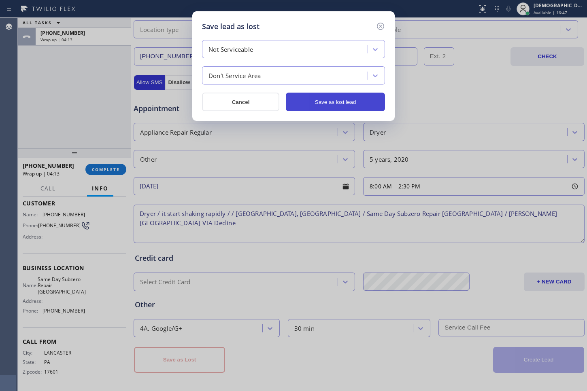
click at [344, 108] on button "Save as lost lead" at bounding box center [335, 102] width 99 height 19
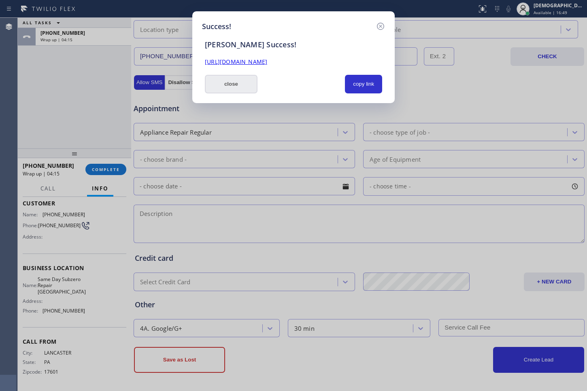
click at [247, 83] on button "close" at bounding box center [231, 84] width 53 height 19
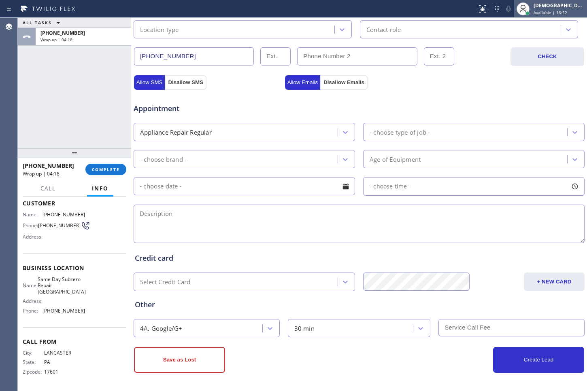
click at [554, 14] on span "Available | 16:52" at bounding box center [550, 13] width 34 height 6
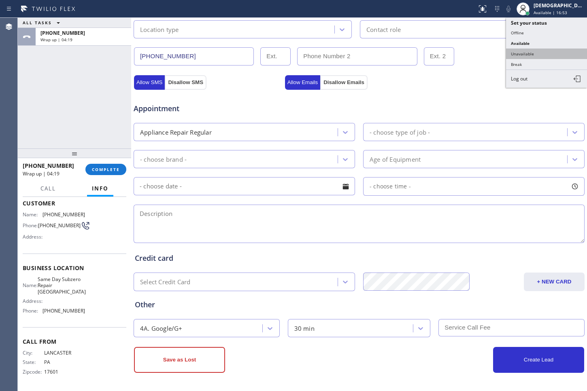
click at [534, 49] on button "Unavailable" at bounding box center [546, 54] width 81 height 11
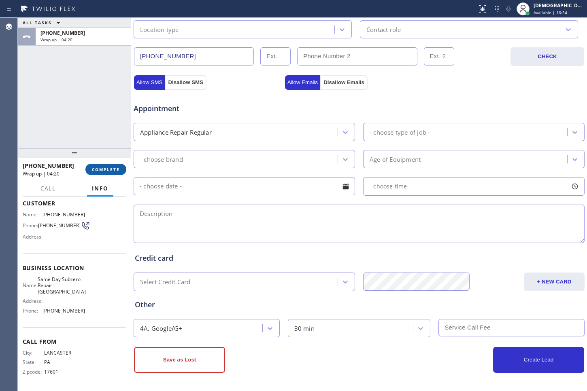
click at [103, 167] on span "COMPLETE" at bounding box center [106, 170] width 28 height 6
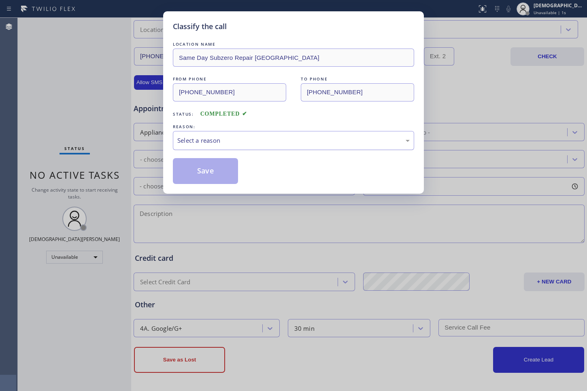
drag, startPoint x: 178, startPoint y: 138, endPoint x: 183, endPoint y: 143, distance: 7.2
click at [178, 138] on div "Select a reason" at bounding box center [293, 140] width 232 height 9
click at [200, 173] on button "Save" at bounding box center [205, 171] width 65 height 26
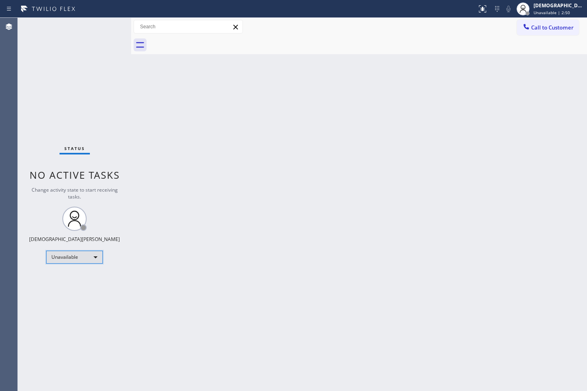
click at [76, 259] on div "Unavailable" at bounding box center [74, 257] width 57 height 13
click at [80, 279] on li "Available" at bounding box center [74, 279] width 55 height 10
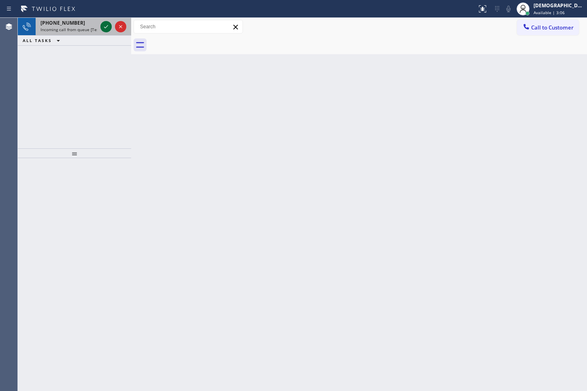
click at [107, 25] on icon at bounding box center [106, 27] width 10 height 10
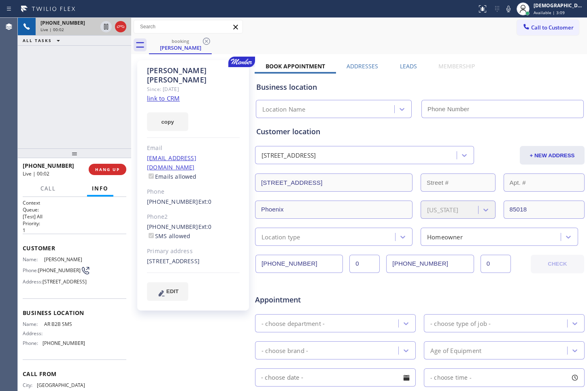
type input "[PHONE_NUMBER]"
click at [160, 94] on link "link to CRM" at bounding box center [163, 98] width 33 height 8
click at [115, 26] on div "+14105072998" at bounding box center [83, 22] width 86 height 7
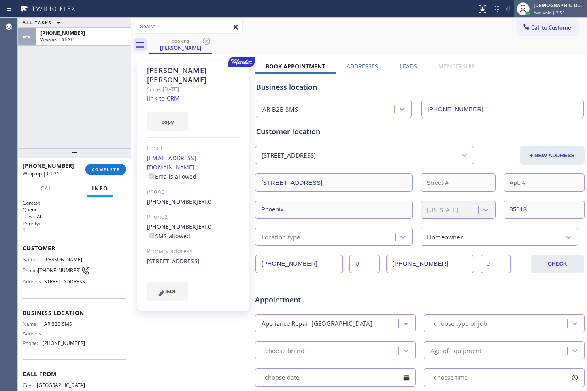
click at [565, 11] on span "Available | 7:55" at bounding box center [548, 13] width 31 height 6
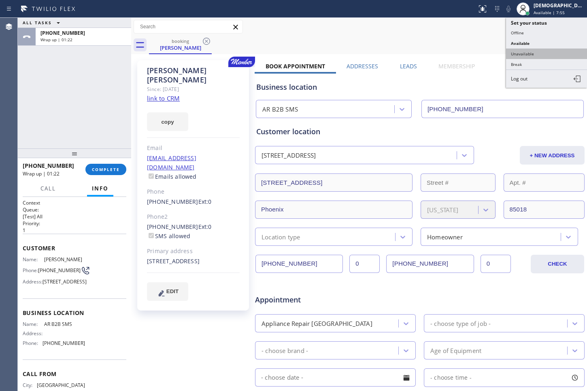
click at [546, 51] on button "Unavailable" at bounding box center [546, 54] width 81 height 11
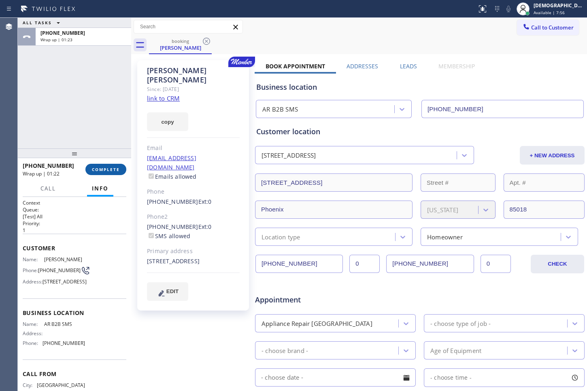
click at [115, 169] on span "COMPLETE" at bounding box center [106, 170] width 28 height 6
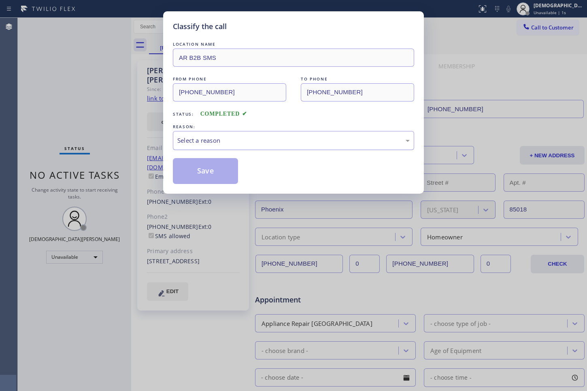
click at [239, 136] on div "Select a reason" at bounding box center [293, 140] width 232 height 9
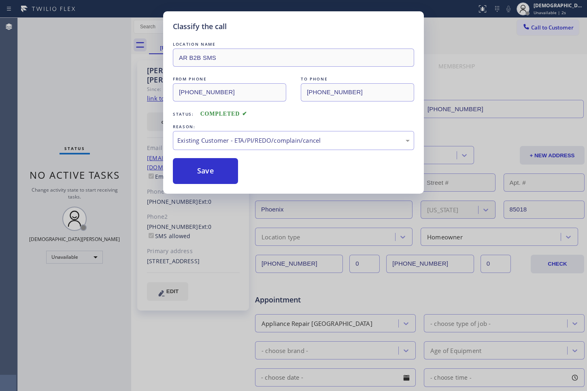
click at [219, 180] on button "Save" at bounding box center [205, 171] width 65 height 26
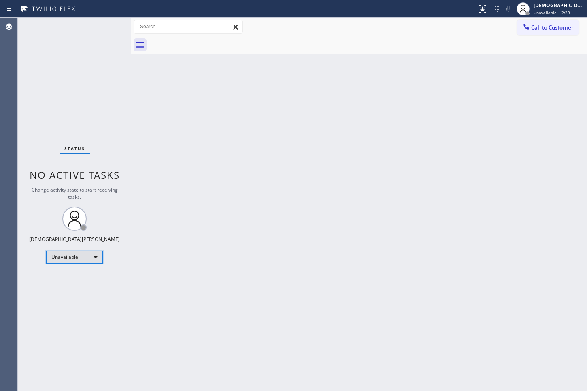
click at [58, 259] on div "Unavailable" at bounding box center [74, 257] width 57 height 13
click at [70, 277] on li "Available" at bounding box center [74, 279] width 55 height 10
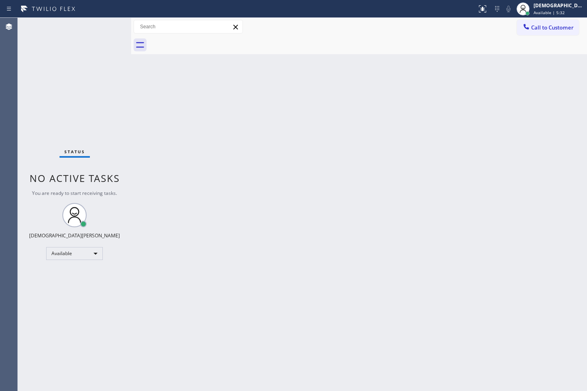
drag, startPoint x: 46, startPoint y: 96, endPoint x: 74, endPoint y: 103, distance: 29.6
click at [46, 96] on div "Status No active tasks You are ready to start receiving tasks. Christian Cinco …" at bounding box center [74, 205] width 113 height 374
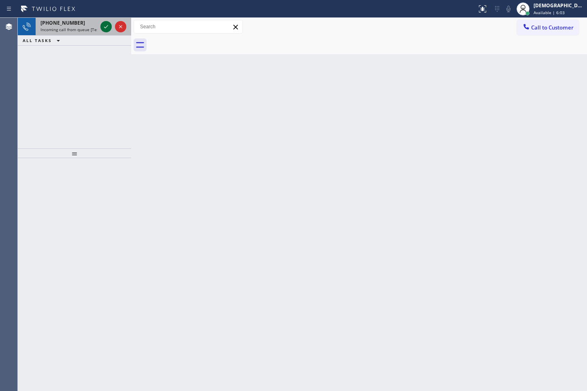
click at [106, 28] on icon at bounding box center [106, 27] width 10 height 10
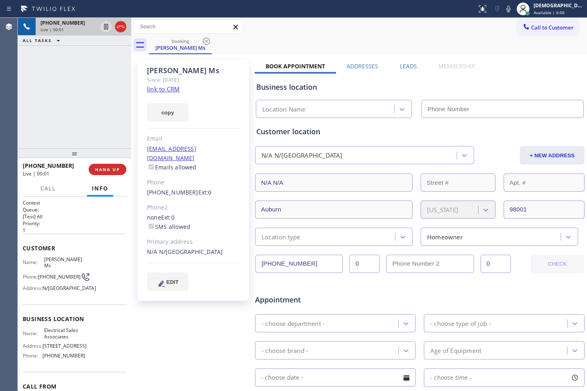
type input "(360) 868-8872"
click at [171, 88] on link "link to CRM" at bounding box center [163, 89] width 33 height 8
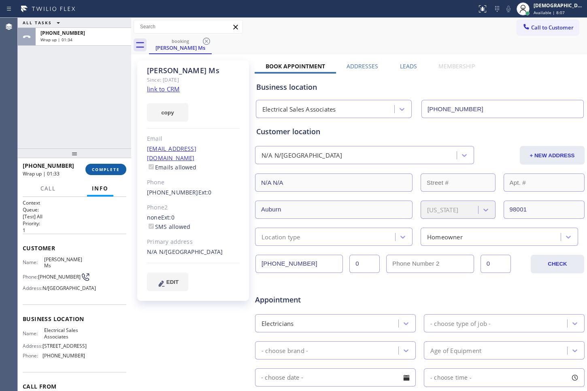
click at [115, 166] on button "COMPLETE" at bounding box center [105, 169] width 41 height 11
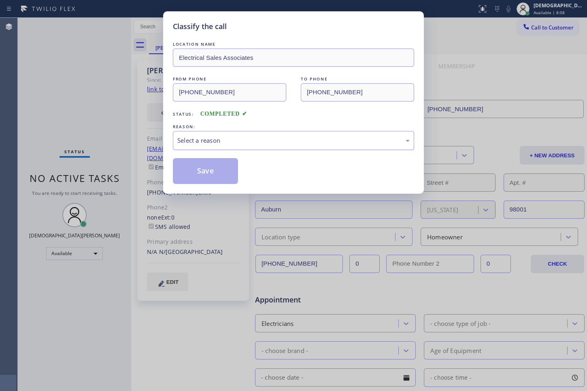
click at [217, 144] on div "Select a reason" at bounding box center [293, 140] width 232 height 9
click at [206, 170] on button "Save" at bounding box center [205, 171] width 65 height 26
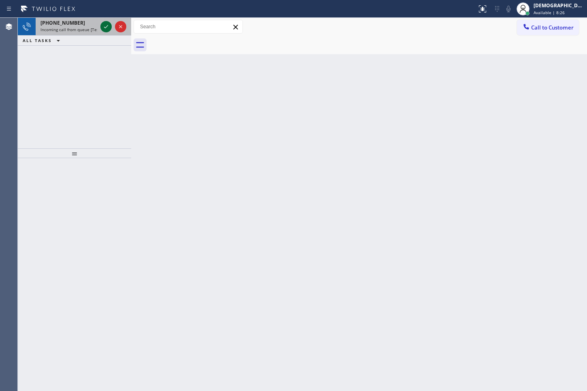
click at [106, 27] on icon at bounding box center [106, 26] width 4 height 3
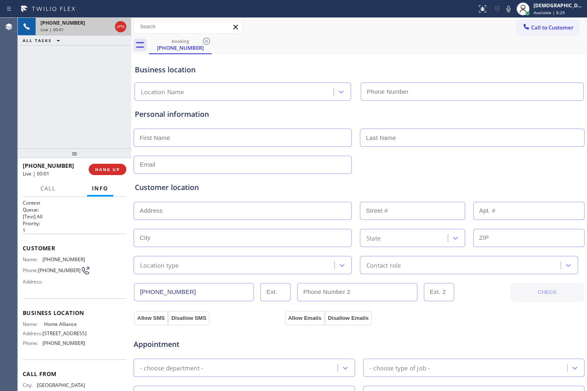
type input "(877) 777-0796"
drag, startPoint x: 191, startPoint y: 293, endPoint x: 117, endPoint y: 293, distance: 73.3
click at [117, 293] on div "+13236295082 Live | 00:57 ALL TASKS ALL TASKS ACTIVE TASKS TASKS IN WRAP UP +13…" at bounding box center [302, 205] width 569 height 374
click at [117, 32] on div at bounding box center [113, 27] width 29 height 18
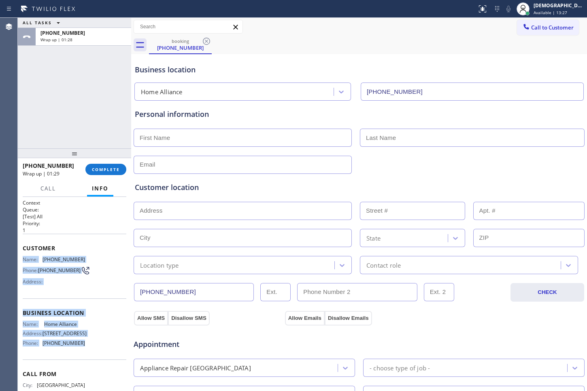
drag, startPoint x: 77, startPoint y: 353, endPoint x: 18, endPoint y: 260, distance: 109.9
click at [18, 260] on div "Context Queue: [Test] All Priority: 1 Customer Name: (323) 629-5082 Phone: (323…" at bounding box center [74, 294] width 113 height 194
copy div "Name: (323) 629-5082 Phone: (323) 629-5082 Address: Business location Name: Hom…"
click at [55, 135] on div "ALL TASKS ALL TASKS ACTIVE TASKS TASKS IN WRAP UP +13236295082 Wrap up | 04:27" at bounding box center [74, 83] width 113 height 131
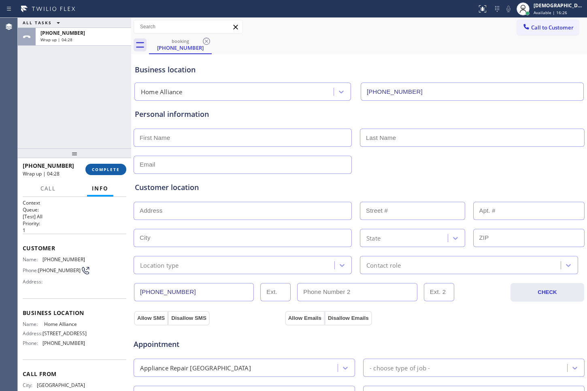
click at [101, 172] on span "COMPLETE" at bounding box center [106, 170] width 28 height 6
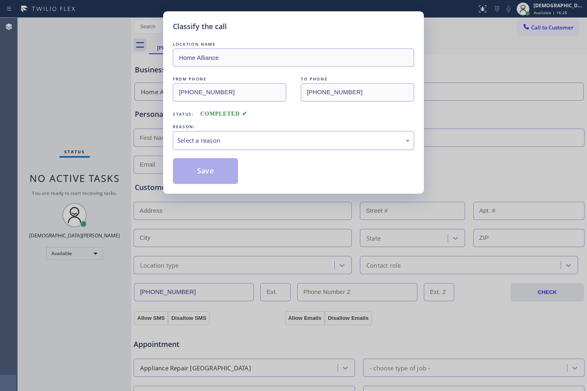
click at [185, 139] on div "Select a reason" at bounding box center [293, 140] width 232 height 9
click at [187, 166] on button "Save" at bounding box center [205, 171] width 65 height 26
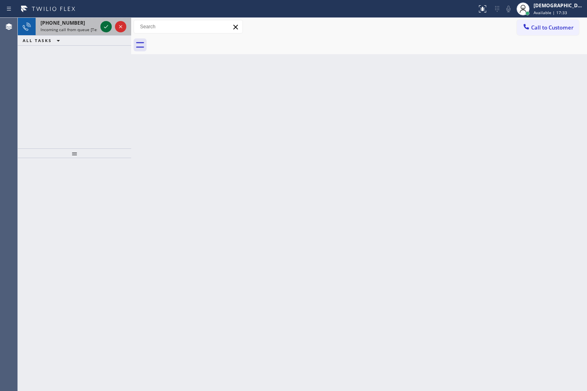
click at [110, 23] on icon at bounding box center [106, 27] width 10 height 10
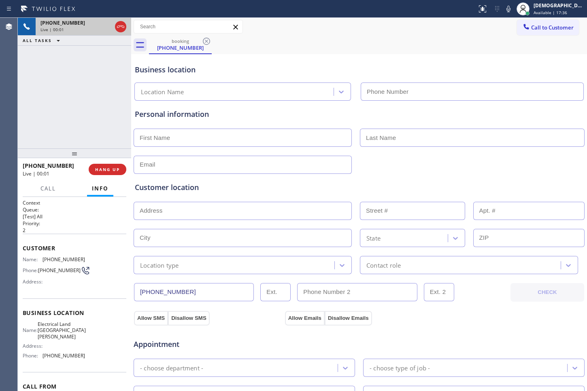
type input "(310) 388-4026"
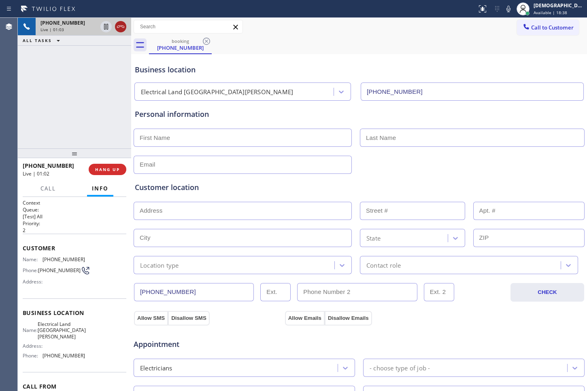
click at [119, 29] on icon at bounding box center [121, 27] width 10 height 10
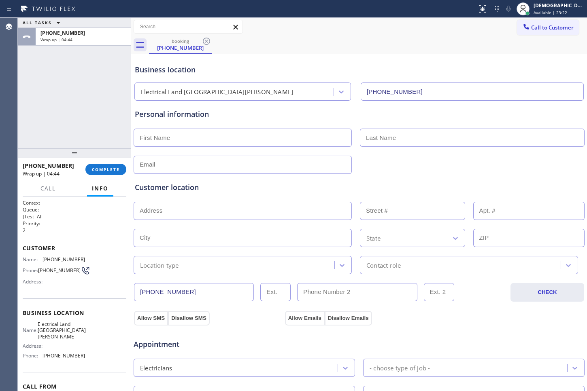
click at [41, 113] on div "ALL TASKS ALL TASKS ACTIVE TASKS TASKS IN WRAP UP +13233846345 Wrap up | 04:44" at bounding box center [74, 83] width 113 height 131
click at [109, 171] on span "COMPLETE" at bounding box center [106, 170] width 28 height 6
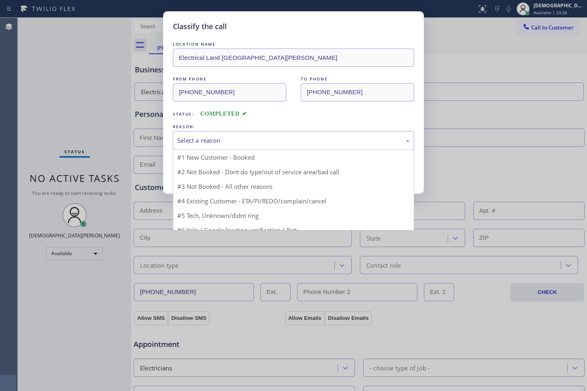
click at [195, 144] on div "Select a reason" at bounding box center [293, 140] width 232 height 9
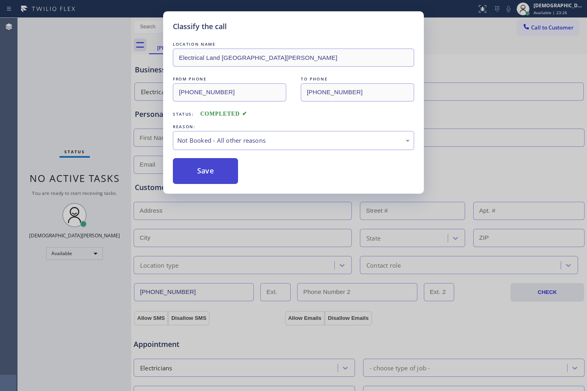
click at [196, 168] on button "Save" at bounding box center [205, 171] width 65 height 26
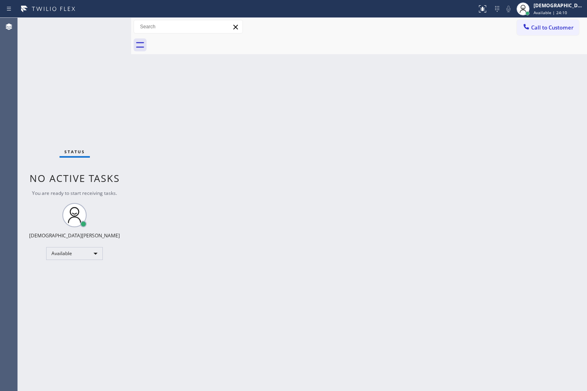
click at [39, 95] on div "Status No active tasks You are ready to start receiving tasks. Christian Cinco …" at bounding box center [74, 205] width 113 height 374
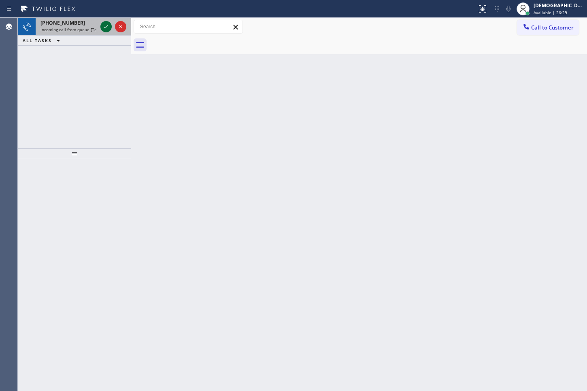
click at [108, 24] on icon at bounding box center [106, 27] width 10 height 10
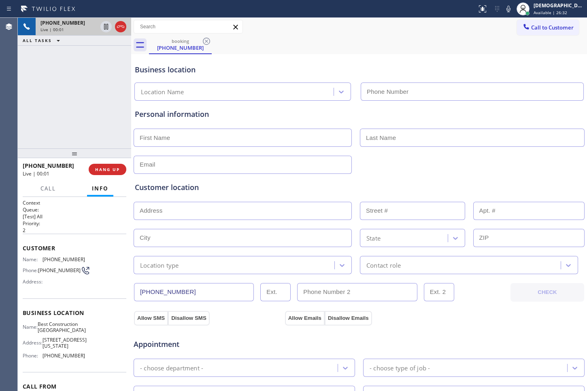
type input "(626) 689-2417"
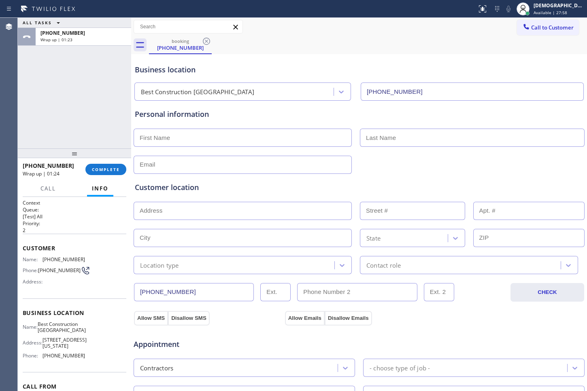
click at [49, 126] on div "ALL TASKS ALL TASKS ACTIVE TASKS TASKS IN WRAP UP +16267794557 Wrap up | 01:23" at bounding box center [74, 83] width 113 height 131
click at [90, 170] on button "COMPLETE" at bounding box center [105, 169] width 41 height 11
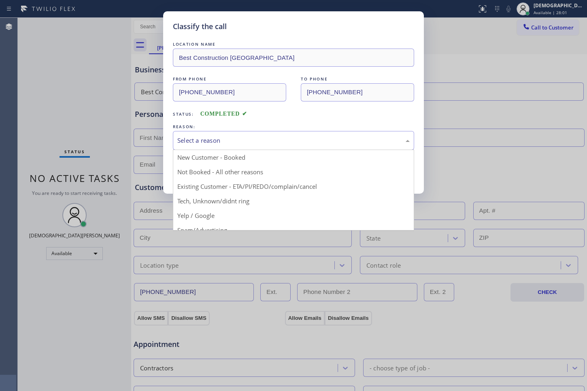
click at [189, 142] on div "Select a reason" at bounding box center [293, 140] width 232 height 9
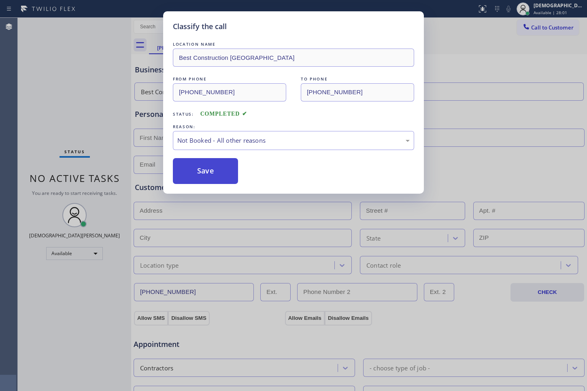
click at [191, 173] on button "Save" at bounding box center [205, 171] width 65 height 26
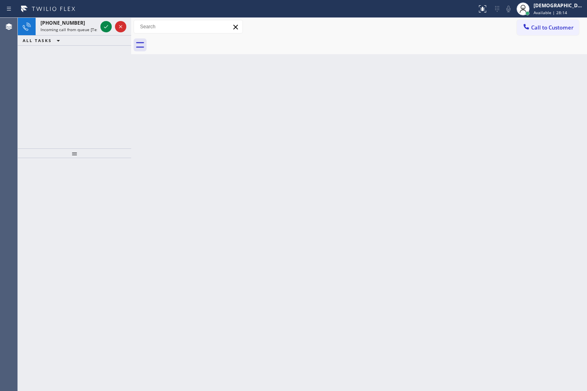
click at [43, 76] on div "+12063345947 Incoming call from queue [Test] All ALL TASKS ALL TASKS ACTIVE TAS…" at bounding box center [74, 83] width 113 height 131
click at [104, 25] on icon at bounding box center [106, 27] width 10 height 10
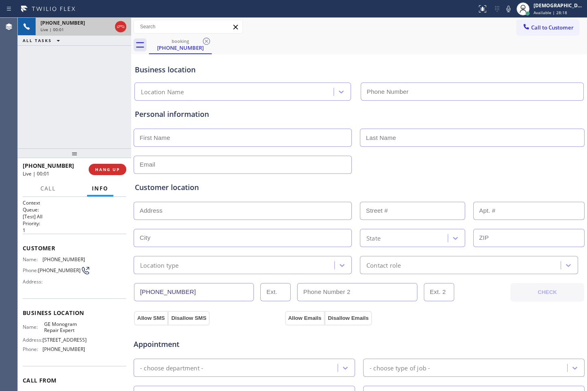
type input "(855) 920-0815"
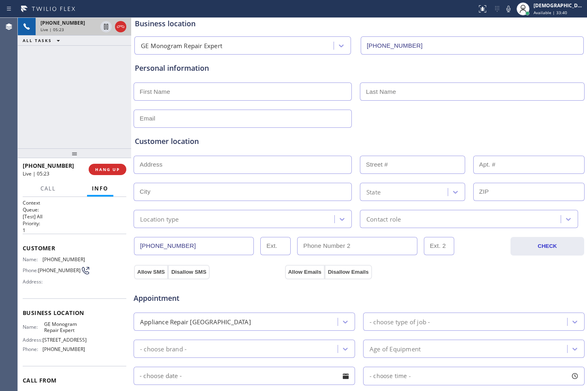
scroll to position [101, 0]
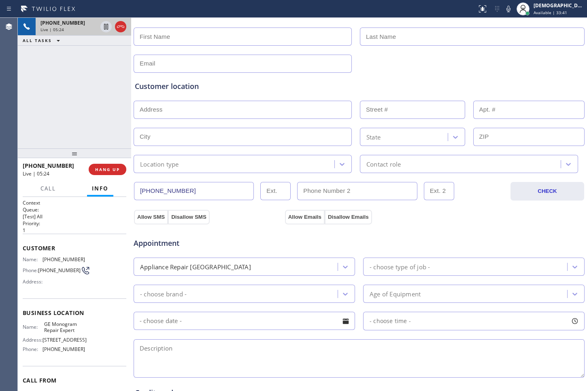
drag, startPoint x: 199, startPoint y: 193, endPoint x: 133, endPoint y: 194, distance: 65.6
click at [133, 194] on div "(206) 334-5947" at bounding box center [321, 191] width 376 height 19
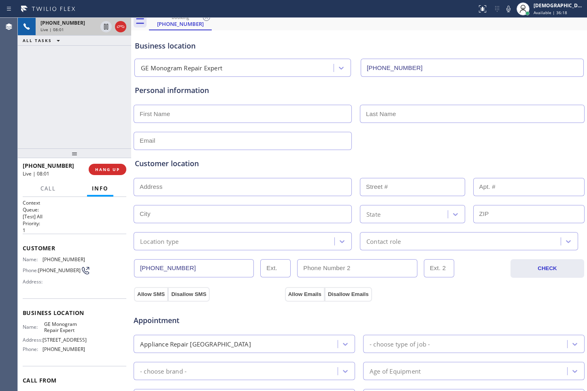
scroll to position [0, 0]
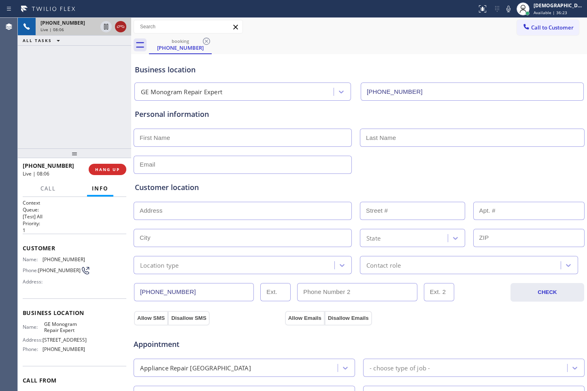
click at [122, 29] on icon at bounding box center [121, 27] width 10 height 10
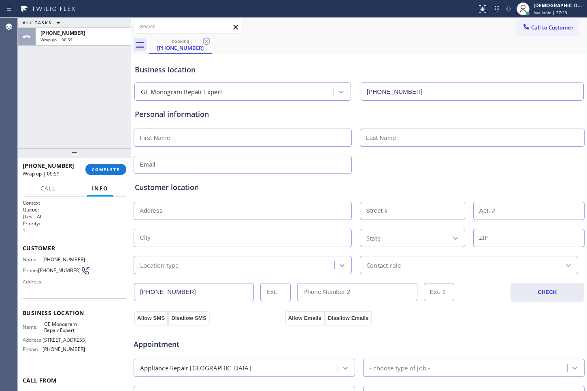
click at [268, 146] on input "text" at bounding box center [243, 138] width 218 height 18
paste input "Maria"
click at [140, 136] on input "Maria" at bounding box center [243, 138] width 218 height 18
type input "Maria"
click at [391, 137] on input "text" at bounding box center [472, 138] width 225 height 18
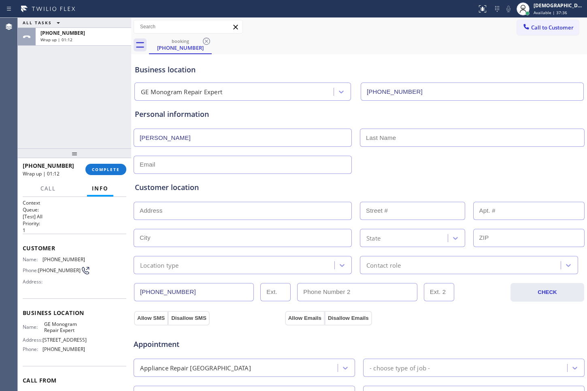
paste input "Chrastka"
type input "Chrastka"
click at [205, 161] on input "text" at bounding box center [243, 165] width 218 height 18
paste input "maria.olekheyko@gmail.com"
type input "maria.olekheyko@gmail.com"
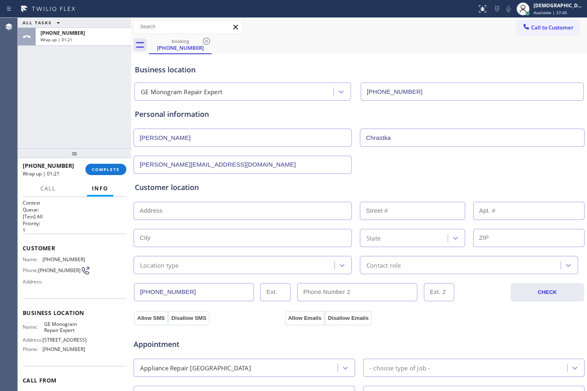
click at [212, 214] on input "text" at bounding box center [243, 211] width 218 height 18
paste input "9729 46th Ave NESeattle, WA 98115"
type input "9729 46th Ave NE"
type input "9729"
type input "Seattle"
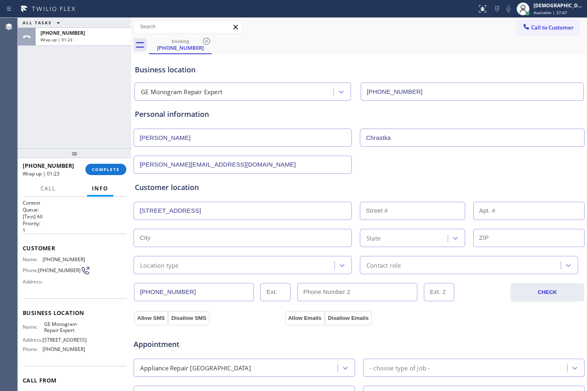
type input "98115"
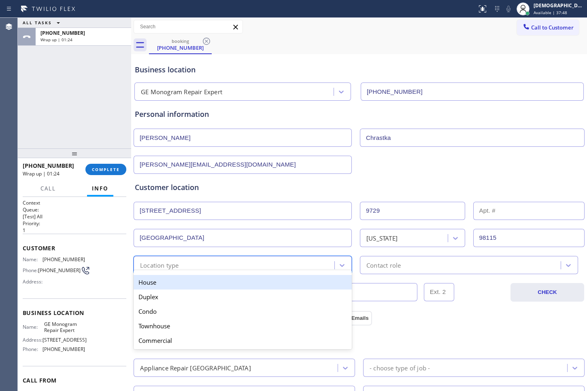
click at [208, 263] on div "Location type" at bounding box center [235, 265] width 198 height 14
click at [212, 278] on div "House" at bounding box center [243, 282] width 218 height 15
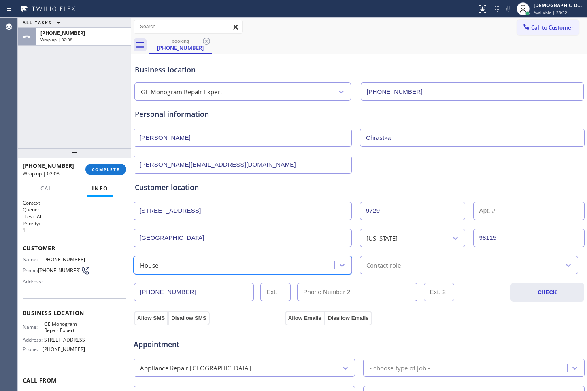
click at [416, 265] on div "Contact role" at bounding box center [461, 265] width 198 height 14
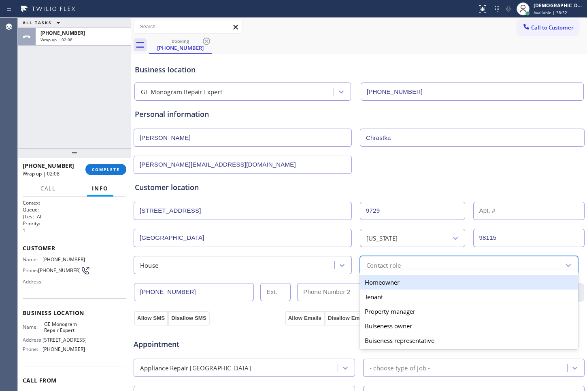
click at [387, 282] on div "Homeowner" at bounding box center [469, 282] width 218 height 15
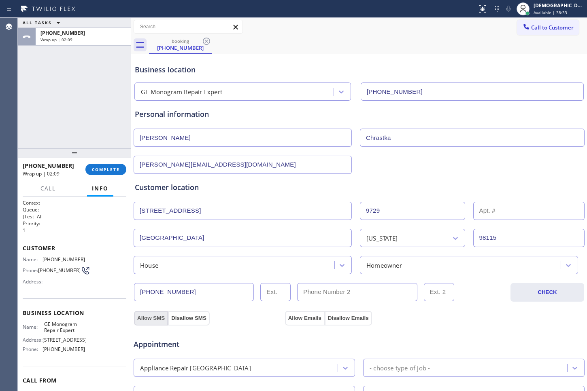
drag, startPoint x: 153, startPoint y: 321, endPoint x: 165, endPoint y: 319, distance: 11.8
click at [154, 320] on button "Allow SMS" at bounding box center [151, 318] width 34 height 15
click at [305, 320] on button "Allow Emails" at bounding box center [305, 318] width 40 height 15
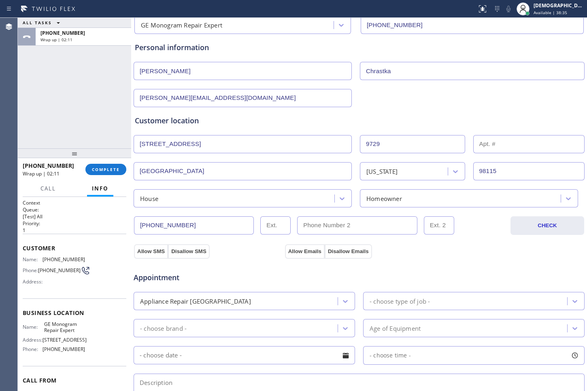
scroll to position [152, 0]
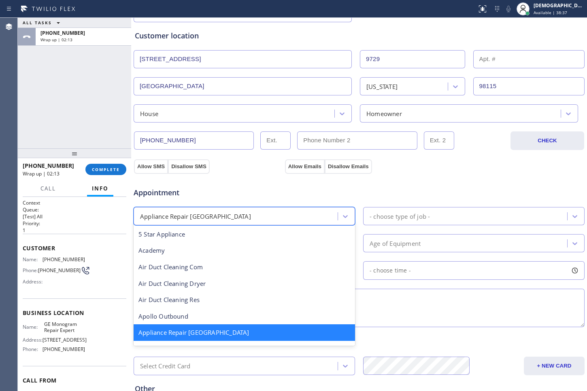
click at [290, 218] on div "Appliance Repair [GEOGRAPHIC_DATA]" at bounding box center [237, 216] width 202 height 14
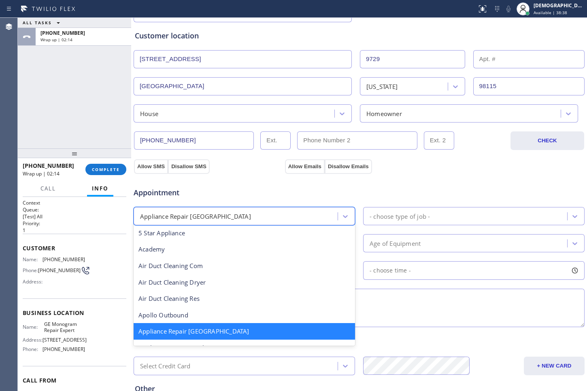
click at [344, 182] on div "Appointment" at bounding box center [359, 188] width 452 height 21
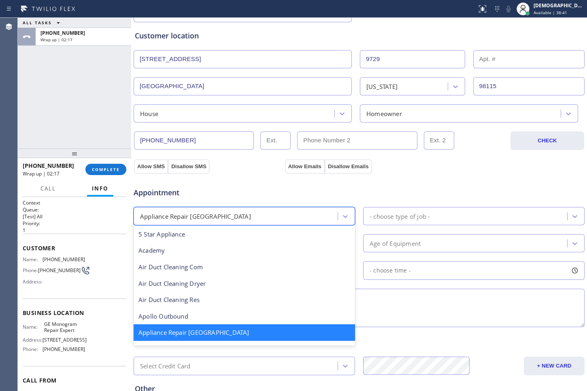
click at [309, 216] on div "Appliance Repair [GEOGRAPHIC_DATA]" at bounding box center [237, 216] width 202 height 14
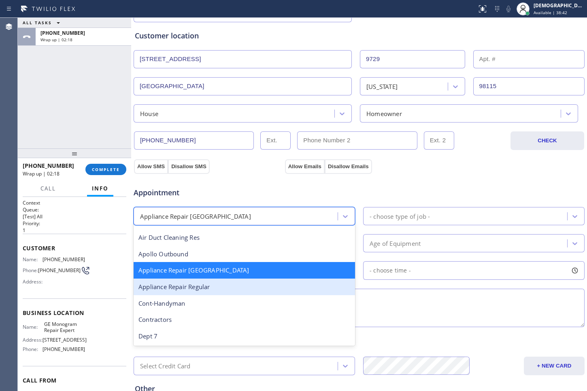
scroll to position [102, 0]
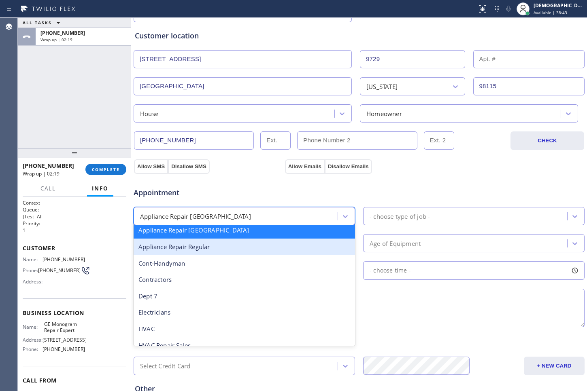
click at [293, 244] on div "Appliance Repair Regular" at bounding box center [244, 247] width 221 height 17
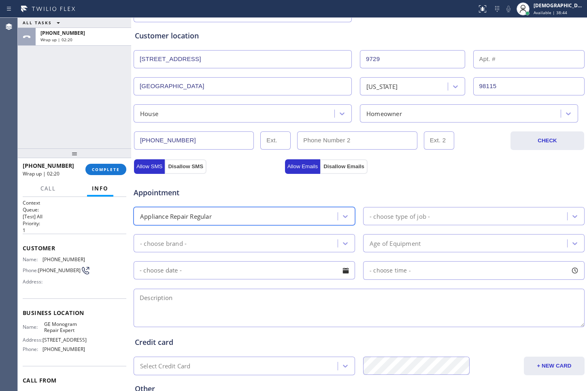
click at [394, 217] on div "- choose type of job -" at bounding box center [399, 216] width 60 height 9
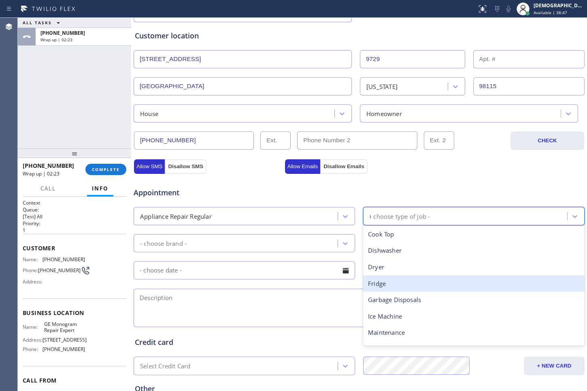
type input "ra"
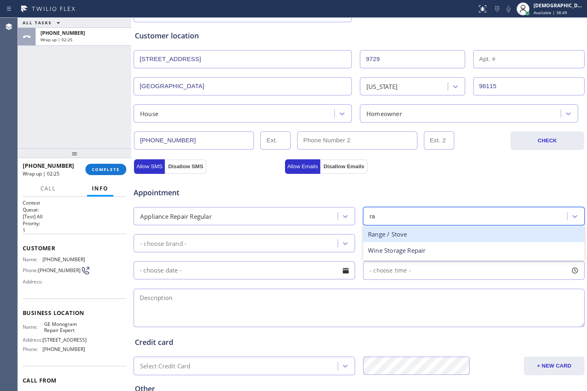
click at [396, 238] on div "Range / Stove" at bounding box center [473, 234] width 221 height 17
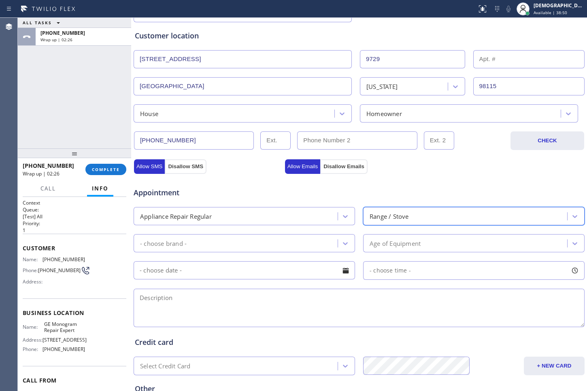
click at [268, 245] on div "- choose brand -" at bounding box center [237, 243] width 202 height 14
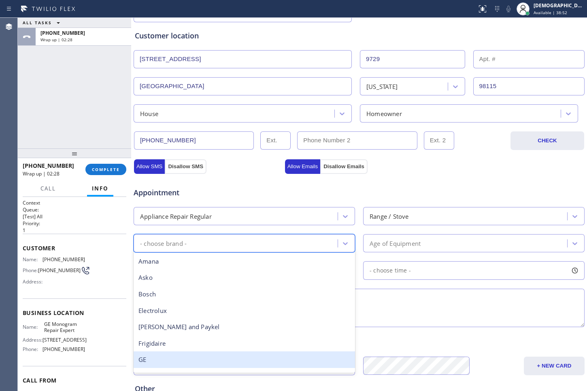
click at [195, 354] on div "GE" at bounding box center [244, 360] width 221 height 17
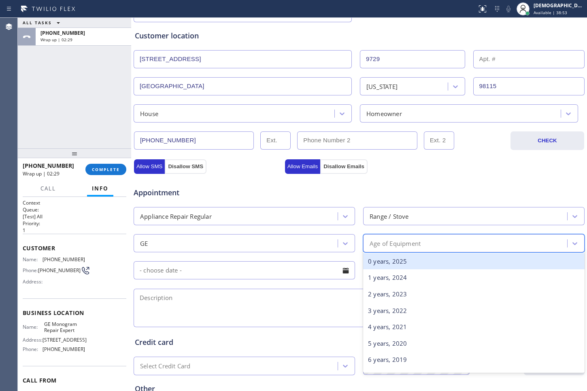
click at [395, 242] on div "Age of Equipment" at bounding box center [394, 243] width 51 height 9
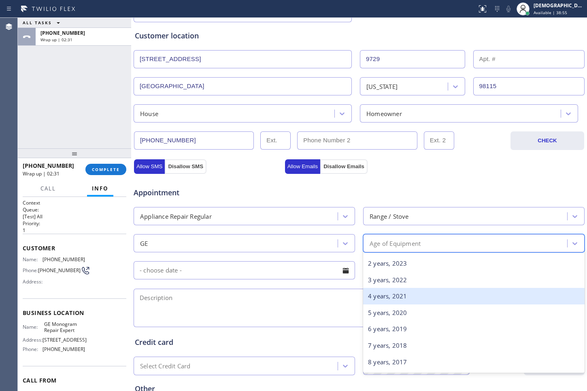
scroll to position [51, 0]
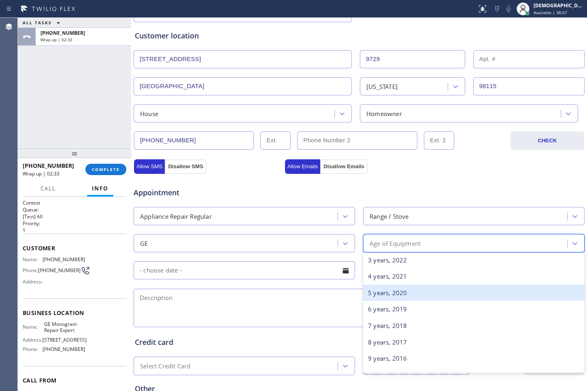
click at [399, 296] on div "5 years, 2020" at bounding box center [473, 293] width 221 height 17
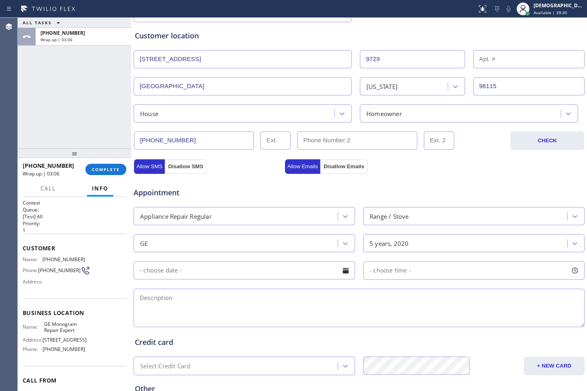
click at [265, 304] on textarea at bounding box center [359, 308] width 451 height 38
paste textarea "GE / range / it has big crack on the cooktop part where the burner is / 5 years"
click at [140, 295] on textarea "GE / range / it has big crack on the cooktop part where the burner is / 5 years" at bounding box center [359, 308] width 451 height 38
click at [435, 292] on textarea "1-4 / No SCF / GE / range / it has big crack on the cooktop part where the burn…" at bounding box center [359, 308] width 451 height 38
drag, startPoint x: 421, startPoint y: 308, endPoint x: 429, endPoint y: 304, distance: 9.6
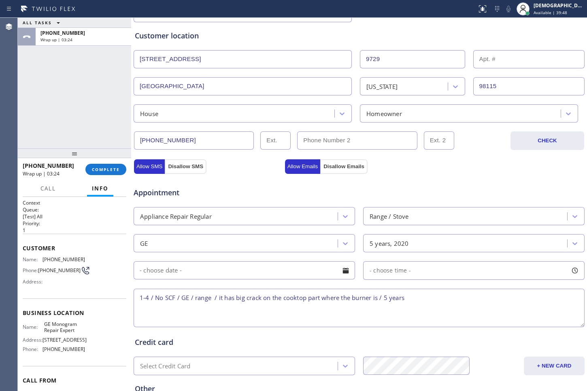
click at [422, 308] on textarea "1-4 / No SCF / GE / range / it has big crack on the cooktop part where the burn…" at bounding box center [359, 308] width 451 height 38
click at [435, 297] on textarea "1-4 / No SCF / GE / range / it has big crack on the cooktop part where the burn…" at bounding box center [359, 308] width 451 height 38
paste textarea "9729 46th Ave NESeattle, WA 98115"
click at [462, 298] on textarea "1-4 / No SCF / GE / range / it has big crack on the cooktop part where the burn…" at bounding box center [359, 308] width 451 height 38
click at [513, 316] on textarea "1-4 / No SCF / GE / range / it has big crack on the cooktop part where the burn…" at bounding box center [359, 308] width 451 height 38
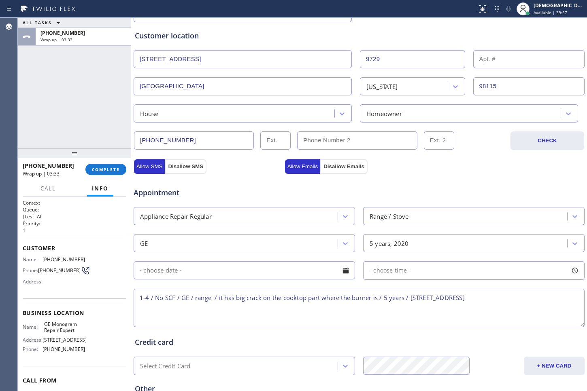
click at [74, 341] on span "6952 Enfield Ave" at bounding box center [64, 340] width 44 height 6
drag, startPoint x: 51, startPoint y: 331, endPoint x: 42, endPoint y: 329, distance: 9.0
click at [42, 329] on div "Name: GE Monogram Repair Expert" at bounding box center [54, 327] width 62 height 13
copy div "GE Monogram Repair Expert"
click at [540, 304] on textarea "1-4 / No SCF / GE / range / it has big crack on the cooktop part where the burn…" at bounding box center [359, 308] width 451 height 38
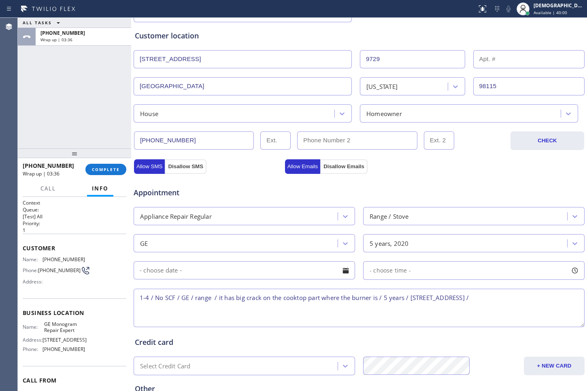
paste textarea "GE Monogram Repair Expert"
click at [335, 312] on textarea "1-4 / No SCF / GE / range / it has big crack on the cooktop part where the burn…" at bounding box center [359, 308] width 451 height 38
paste textarea "Please call customer 30 minutes prior to arrival"
type textarea "1-4 / No SCF / GE / range / it has big crack on the cooktop part where the burn…"
click at [265, 271] on input "text" at bounding box center [244, 270] width 221 height 18
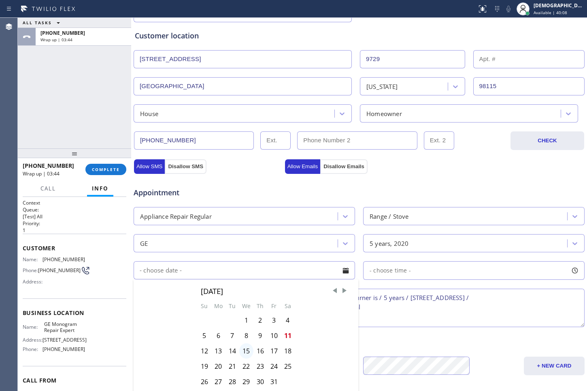
click at [244, 353] on div "15" at bounding box center [246, 351] width 14 height 15
type input "10/15/2025"
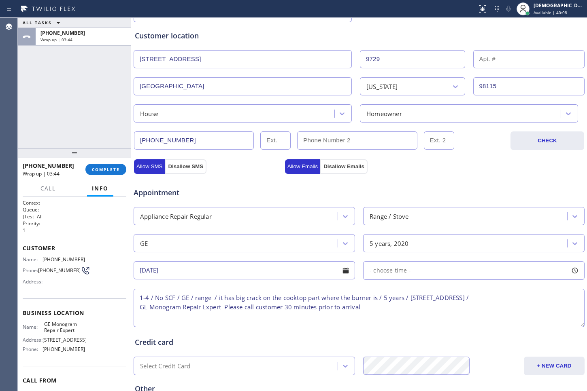
click at [394, 274] on span "- choose time -" at bounding box center [389, 271] width 41 height 8
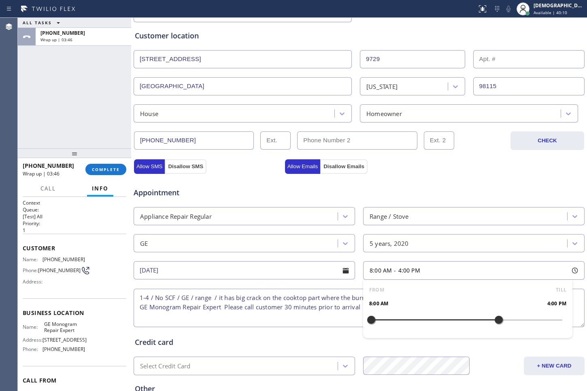
drag, startPoint x: 417, startPoint y: 320, endPoint x: 489, endPoint y: 320, distance: 72.0
click at [494, 320] on div at bounding box center [499, 320] width 10 height 17
drag, startPoint x: 370, startPoint y: 323, endPoint x: 446, endPoint y: 329, distance: 76.4
click at [446, 329] on div "FROM TILL 1:00 PM 4:00 PM" at bounding box center [467, 309] width 209 height 58
click at [290, 202] on div "Appointment Appliance Repair Regular Range / Stove GE 5 years, 2020 10/15/2025 …" at bounding box center [359, 253] width 448 height 151
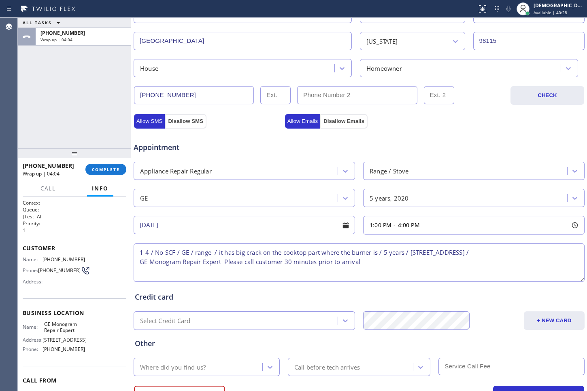
scroll to position [236, 0]
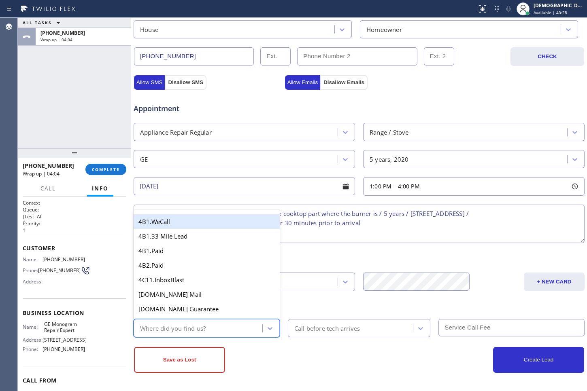
click at [224, 328] on div "Where did you find us?" at bounding box center [199, 328] width 126 height 14
type input "go"
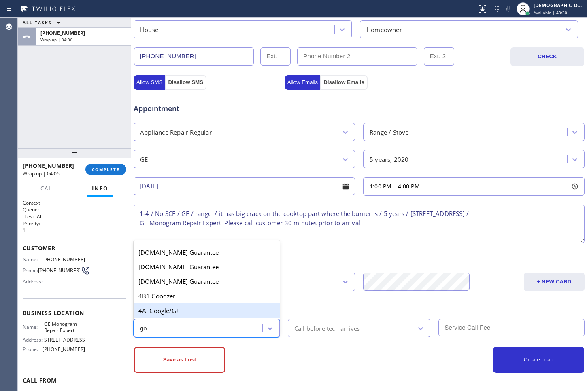
click at [202, 313] on div "4A. Google/G+" at bounding box center [207, 311] width 146 height 15
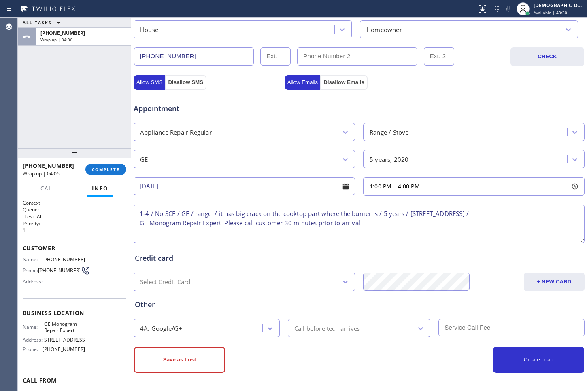
click at [284, 327] on div "Call before tech arrives" at bounding box center [359, 328] width 151 height 18
click at [294, 327] on div "Call before tech arrives" at bounding box center [327, 328] width 66 height 9
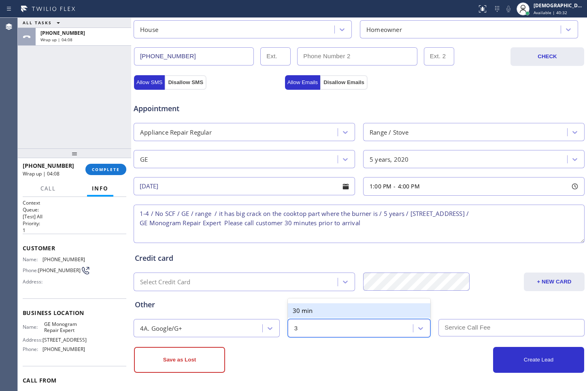
type input "30"
drag, startPoint x: 300, startPoint y: 308, endPoint x: 327, endPoint y: 305, distance: 26.8
click at [300, 308] on div "30 min" at bounding box center [359, 311] width 143 height 15
click at [505, 329] on input "text" at bounding box center [511, 327] width 146 height 17
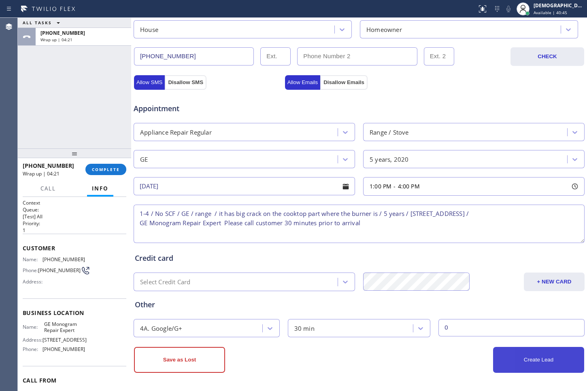
type input "0"
click at [548, 366] on button "Create Lead" at bounding box center [538, 360] width 91 height 26
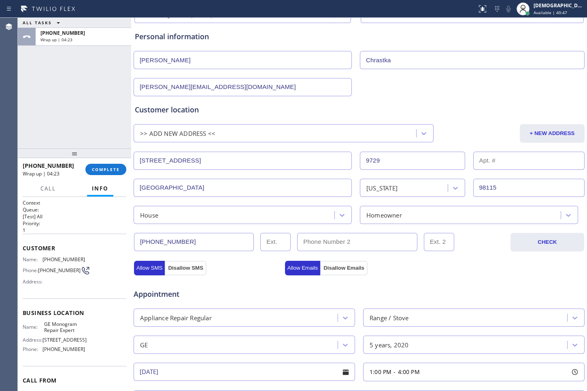
scroll to position [11, 0]
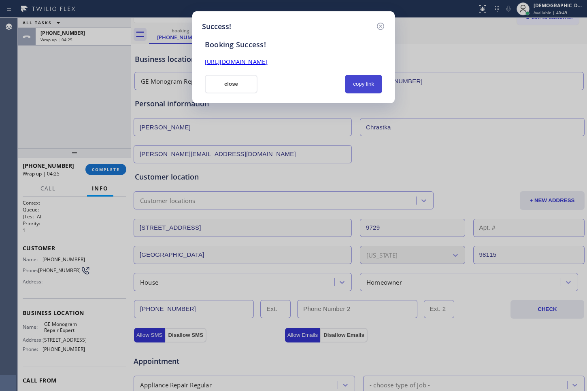
click at [365, 85] on button "copy link" at bounding box center [363, 84] width 37 height 19
click at [326, 66] on div "https://erp.apollosoft.co/customer/766705#portlet_lead" at bounding box center [293, 61] width 187 height 9
click at [264, 61] on link "https://erp.apollosoft.co/customer/766705#portlet_lead" at bounding box center [236, 62] width 62 height 8
click at [240, 87] on button "close" at bounding box center [231, 84] width 53 height 19
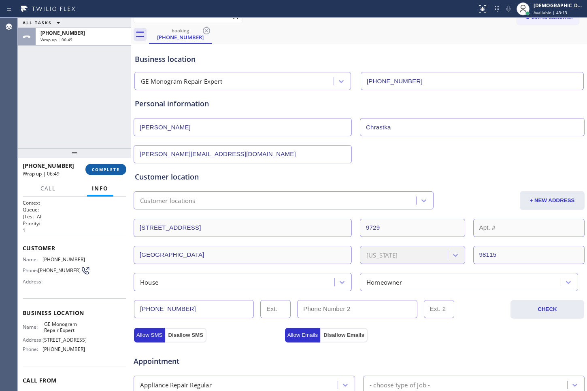
click at [105, 170] on span "COMPLETE" at bounding box center [106, 170] width 28 height 6
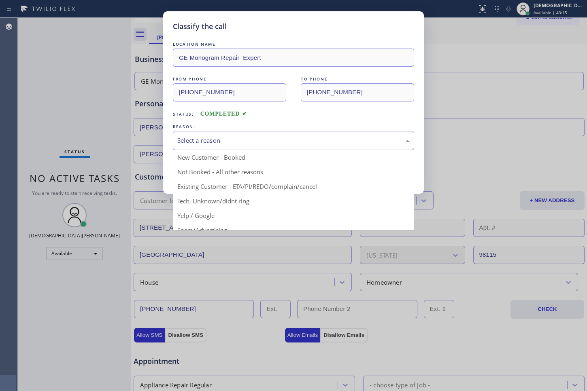
click at [200, 140] on div "Select a reason" at bounding box center [293, 140] width 232 height 9
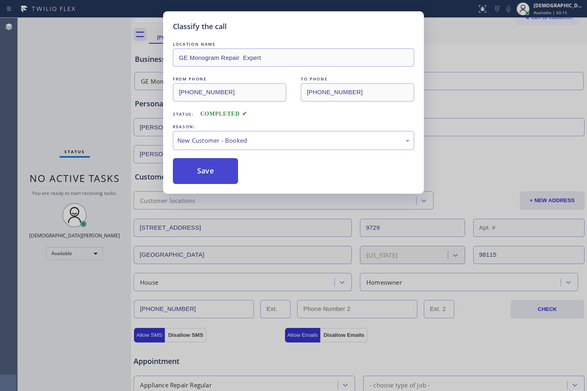
click at [190, 165] on button "Save" at bounding box center [205, 171] width 65 height 26
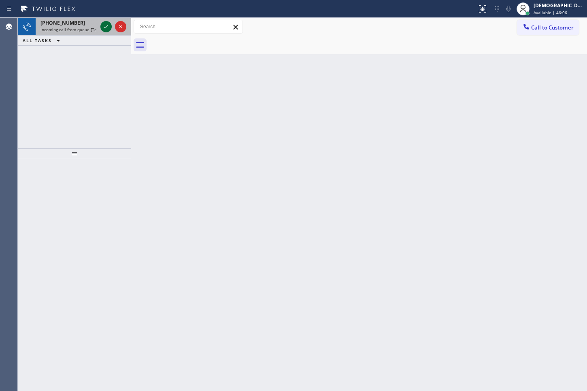
click at [104, 25] on icon at bounding box center [106, 27] width 10 height 10
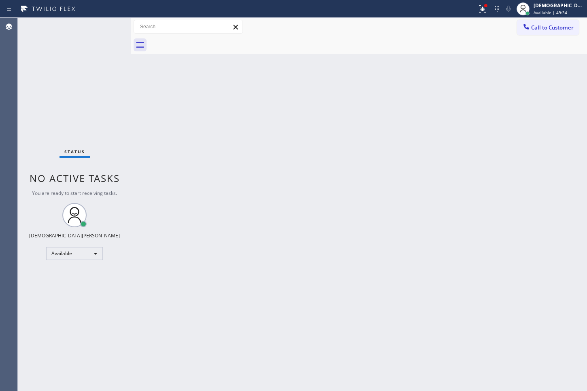
click at [104, 25] on div "Status No active tasks You are ready to start receiving tasks. Christian Cinco …" at bounding box center [74, 205] width 113 height 374
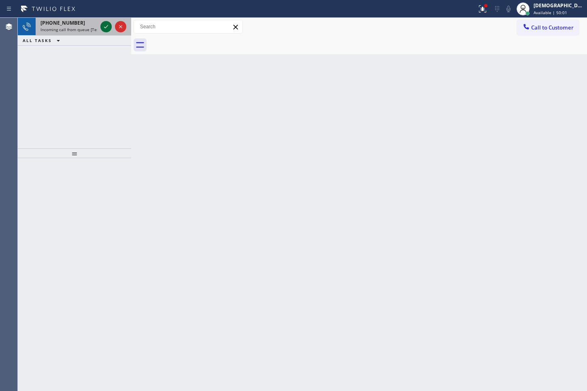
click at [104, 25] on icon at bounding box center [106, 27] width 10 height 10
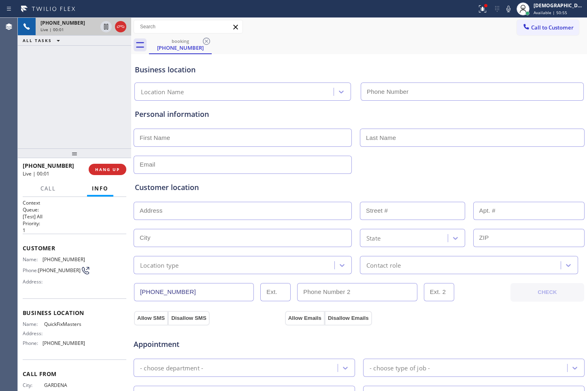
type input "(760) 462-2559"
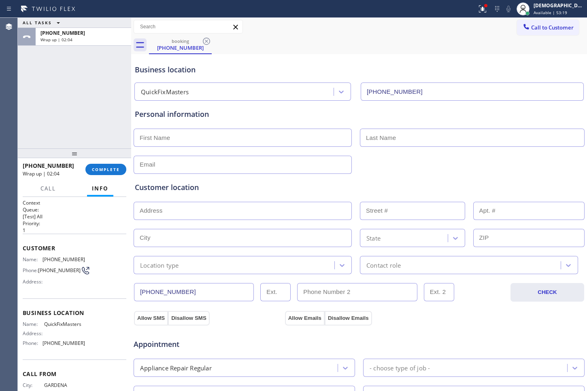
click at [110, 177] on div "+13107303674 Wrap up | 02:04 COMPLETE" at bounding box center [75, 169] width 104 height 21
click at [110, 170] on span "COMPLETE" at bounding box center [106, 170] width 28 height 6
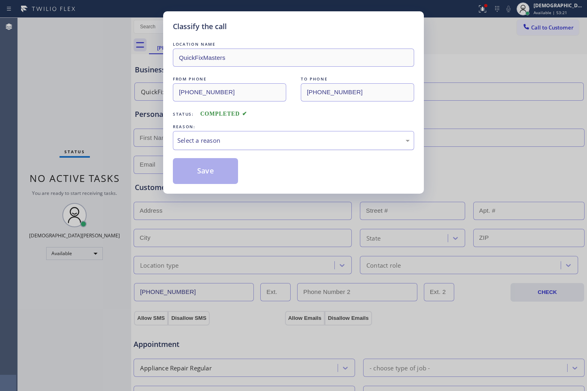
click at [197, 143] on div "Select a reason" at bounding box center [293, 140] width 232 height 9
click at [197, 165] on button "Save" at bounding box center [205, 171] width 65 height 26
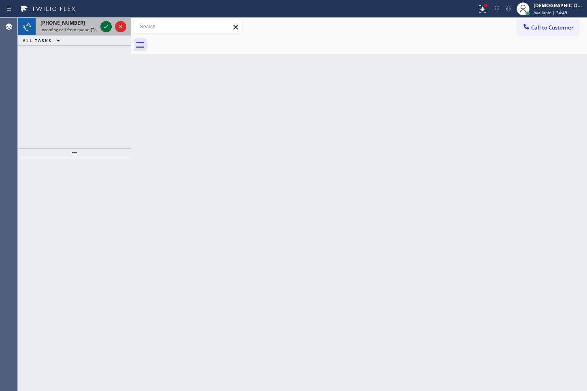
click at [102, 28] on icon at bounding box center [106, 27] width 10 height 10
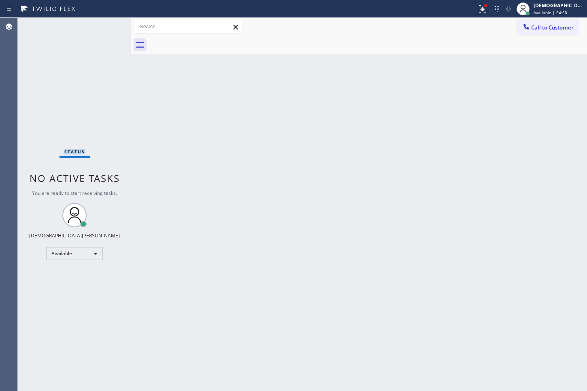
click at [102, 28] on div "Status No active tasks You are ready to start receiving tasks. Christian Cinco …" at bounding box center [74, 205] width 113 height 374
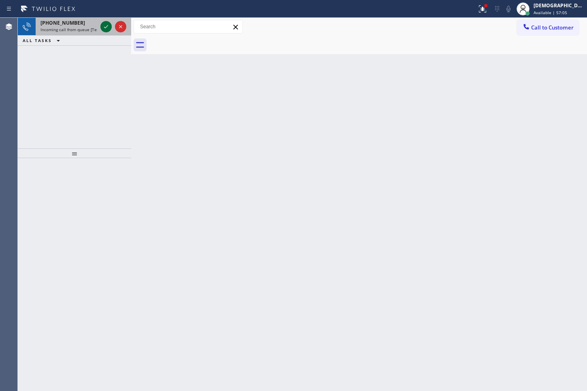
click at [108, 27] on icon at bounding box center [106, 27] width 10 height 10
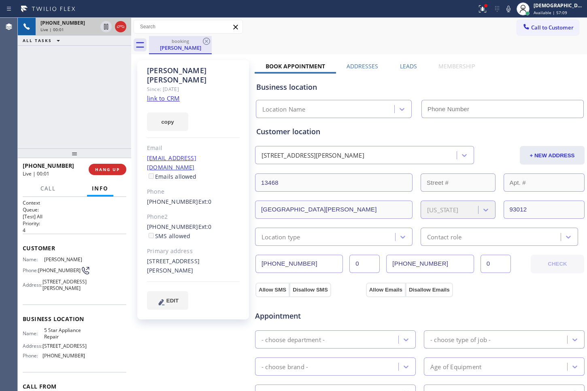
type input "(855) 731-4952"
click at [172, 94] on link "link to CRM" at bounding box center [163, 98] width 33 height 8
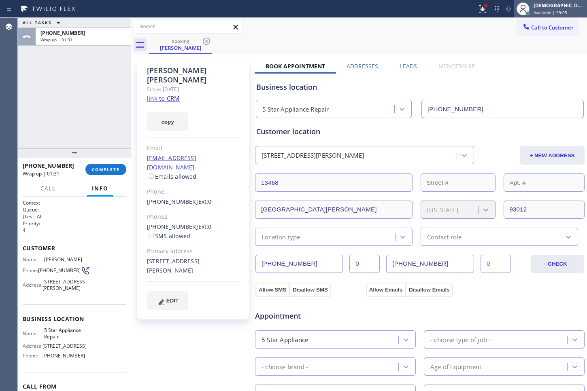
click at [530, 11] on div at bounding box center [528, 14] width 6 height 6
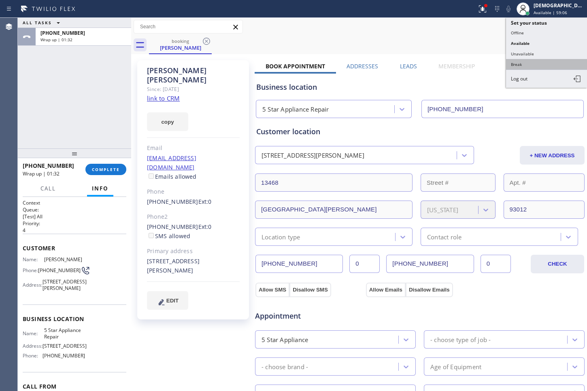
click at [519, 68] on button "Break" at bounding box center [546, 64] width 81 height 11
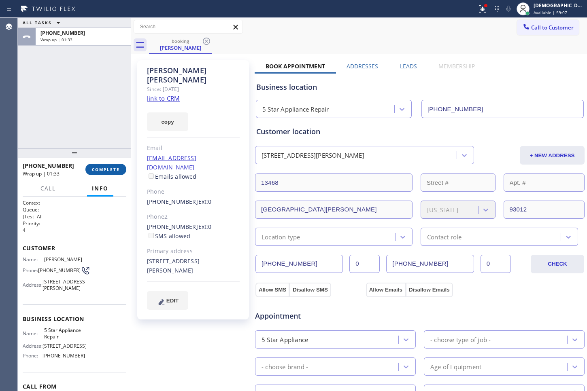
click at [96, 174] on button "COMPLETE" at bounding box center [105, 169] width 41 height 11
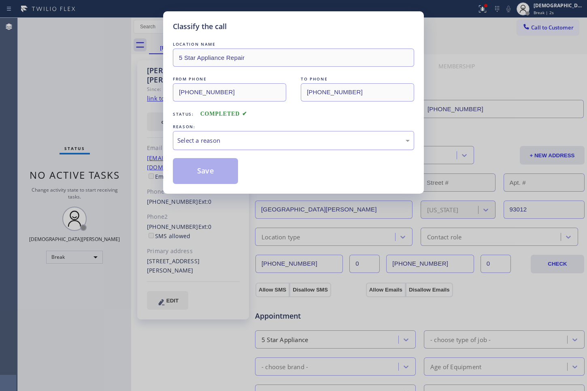
click at [299, 142] on div "Select a reason" at bounding box center [293, 140] width 232 height 9
click at [217, 175] on button "Save" at bounding box center [205, 171] width 65 height 26
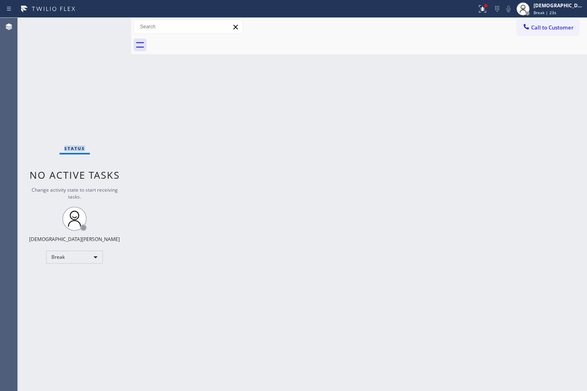
click at [41, 138] on div "Status No active tasks Change activity state to start receiving tasks. Christia…" at bounding box center [74, 205] width 113 height 374
